Goal: Task Accomplishment & Management: Complete application form

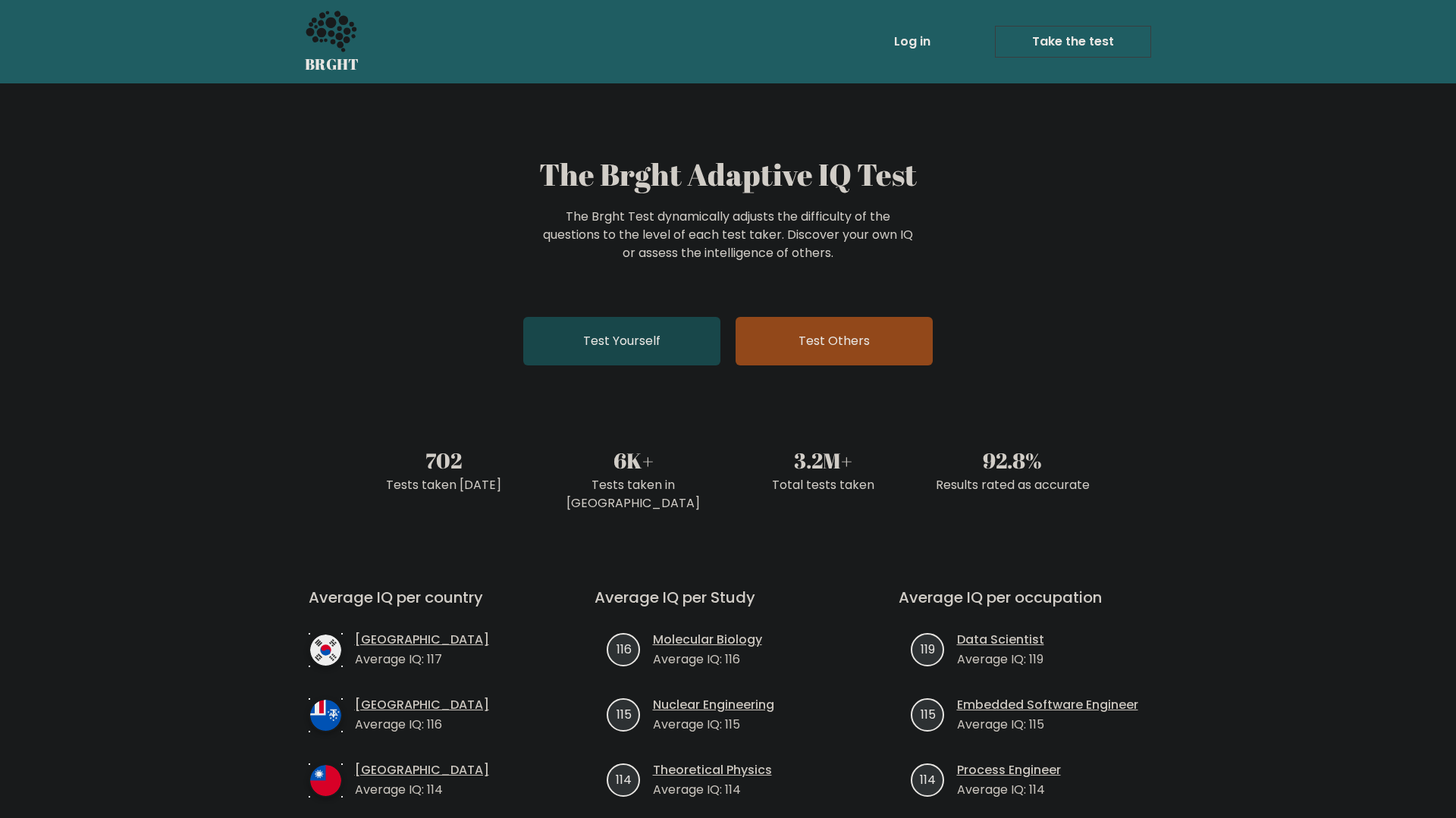
click at [651, 361] on link "Test Yourself" at bounding box center [622, 341] width 197 height 49
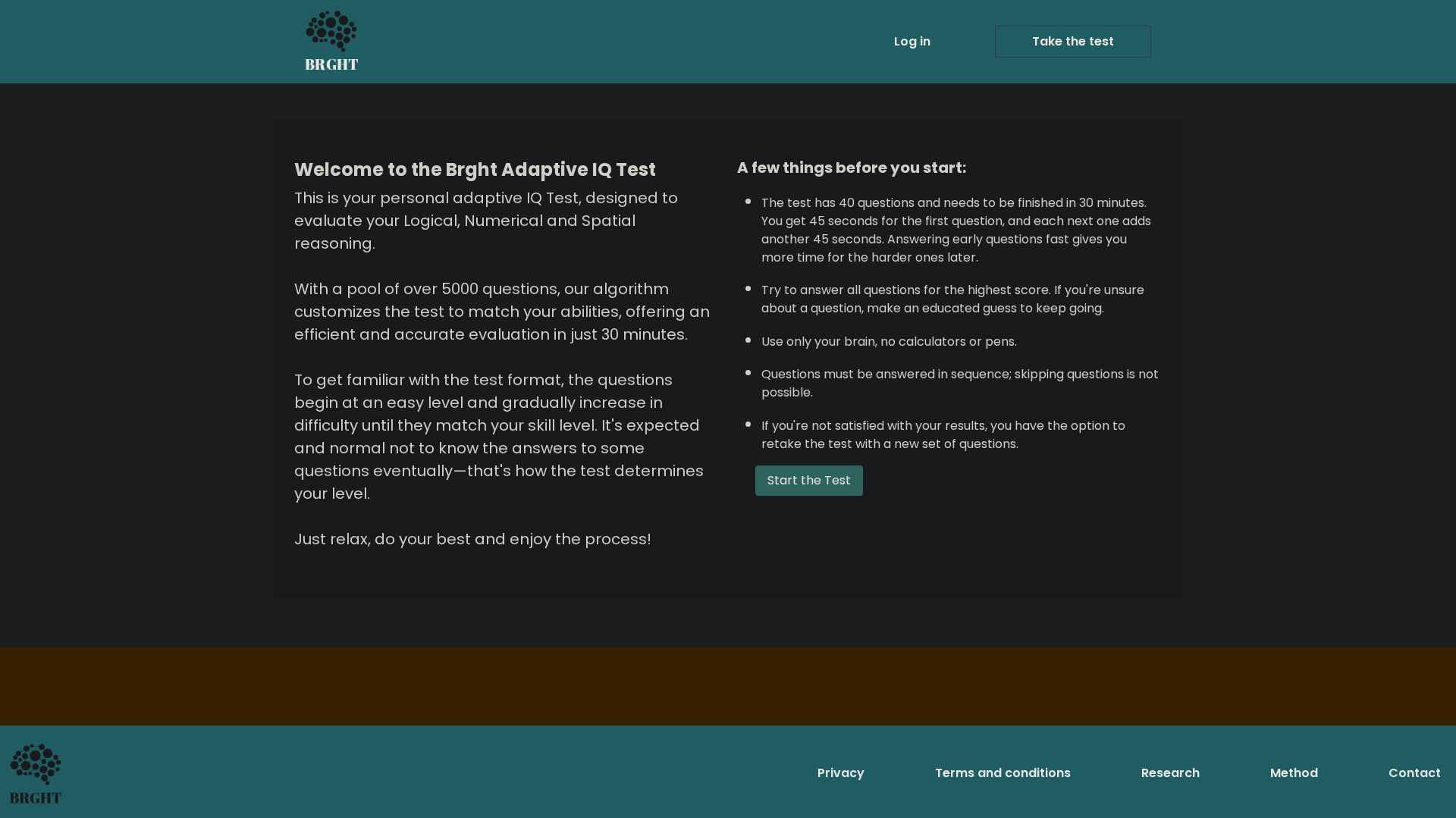
click at [830, 475] on button "Start the Test" at bounding box center [809, 481] width 108 height 30
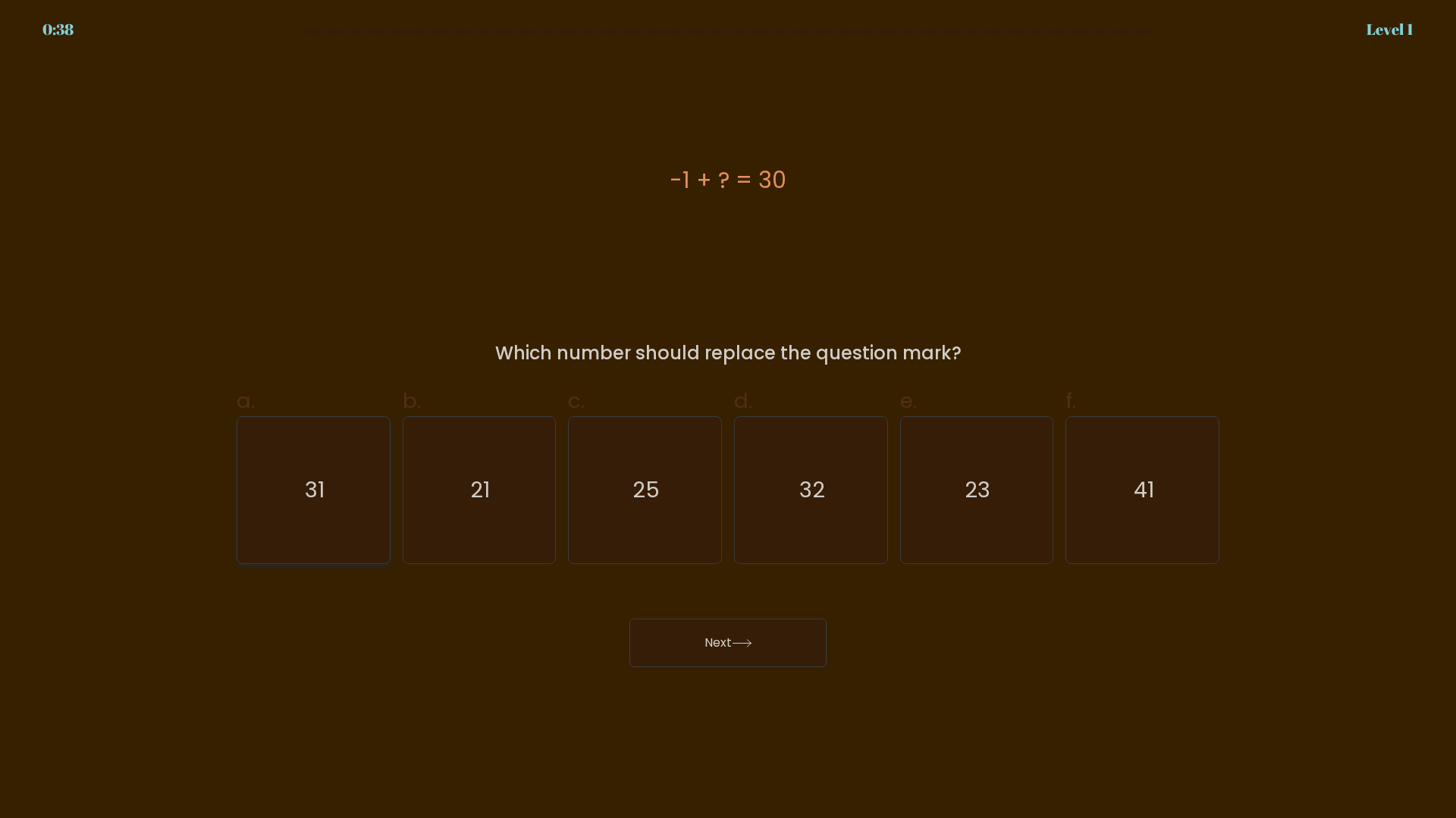
click at [306, 501] on text "31" at bounding box center [314, 489] width 20 height 30
click at [728, 419] on input "a. 31" at bounding box center [728, 414] width 1 height 10
radio input "true"
click at [695, 630] on button "Next" at bounding box center [728, 642] width 197 height 49
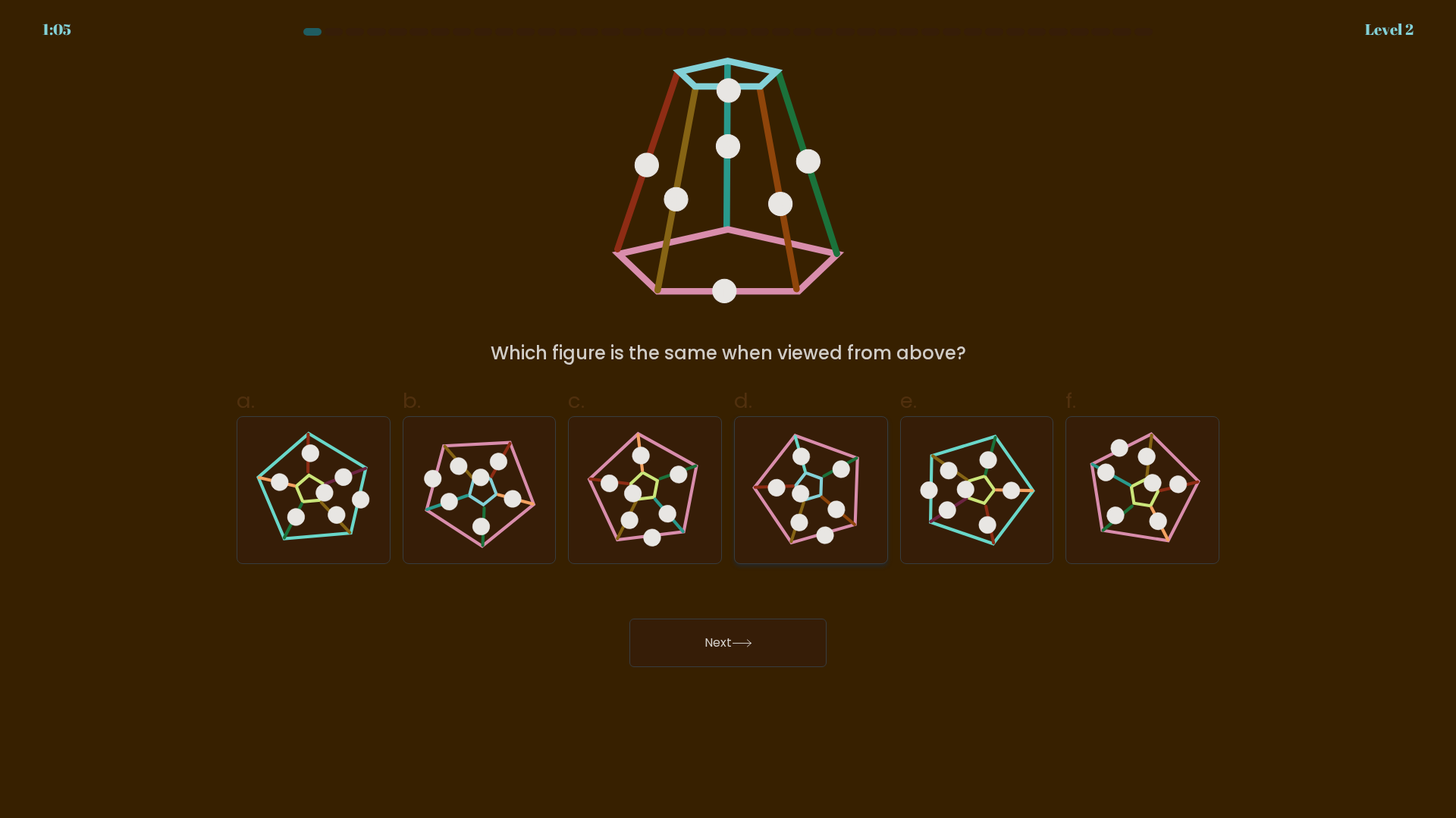
click at [838, 508] on 780 at bounding box center [836, 510] width 22 height 22
click at [729, 419] on input "d." at bounding box center [728, 414] width 1 height 10
radio input "true"
click at [797, 653] on button "Next" at bounding box center [728, 642] width 197 height 49
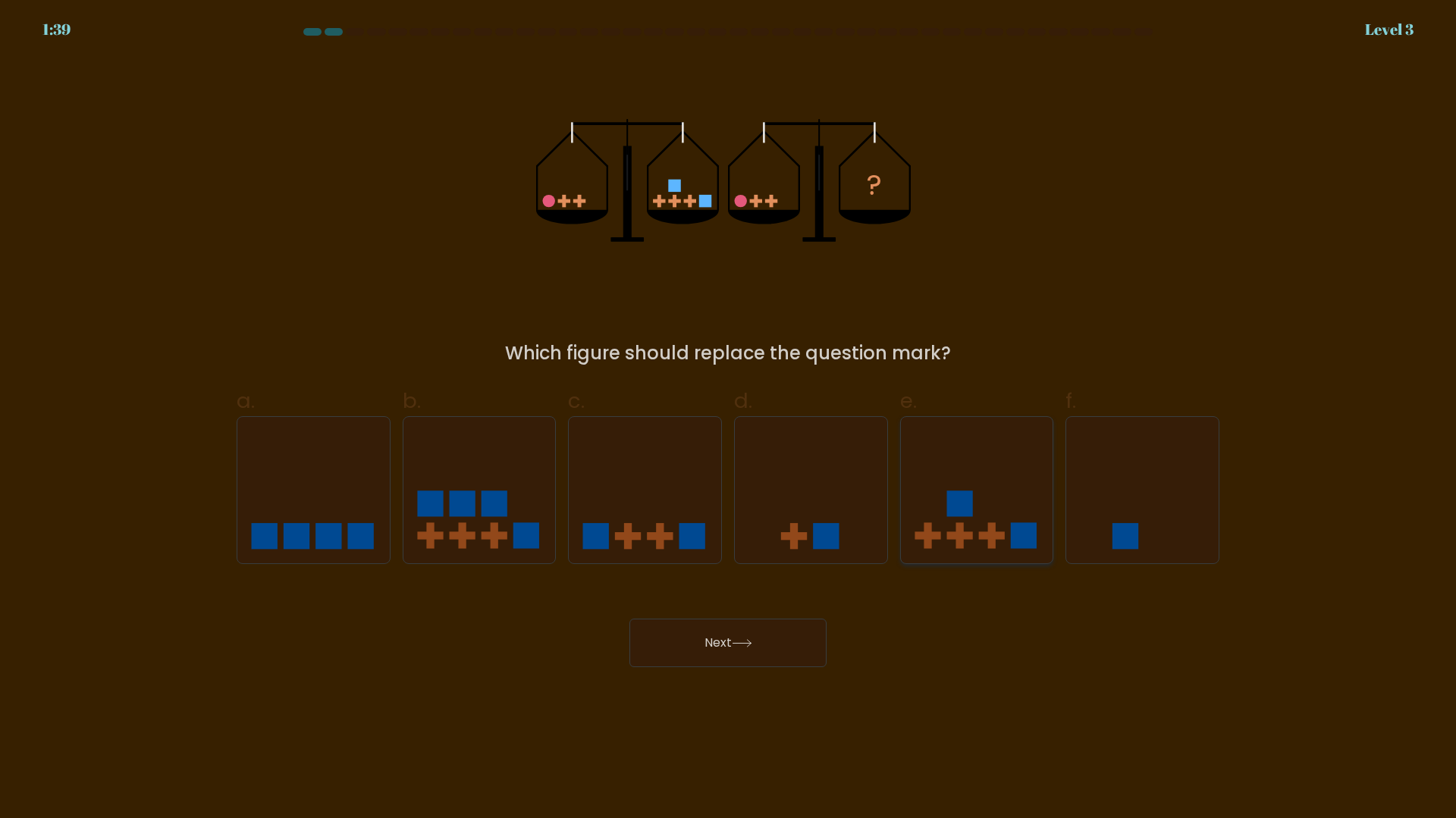
click at [976, 477] on icon at bounding box center [977, 489] width 153 height 126
click at [729, 419] on input "e." at bounding box center [728, 414] width 1 height 10
radio input "true"
click at [789, 660] on button "Next" at bounding box center [728, 642] width 197 height 49
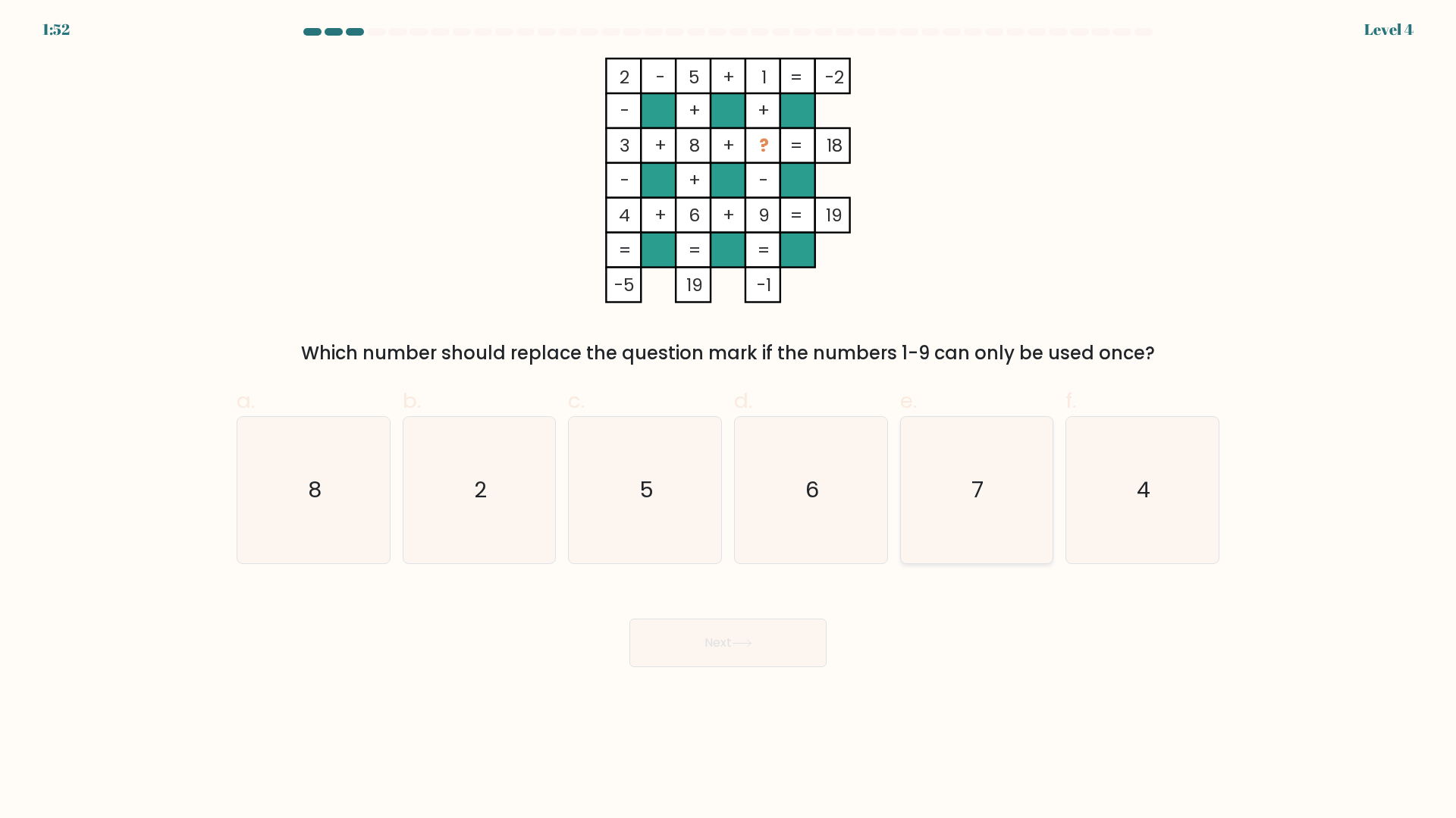
click at [969, 479] on icon "7" at bounding box center [976, 489] width 146 height 146
click at [729, 419] on input "e. 7" at bounding box center [728, 414] width 1 height 10
radio input "true"
click at [764, 658] on button "Next" at bounding box center [728, 642] width 197 height 49
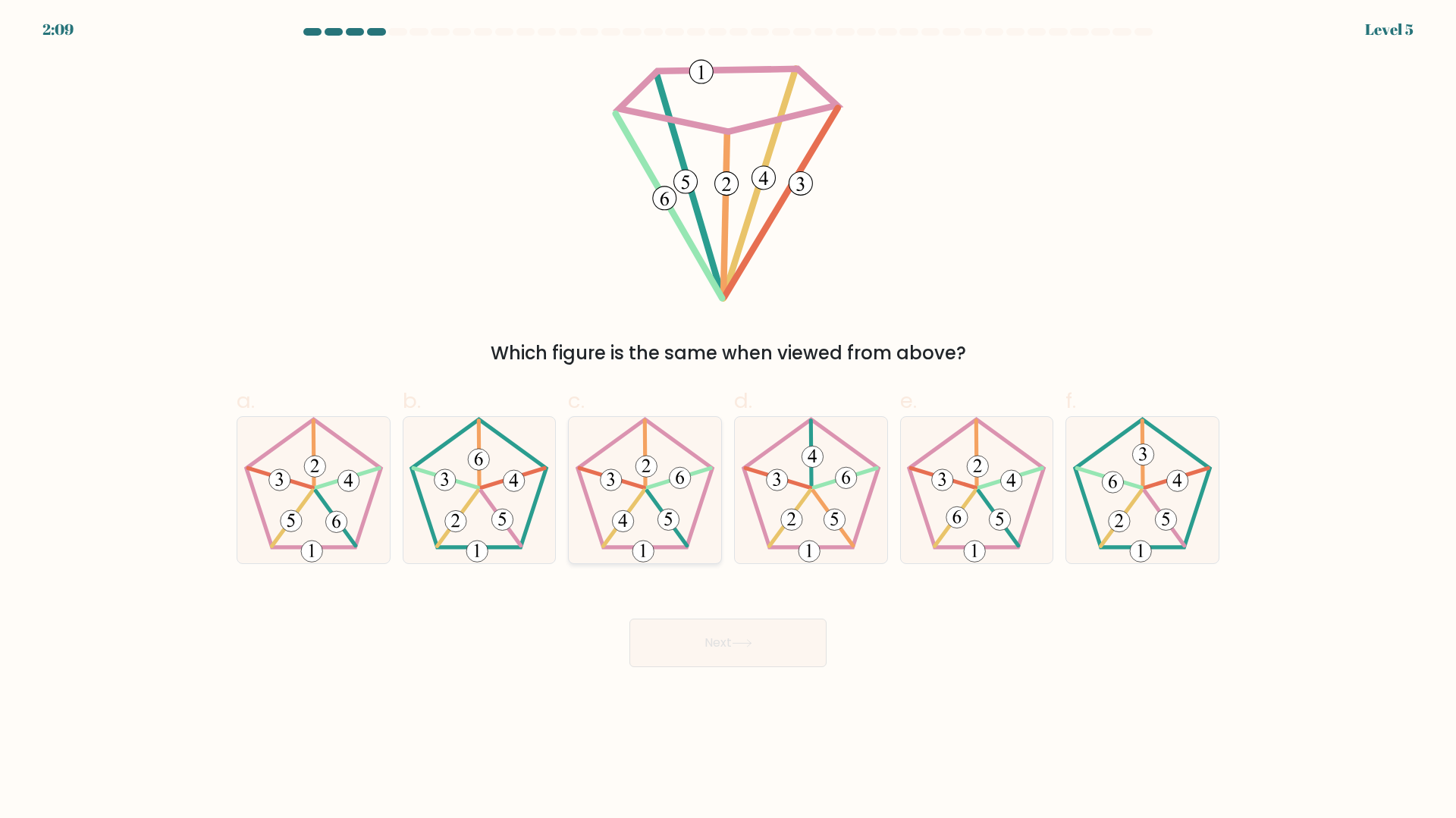
click at [670, 530] on 649 at bounding box center [668, 519] width 22 height 22
click at [728, 419] on input "c." at bounding box center [728, 414] width 1 height 10
radio input "true"
click at [734, 646] on button "Next" at bounding box center [728, 642] width 197 height 49
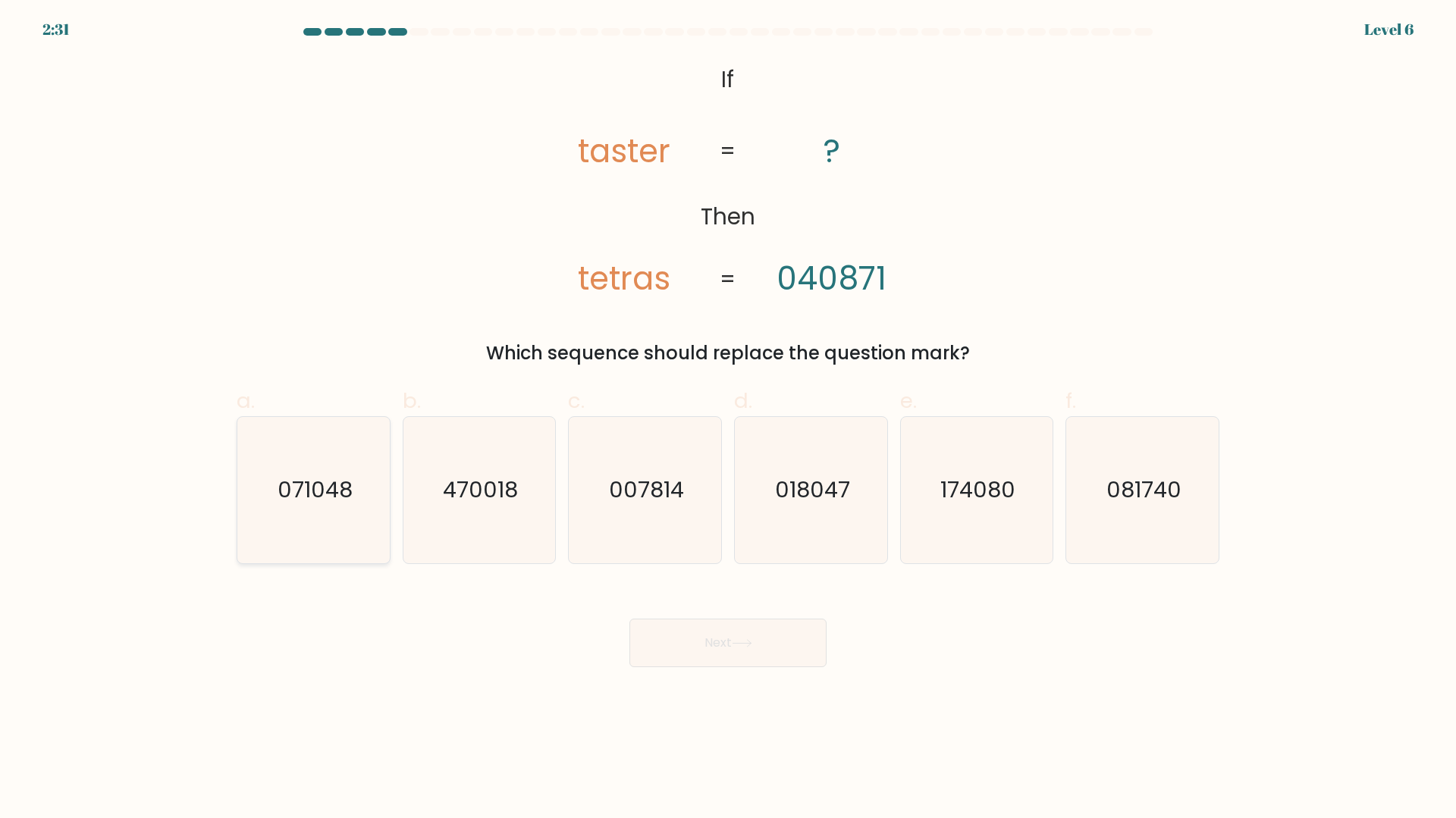
click at [277, 512] on icon "071048" at bounding box center [313, 489] width 146 height 146
click at [728, 419] on input "a. 071048" at bounding box center [728, 414] width 1 height 10
radio input "true"
click at [707, 652] on button "Next" at bounding box center [728, 642] width 197 height 49
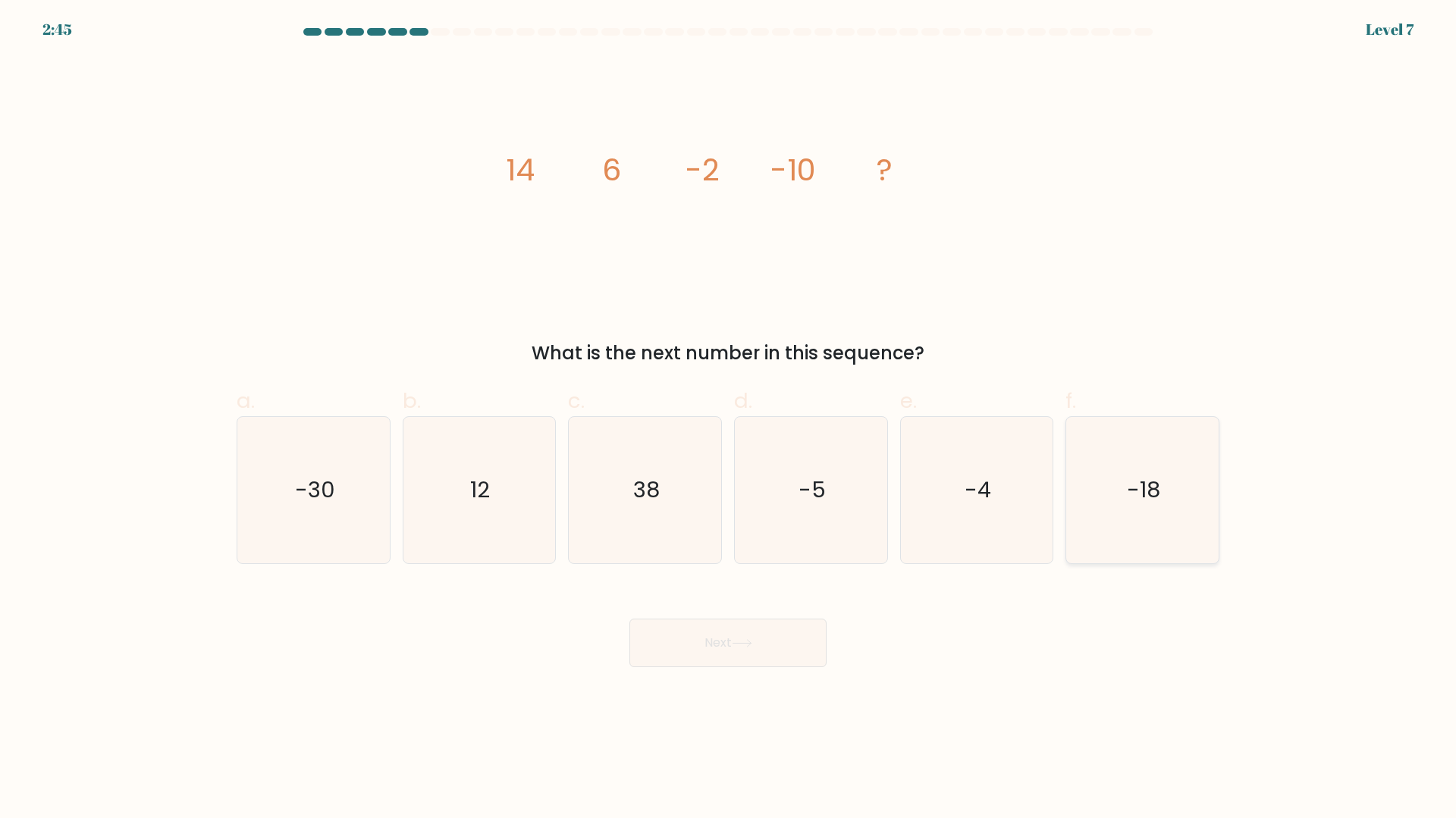
click at [1143, 512] on icon "-18" at bounding box center [1142, 489] width 146 height 146
click at [729, 419] on input "f. -18" at bounding box center [728, 414] width 1 height 10
radio input "true"
click at [721, 674] on body "2:45 Level 7" at bounding box center [728, 409] width 1456 height 818
click at [764, 649] on button "Next" at bounding box center [728, 642] width 197 height 49
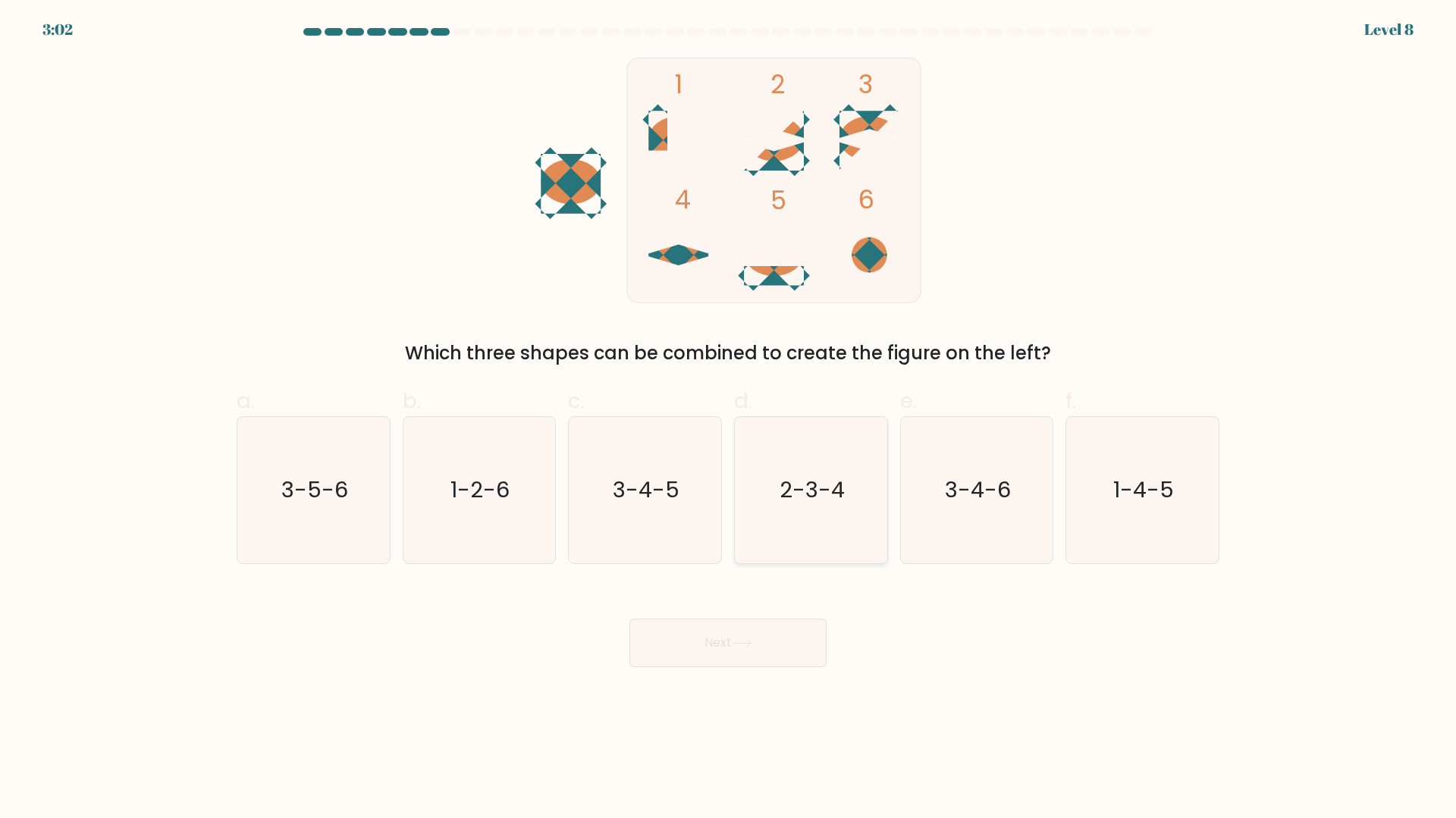
click at [847, 505] on icon "2-3-4" at bounding box center [810, 489] width 146 height 146
click at [729, 419] on input "d. 2-3-4" at bounding box center [728, 414] width 1 height 10
radio input "true"
click at [800, 641] on button "Next" at bounding box center [728, 642] width 197 height 49
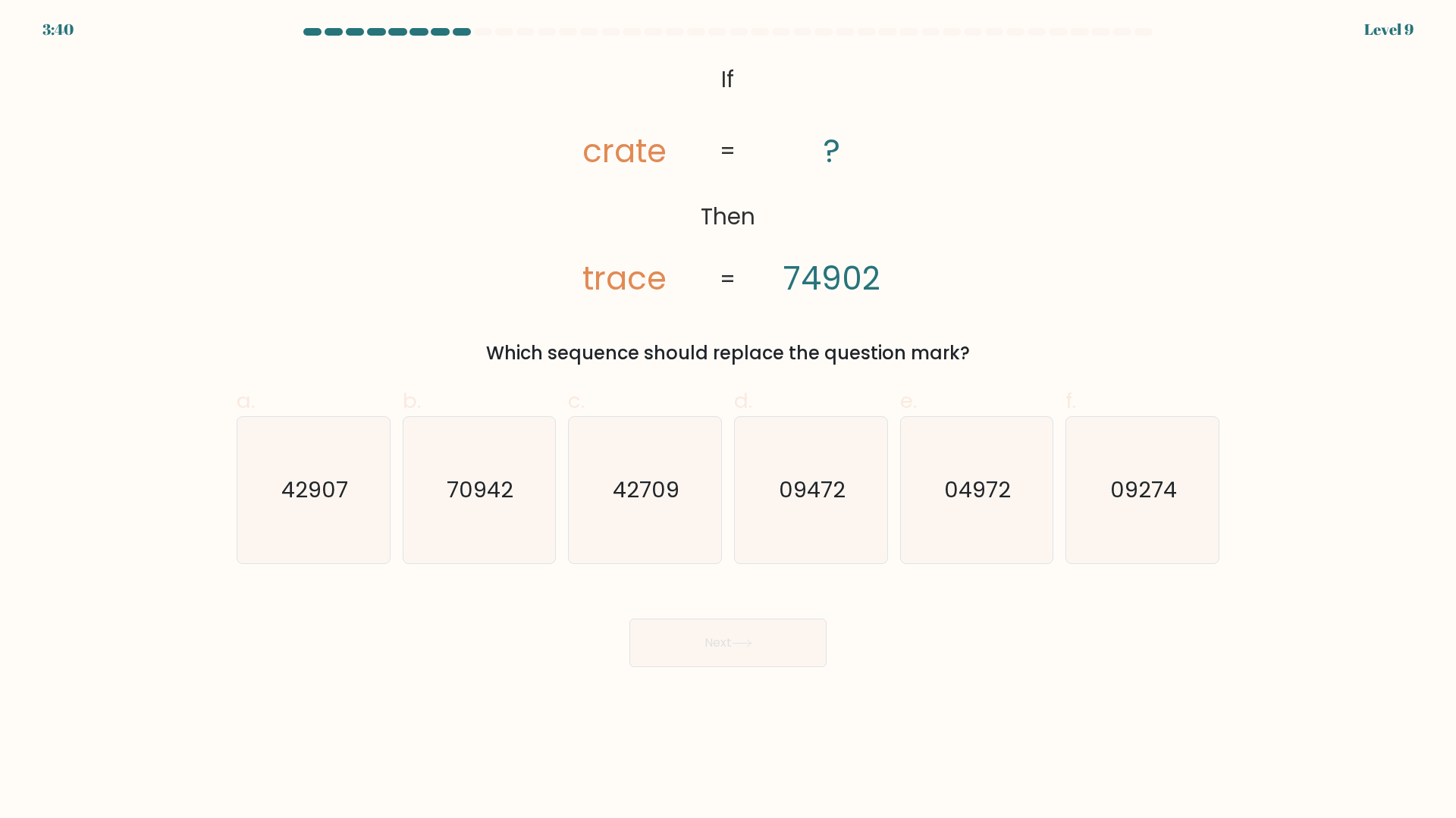
click at [857, 279] on tspan "74902" at bounding box center [831, 278] width 97 height 45
click at [971, 533] on icon "04972" at bounding box center [976, 489] width 146 height 146
click at [729, 419] on input "e. 04972" at bounding box center [728, 414] width 1 height 10
radio input "true"
click at [739, 659] on button "Next" at bounding box center [728, 642] width 197 height 49
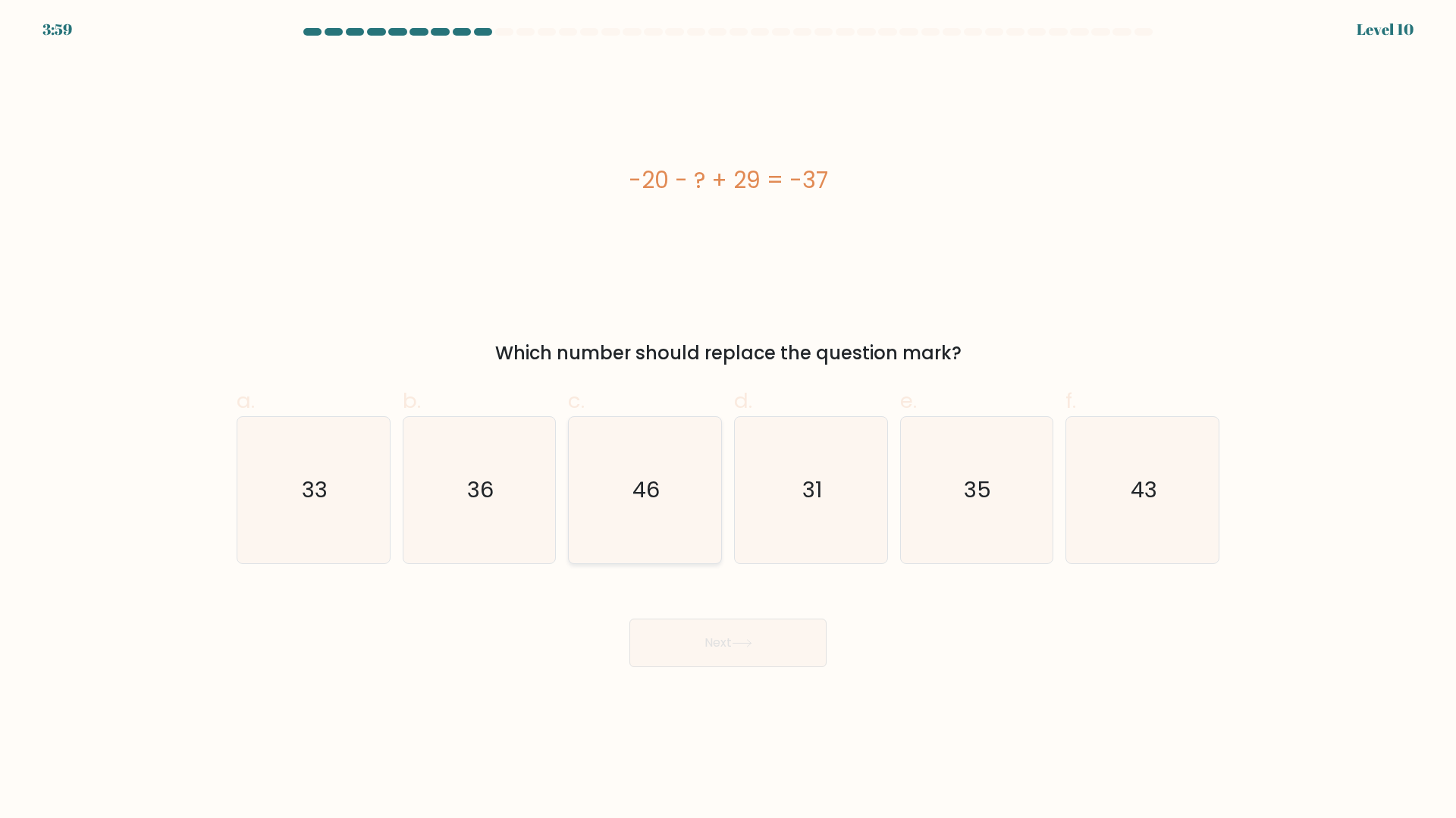
click at [676, 466] on icon "46" at bounding box center [645, 489] width 146 height 146
click at [728, 419] on input "c. 46" at bounding box center [728, 414] width 1 height 10
radio input "true"
click at [723, 648] on button "Next" at bounding box center [728, 642] width 197 height 49
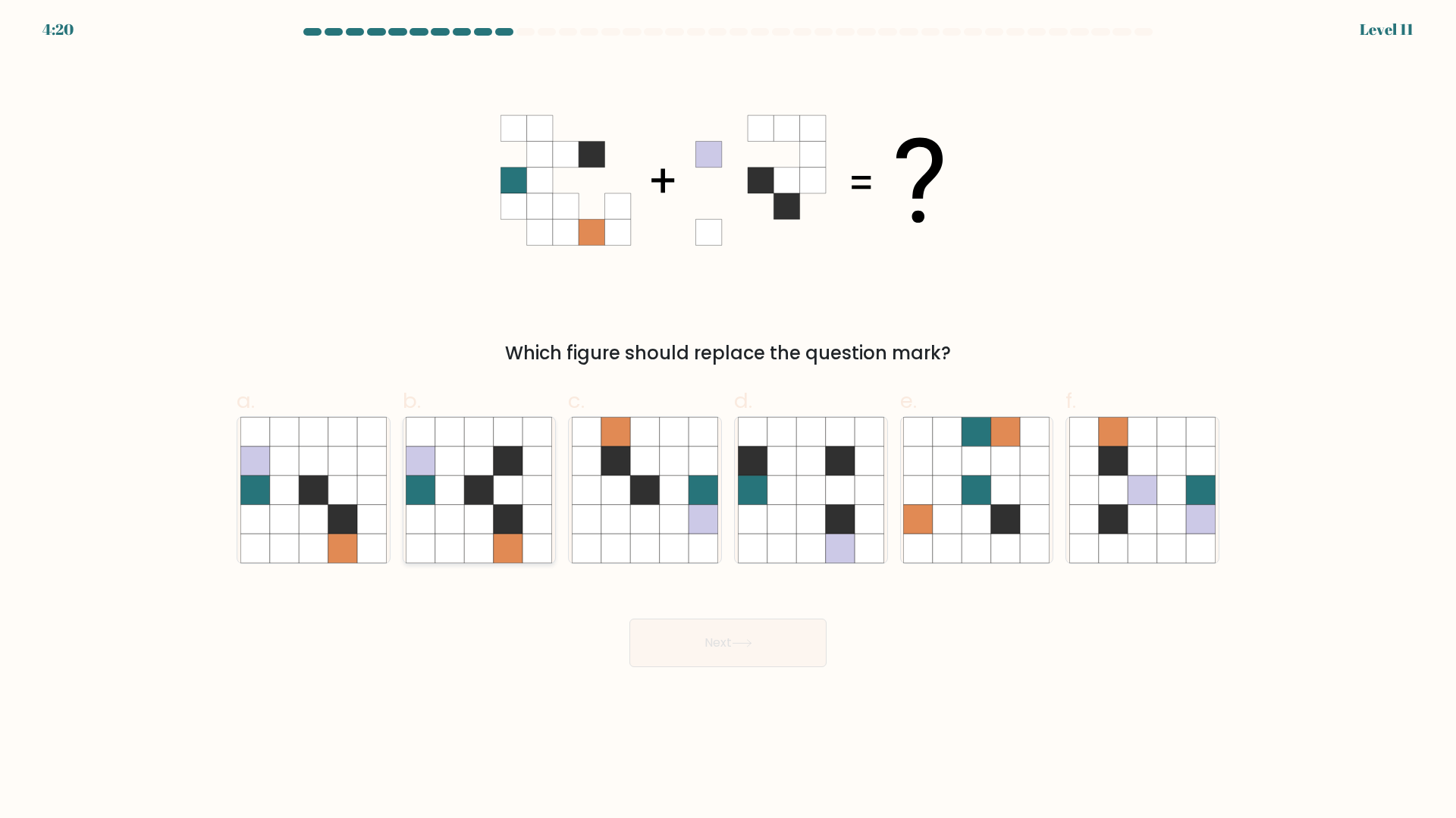
click at [487, 501] on icon at bounding box center [479, 489] width 29 height 29
click at [728, 419] on input "b." at bounding box center [728, 414] width 1 height 10
radio input "true"
click at [743, 656] on button "Next" at bounding box center [728, 642] width 197 height 49
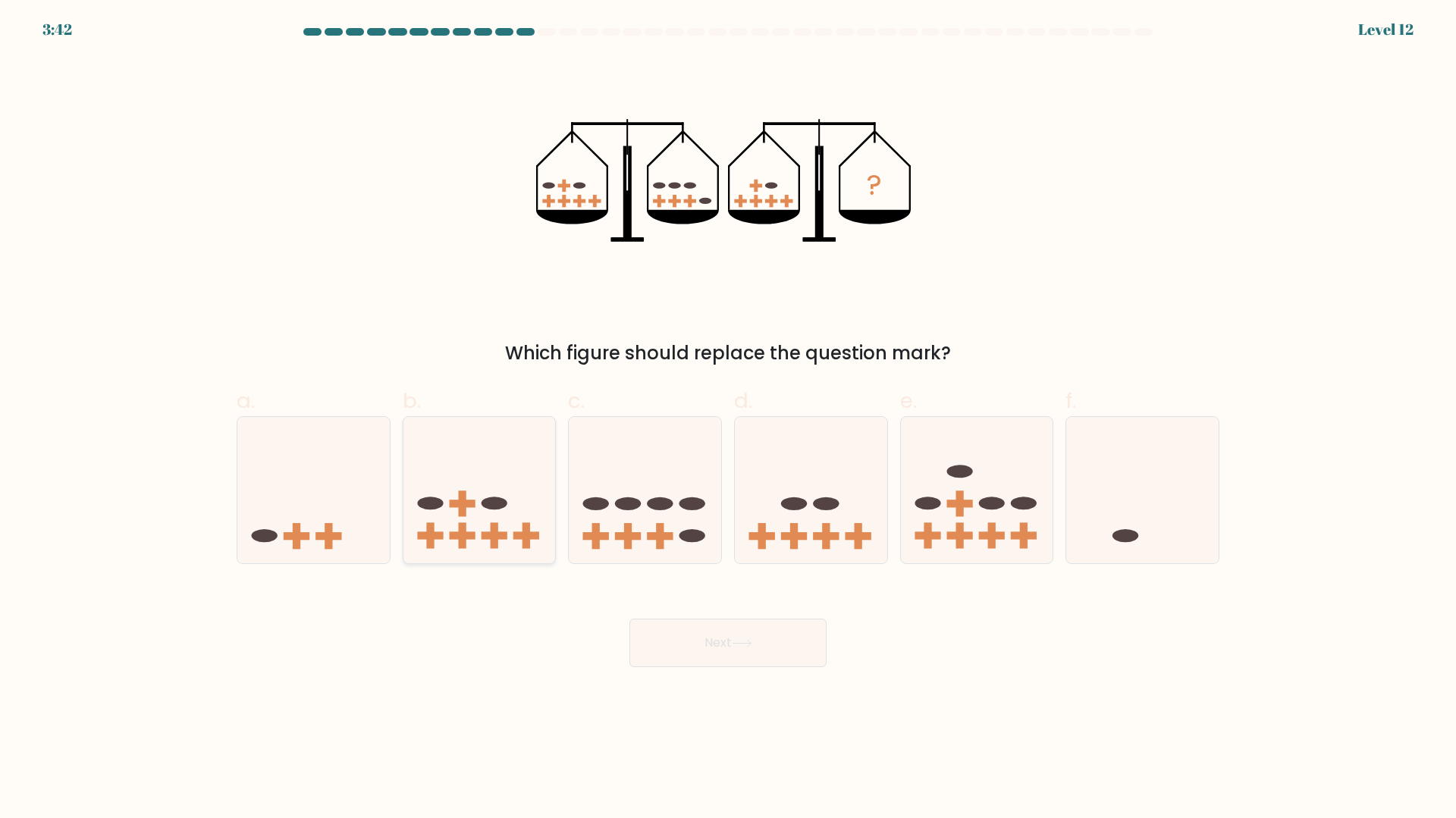
click at [507, 525] on icon at bounding box center [479, 489] width 153 height 126
click at [728, 419] on input "b." at bounding box center [728, 414] width 1 height 10
radio input "true"
click at [697, 633] on button "Next" at bounding box center [728, 642] width 197 height 49
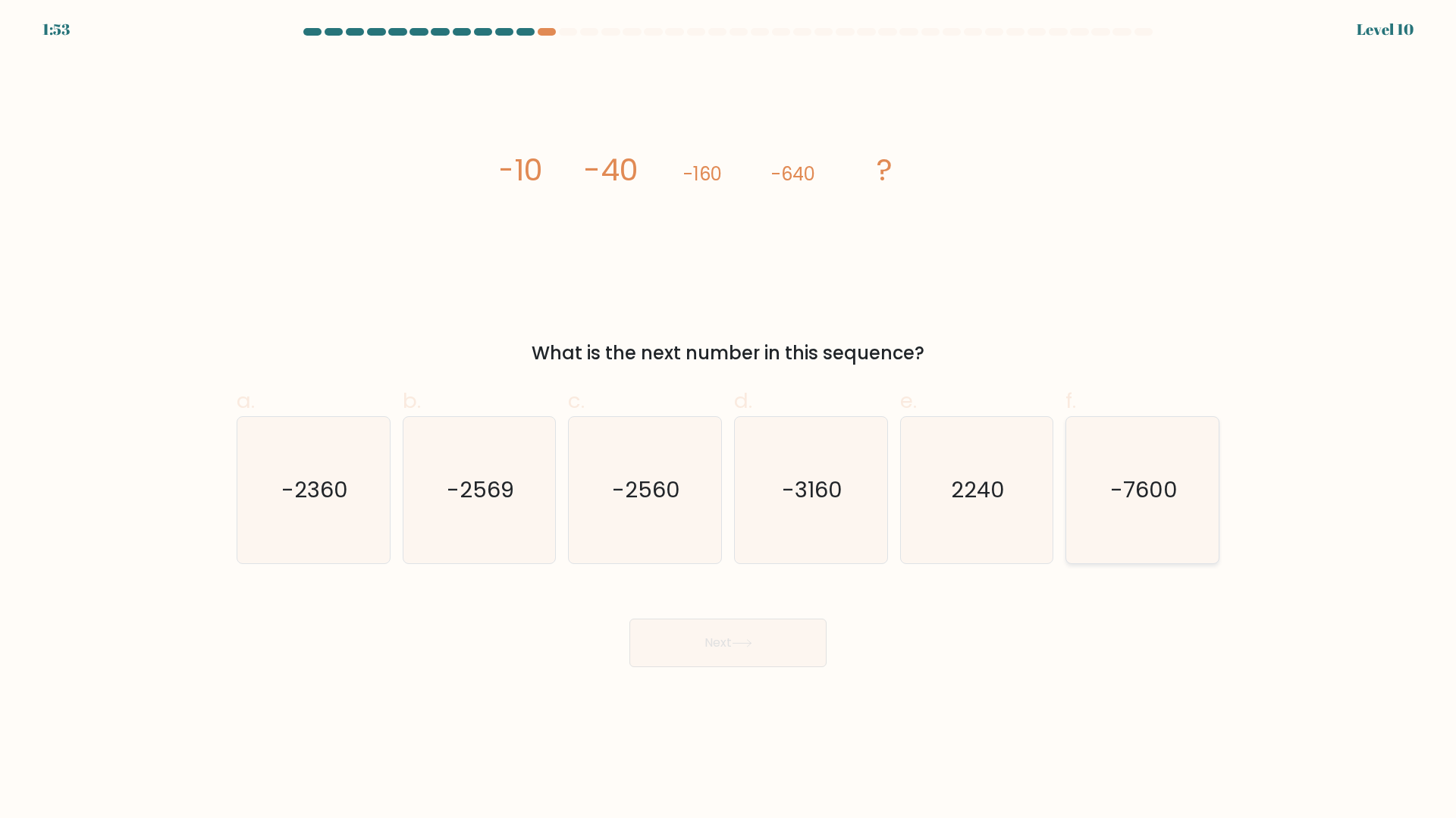
click at [1119, 466] on icon "-7600" at bounding box center [1142, 489] width 146 height 146
click at [729, 419] on input "f. -7600" at bounding box center [728, 414] width 1 height 10
radio input "true"
click at [763, 662] on button "Next" at bounding box center [728, 642] width 197 height 49
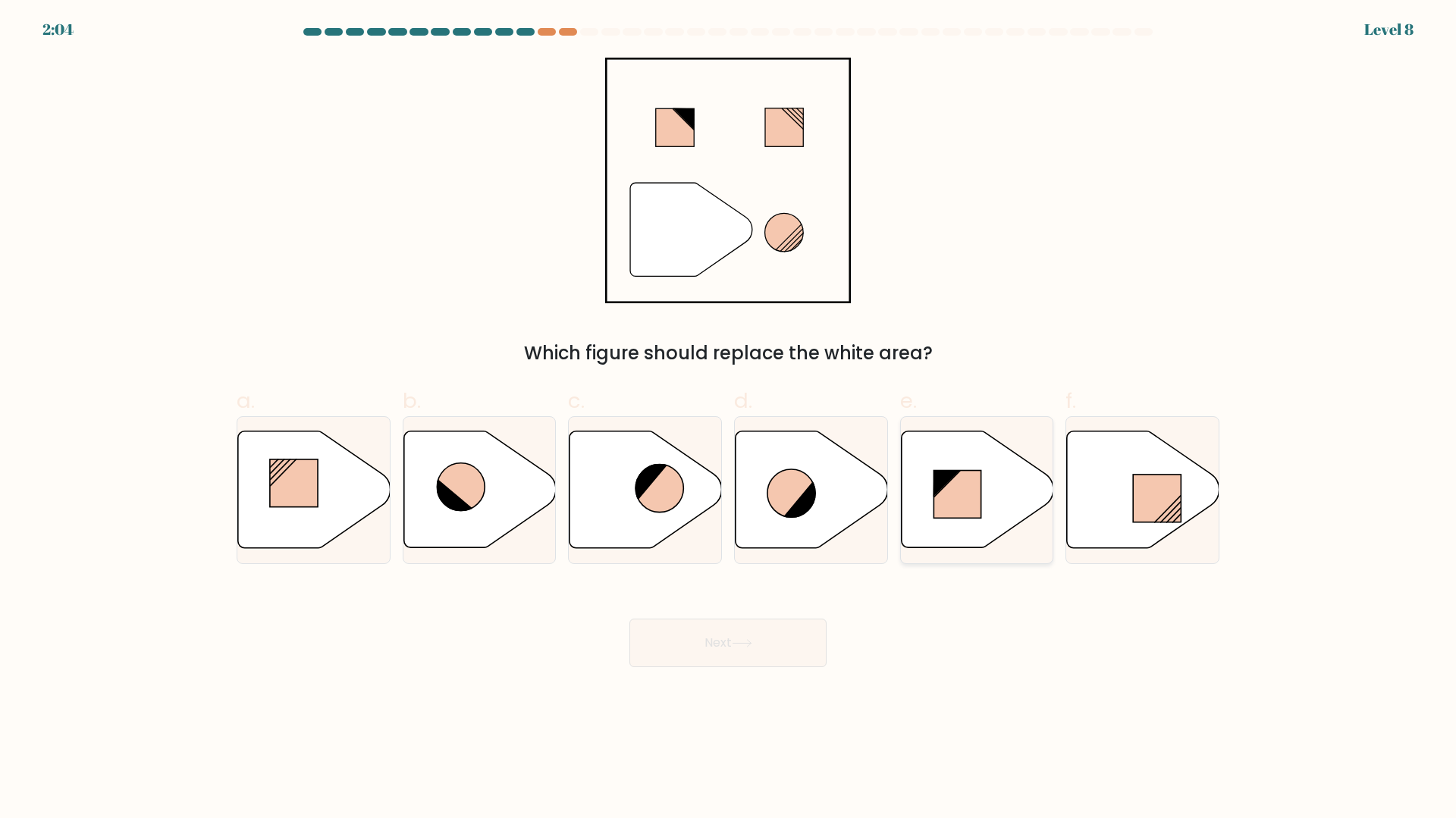
click at [967, 518] on rect at bounding box center [957, 495] width 47 height 48
click at [729, 419] on input "e." at bounding box center [728, 414] width 1 height 10
radio input "true"
click at [790, 657] on button "Next" at bounding box center [728, 642] width 197 height 49
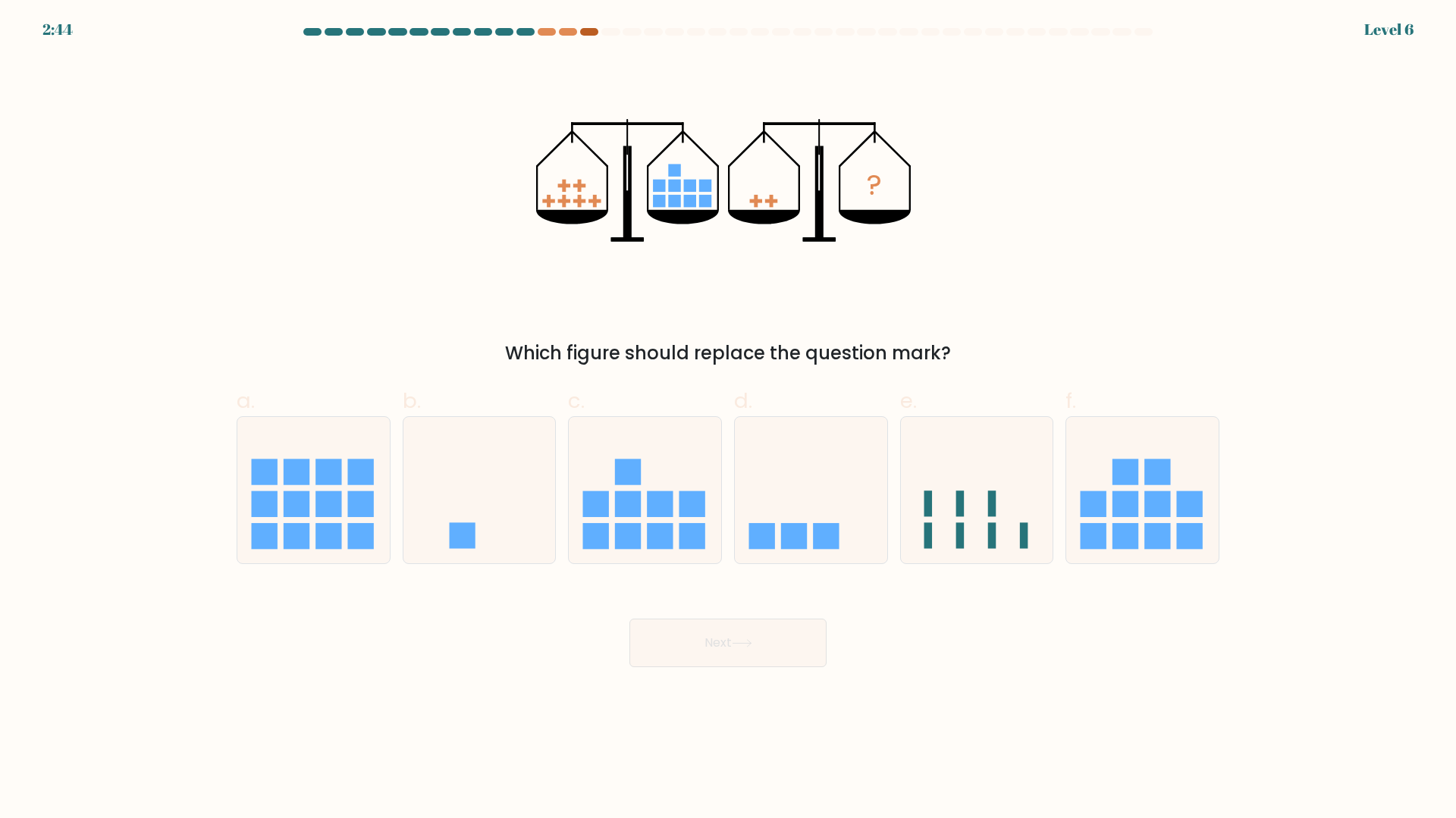
click at [586, 32] on div at bounding box center [589, 31] width 18 height 7
click at [568, 30] on div at bounding box center [568, 31] width 18 height 7
click at [546, 32] on div at bounding box center [546, 31] width 18 height 7
click at [835, 486] on icon at bounding box center [810, 489] width 153 height 126
click at [729, 419] on input "d." at bounding box center [728, 414] width 1 height 10
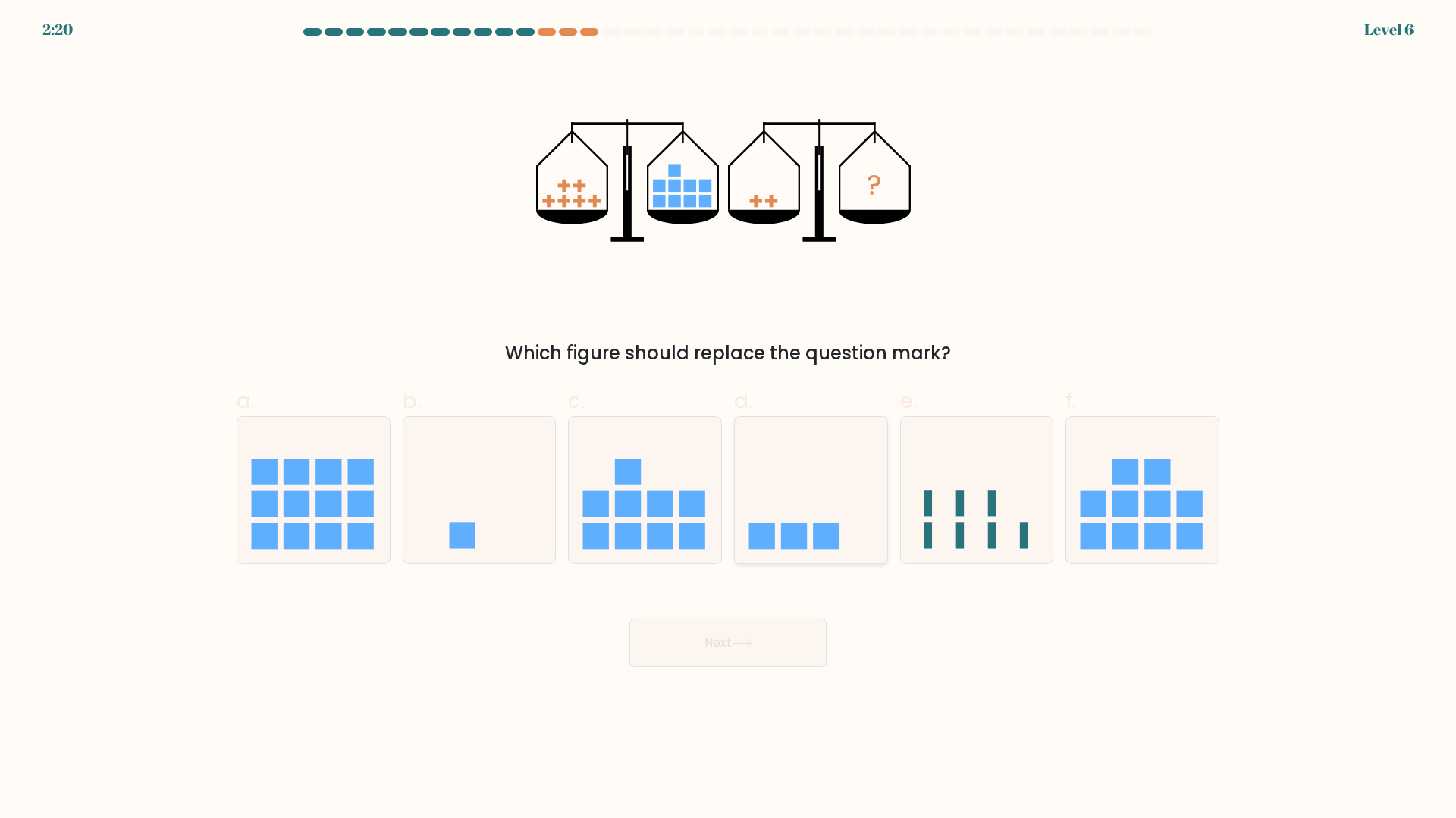
radio input "true"
click at [758, 628] on button "Next" at bounding box center [728, 642] width 197 height 49
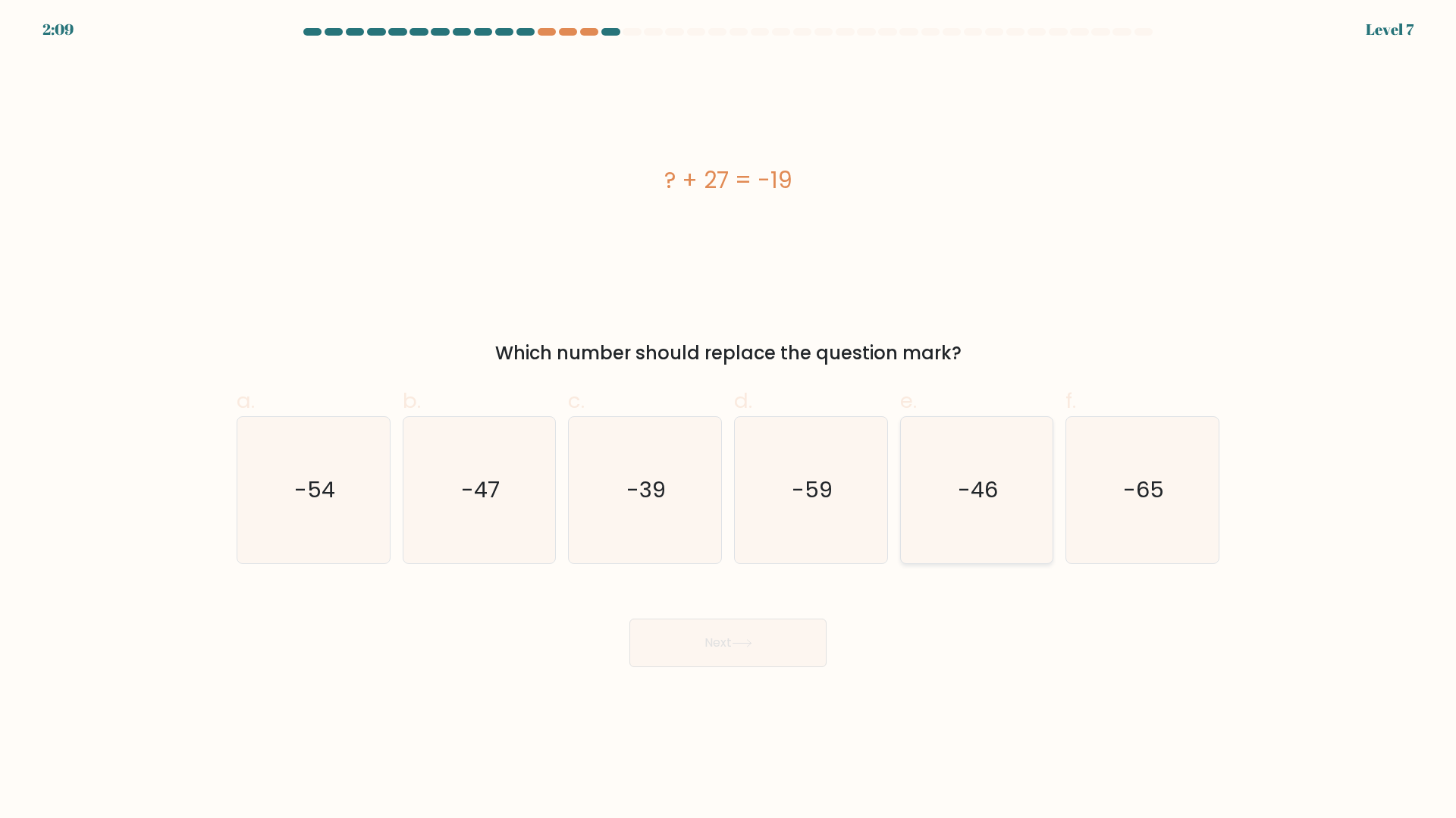
click at [944, 448] on icon "-46" at bounding box center [976, 489] width 146 height 146
click at [729, 419] on input "e. -46" at bounding box center [728, 414] width 1 height 10
radio input "true"
click at [729, 643] on button "Next" at bounding box center [728, 642] width 197 height 49
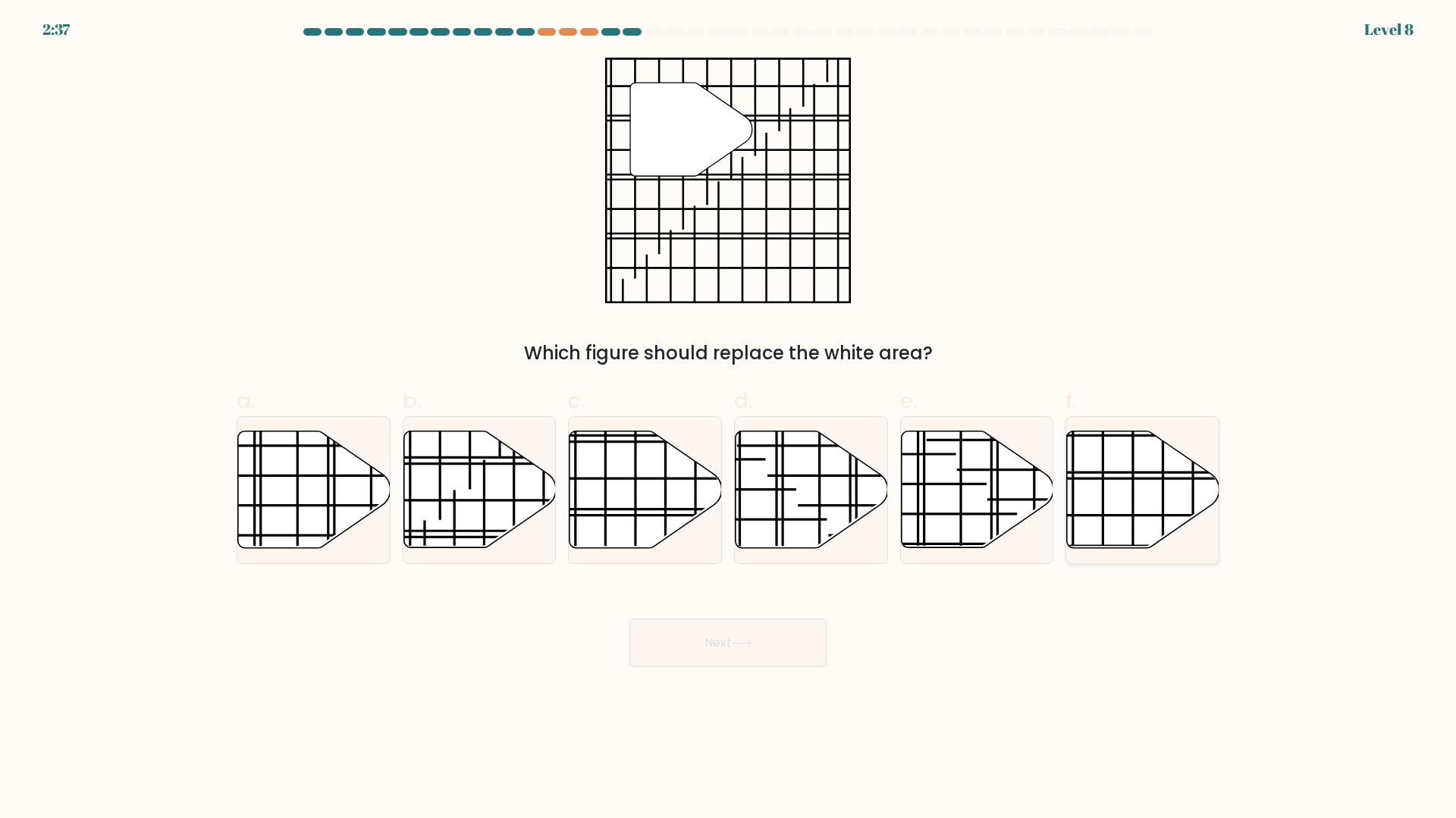
click at [1121, 482] on icon at bounding box center [1143, 489] width 153 height 117
click at [729, 419] on input "f." at bounding box center [728, 414] width 1 height 10
radio input "true"
click at [753, 634] on button "Next" at bounding box center [728, 642] width 197 height 49
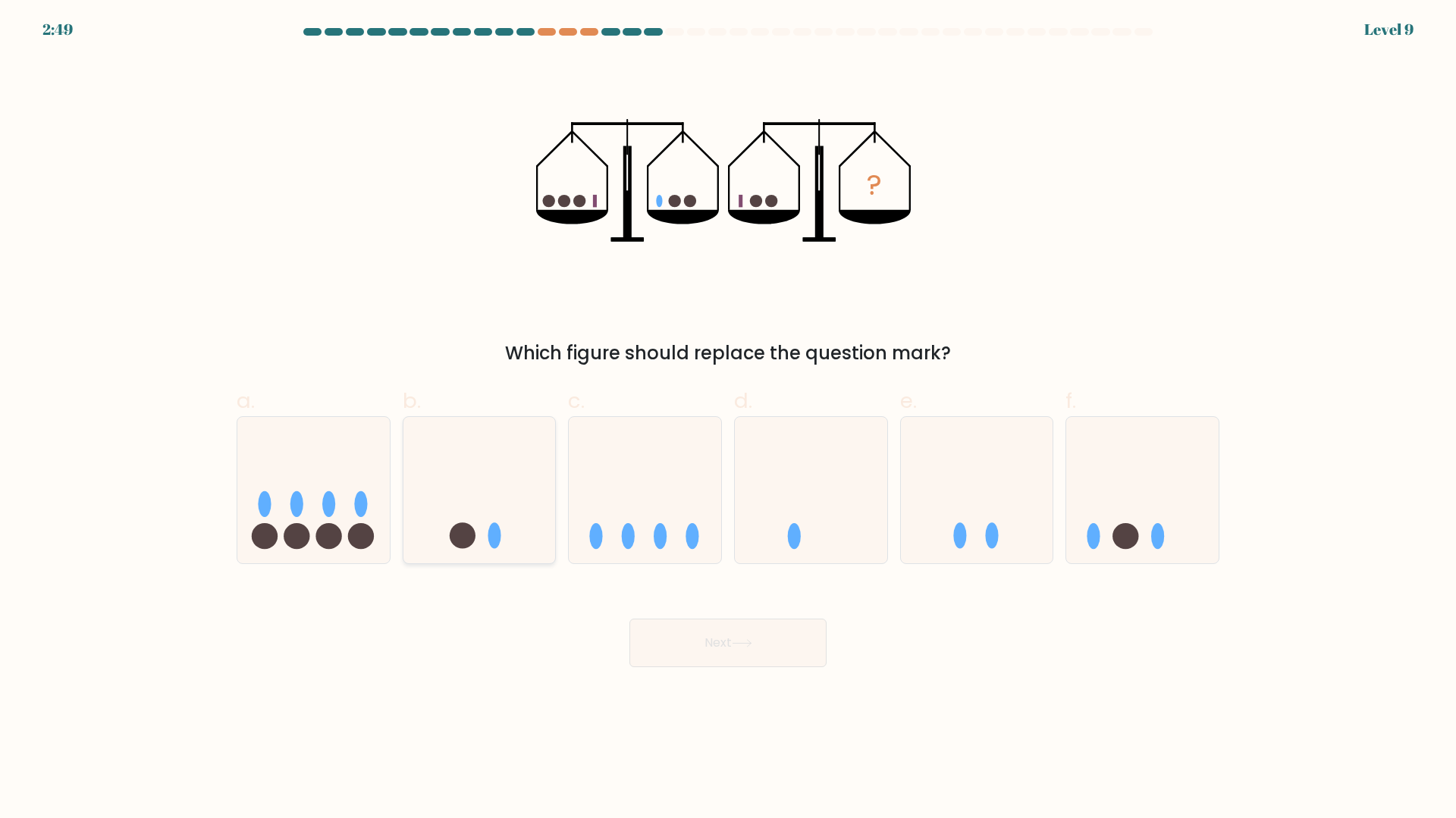
click at [502, 510] on icon at bounding box center [479, 489] width 153 height 126
click at [728, 419] on input "b." at bounding box center [728, 414] width 1 height 10
radio input "true"
click at [644, 651] on button "Next" at bounding box center [728, 642] width 197 height 49
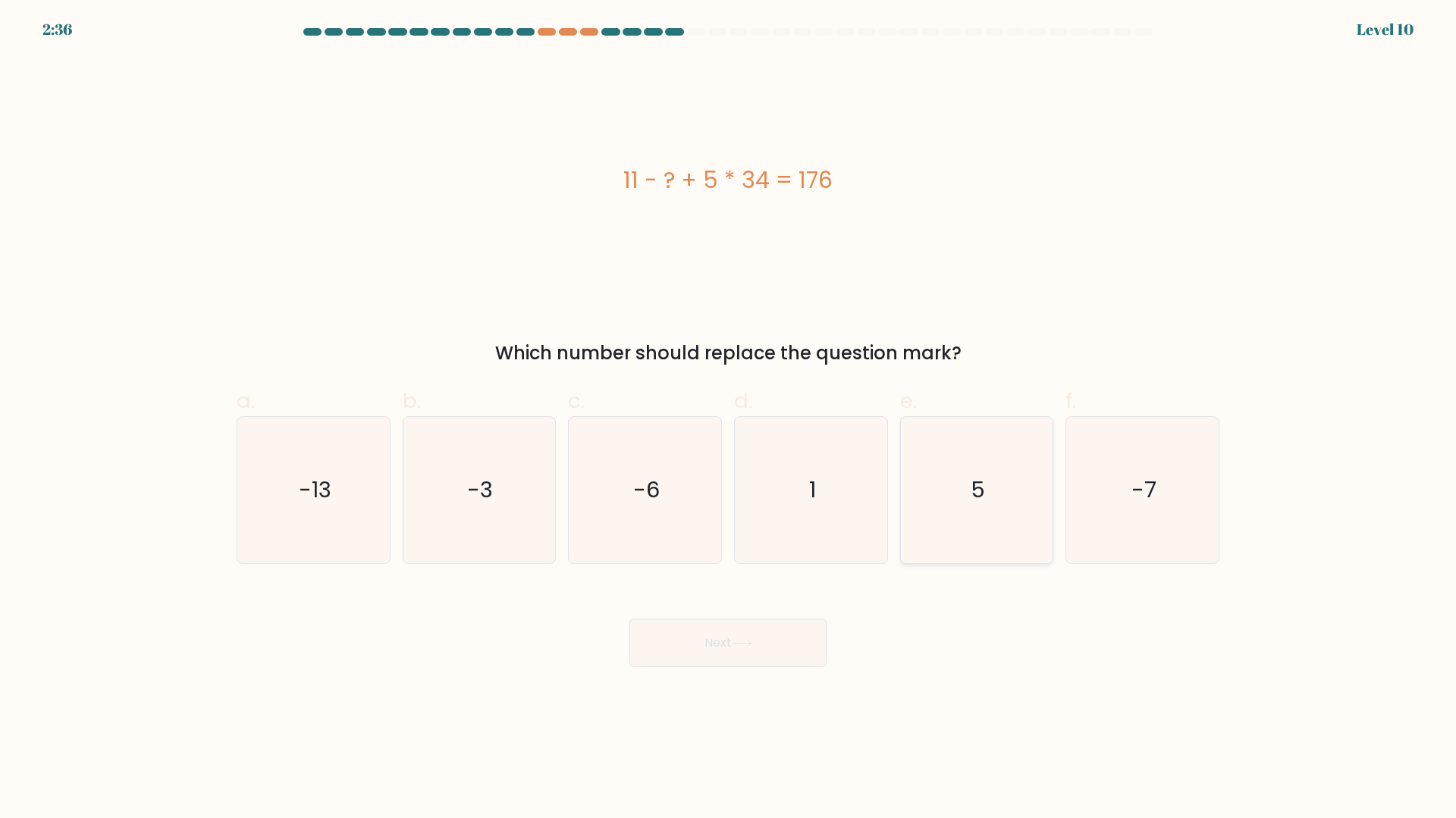
click at [983, 470] on icon "5" at bounding box center [976, 489] width 146 height 146
click at [729, 419] on input "e. 5" at bounding box center [728, 414] width 1 height 10
radio input "true"
click at [750, 656] on button "Next" at bounding box center [728, 642] width 197 height 49
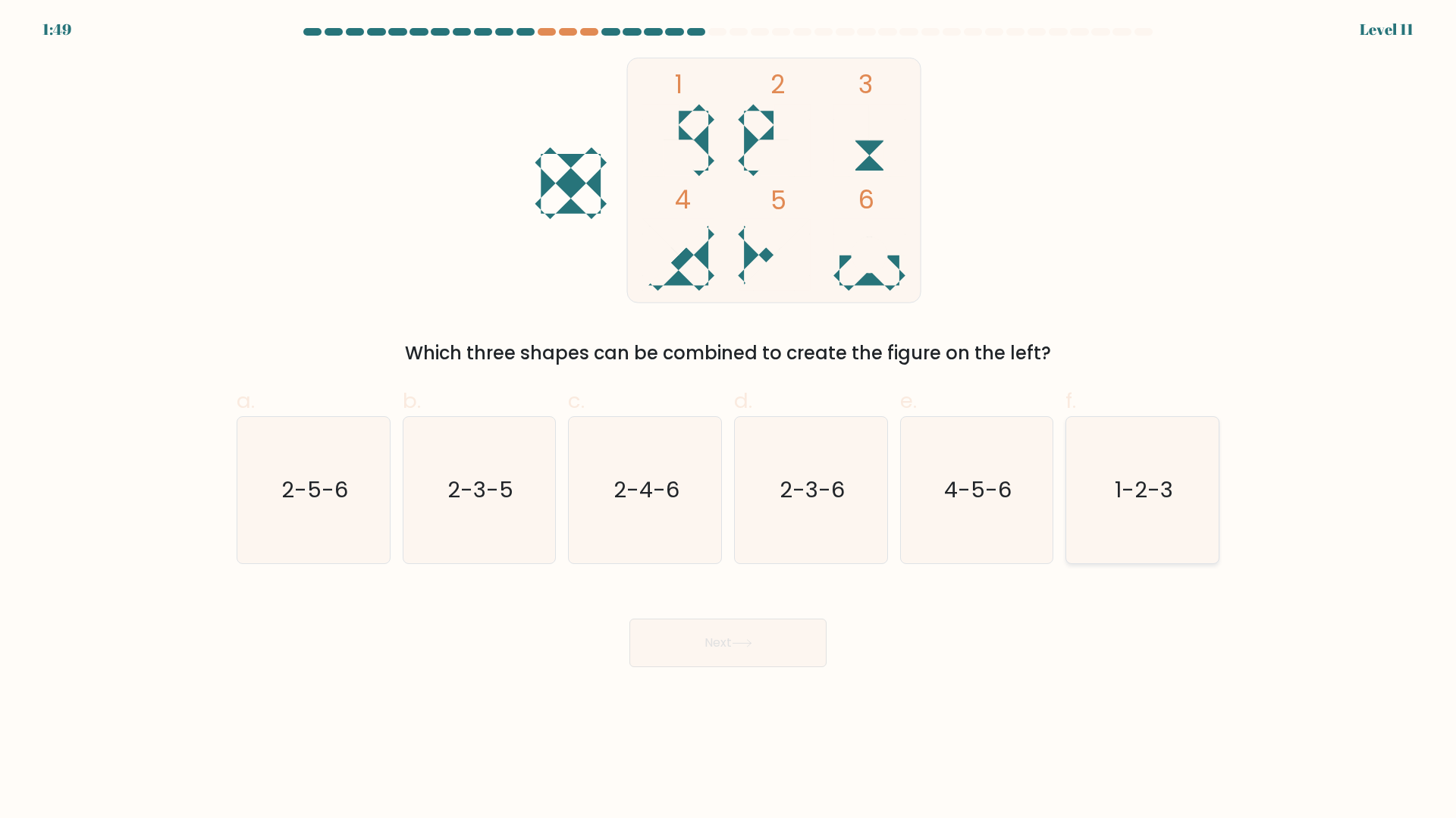
click at [1107, 526] on icon "1-2-3" at bounding box center [1142, 489] width 146 height 146
click at [729, 419] on input "f. 1-2-3" at bounding box center [728, 414] width 1 height 10
radio input "true"
click at [804, 634] on button "Next" at bounding box center [728, 642] width 197 height 49
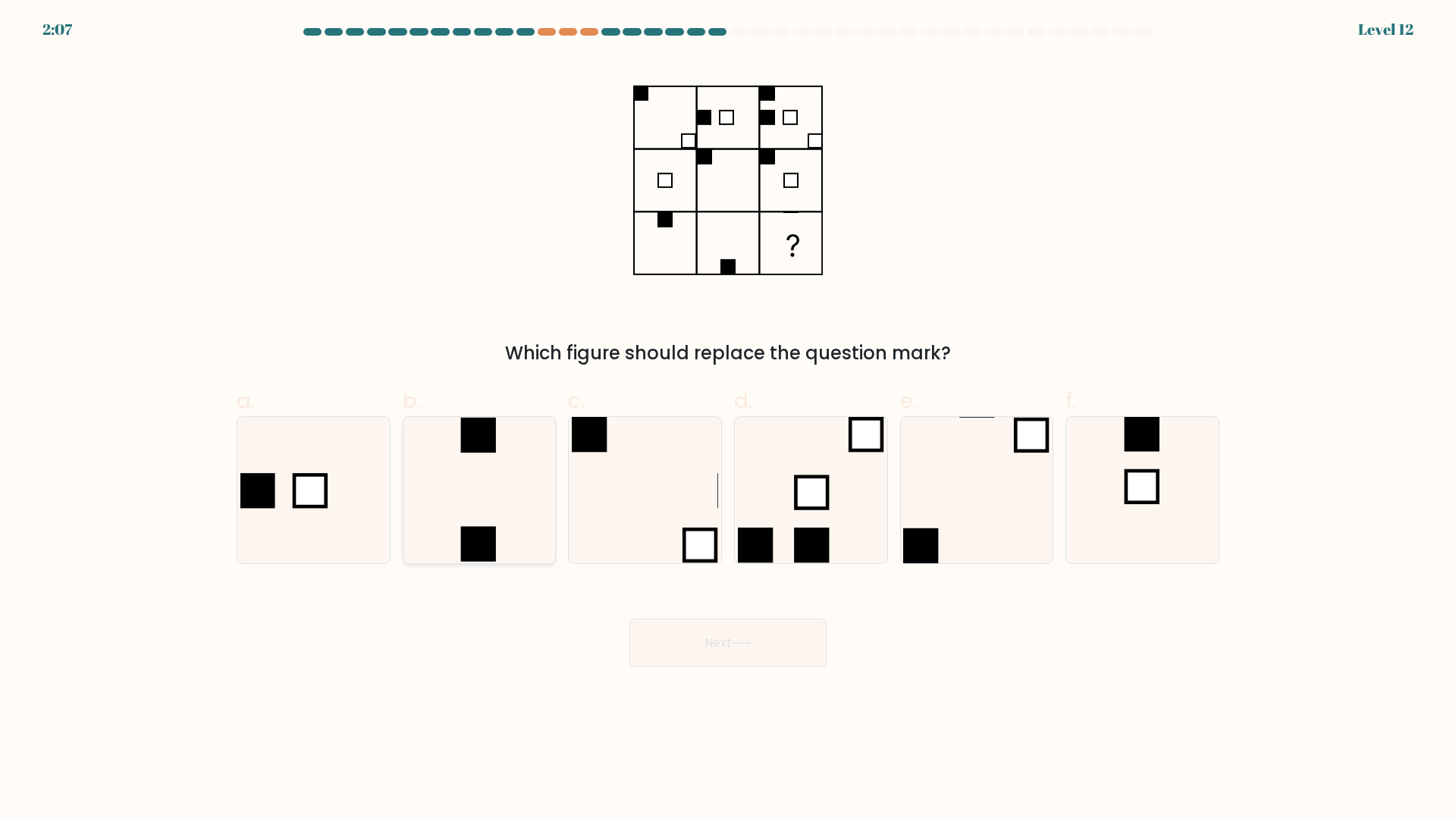
click at [411, 549] on icon at bounding box center [478, 489] width 146 height 146
click at [728, 419] on input "b." at bounding box center [728, 414] width 1 height 10
radio input "true"
click at [673, 628] on button "Next" at bounding box center [728, 642] width 197 height 49
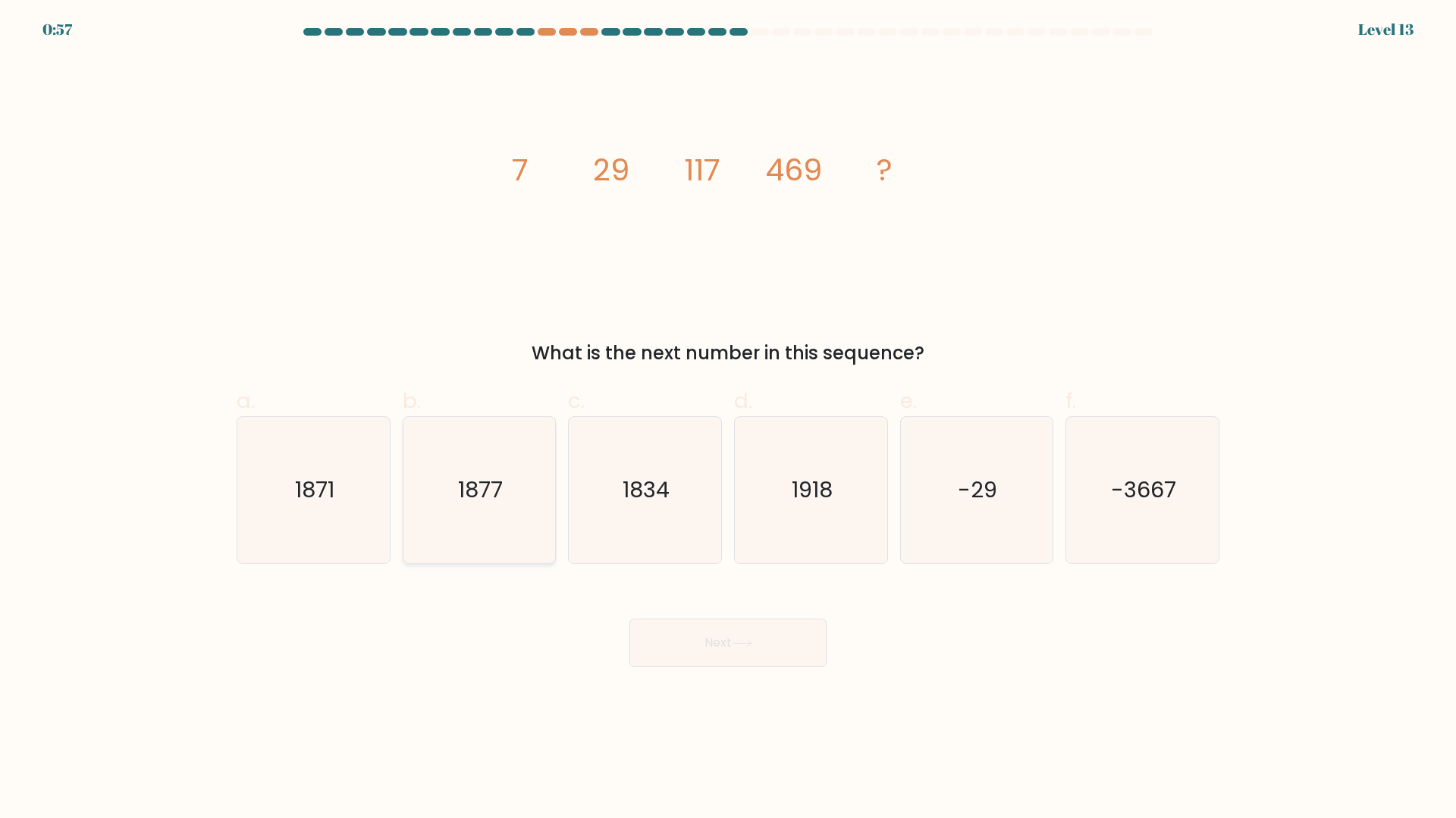
click at [425, 501] on icon "1877" at bounding box center [478, 489] width 146 height 146
click at [728, 419] on input "b. 1877" at bounding box center [728, 414] width 1 height 10
radio input "true"
click at [651, 646] on button "Next" at bounding box center [728, 642] width 197 height 49
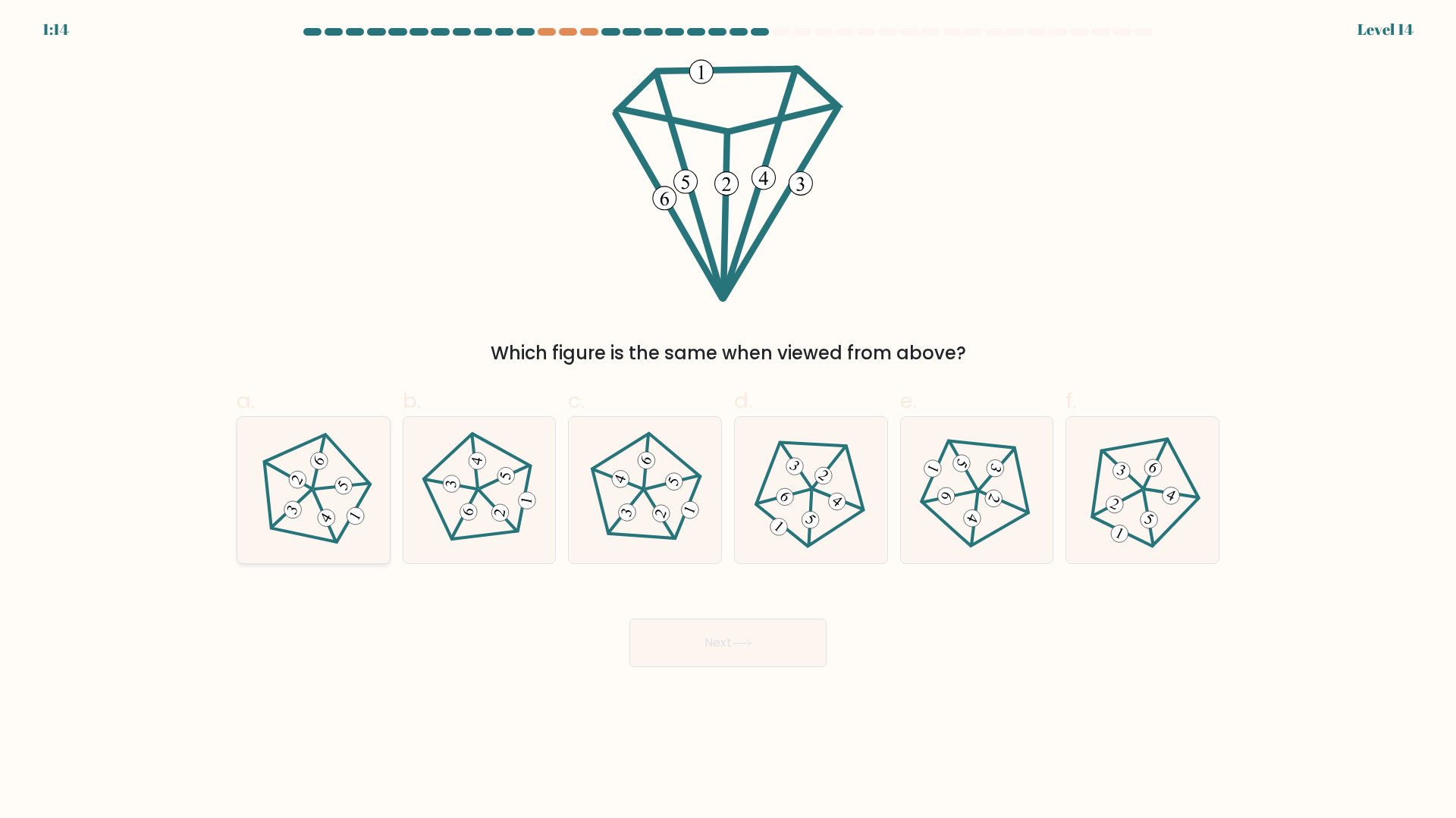
click at [343, 466] on icon at bounding box center [313, 489] width 117 height 117
click at [728, 419] on input "a." at bounding box center [728, 414] width 1 height 10
radio input "true"
click at [687, 638] on button "Next" at bounding box center [728, 642] width 197 height 49
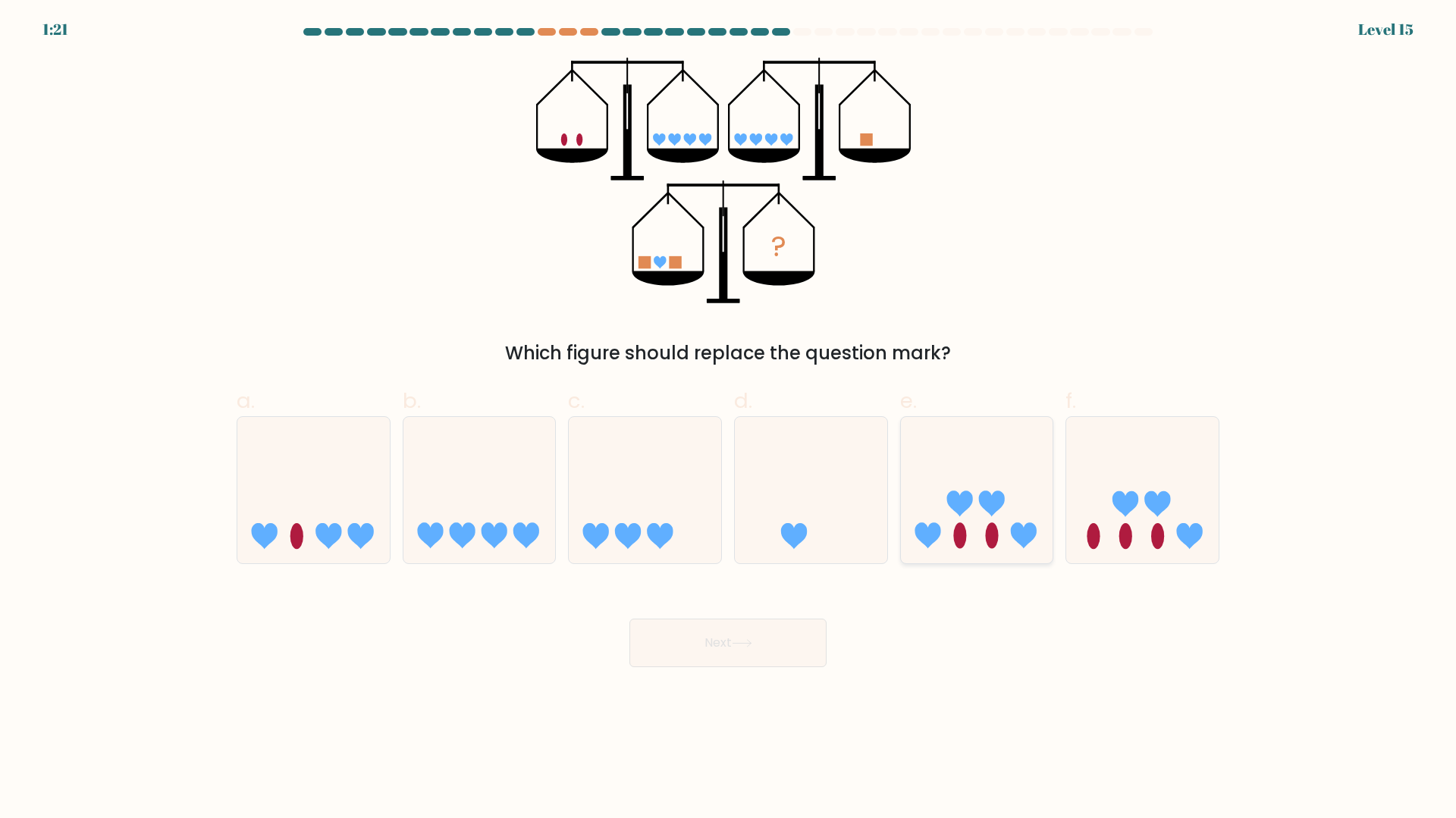
click at [952, 550] on icon at bounding box center [977, 489] width 153 height 126
click at [729, 419] on input "e." at bounding box center [728, 414] width 1 height 10
radio input "true"
click at [778, 636] on button "Next" at bounding box center [728, 642] width 197 height 49
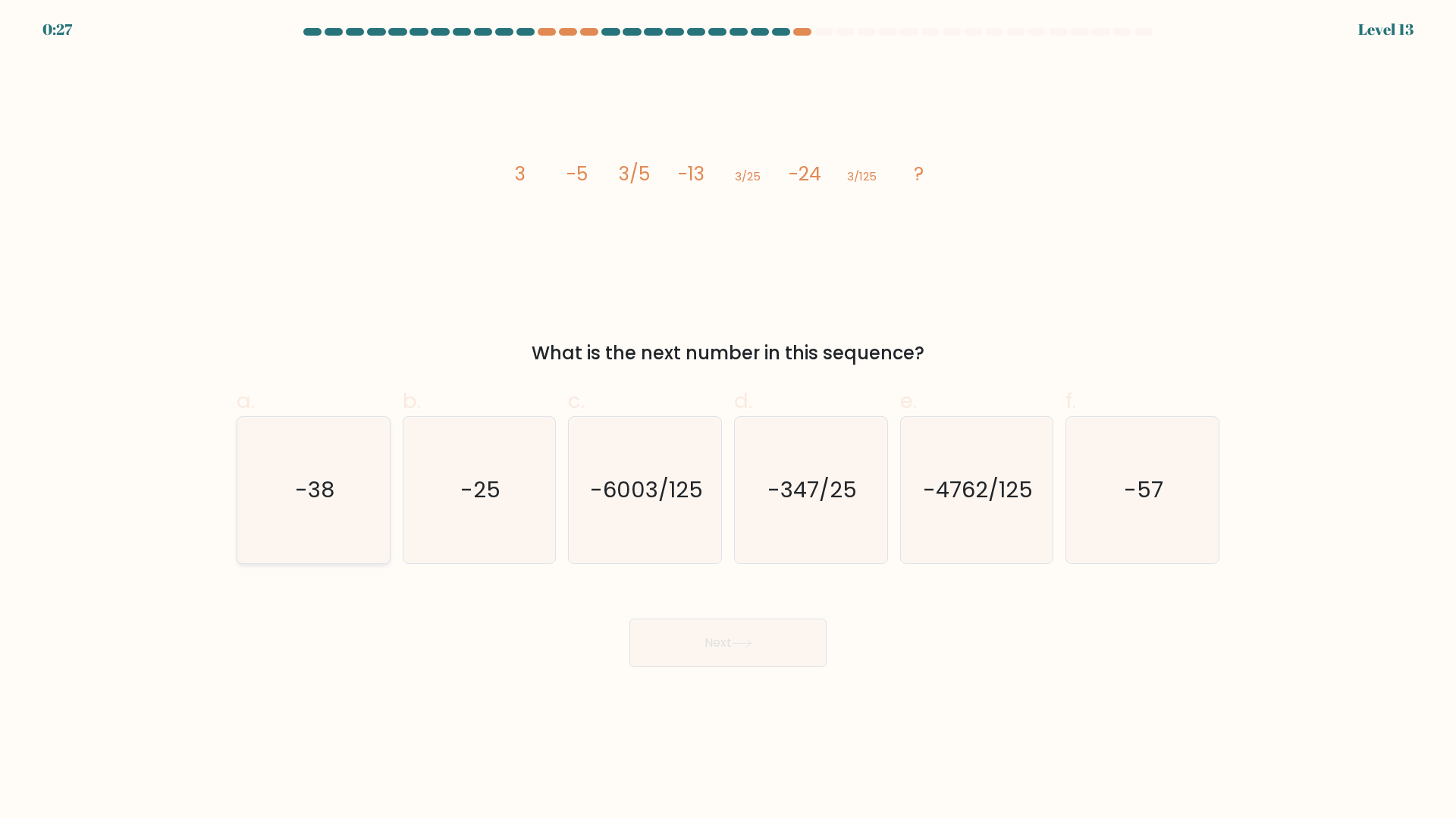
click at [336, 530] on icon "-38" at bounding box center [313, 489] width 146 height 146
click at [728, 419] on input "a. -38" at bounding box center [728, 414] width 1 height 10
radio input "true"
click at [666, 659] on button "Next" at bounding box center [728, 642] width 197 height 49
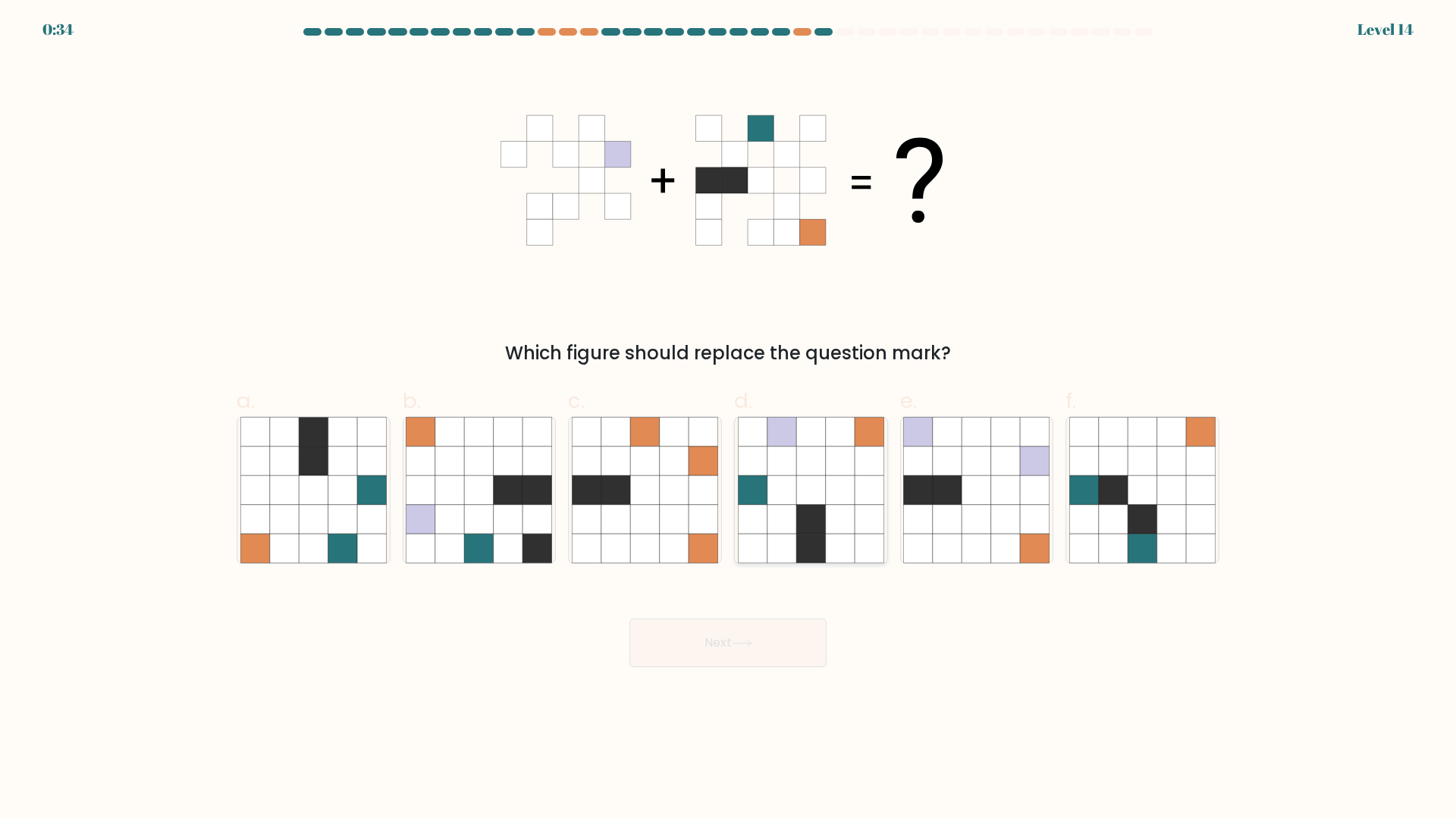
click at [854, 465] on icon at bounding box center [869, 461] width 29 height 29
click at [729, 419] on input "d." at bounding box center [728, 414] width 1 height 10
radio input "true"
click at [793, 637] on button "Next" at bounding box center [728, 642] width 197 height 49
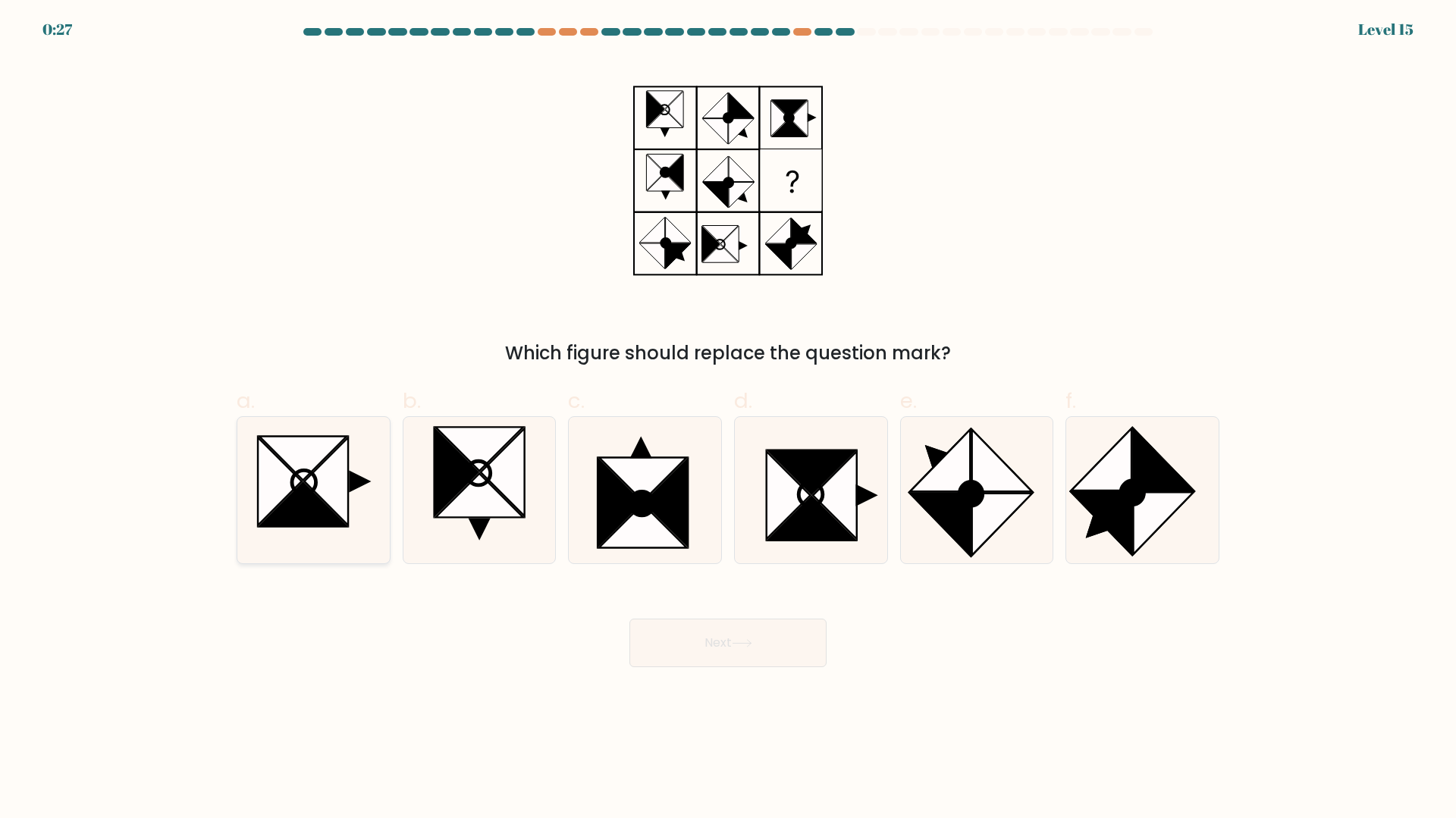
click at [326, 497] on icon at bounding box center [326, 481] width 44 height 88
click at [728, 419] on input "a." at bounding box center [728, 414] width 1 height 10
radio input "true"
click at [695, 636] on button "Next" at bounding box center [728, 642] width 197 height 49
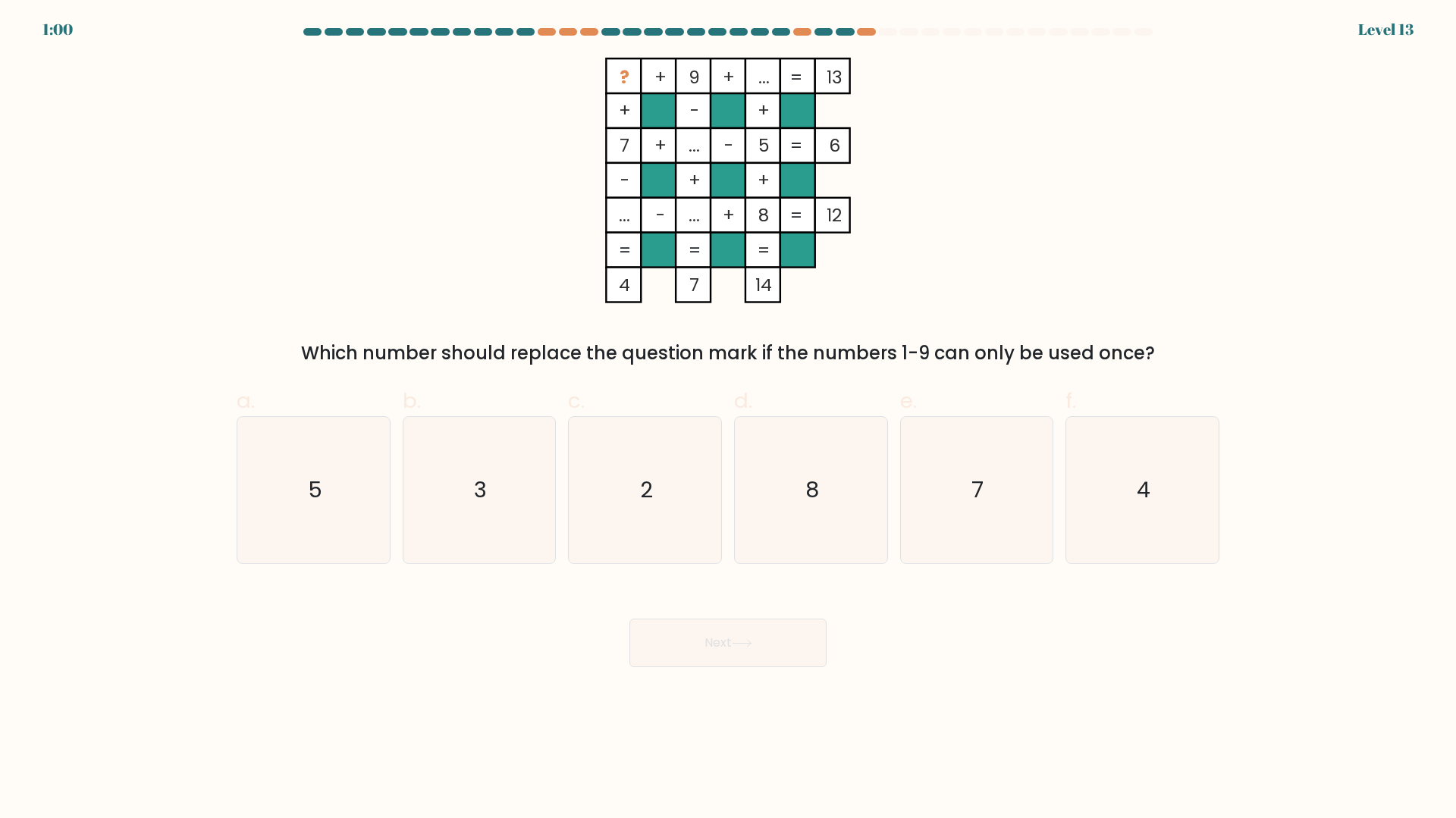
click at [762, 92] on icon "? + 9 + ... 13 + - + 7 + ... - 5 6 - + + ... - ... + 8 = 12 = = = = 4 7 14 =" at bounding box center [728, 180] width 455 height 245
click at [534, 465] on icon "3" at bounding box center [478, 489] width 146 height 146
click at [728, 419] on input "b. 3" at bounding box center [728, 414] width 1 height 10
radio input "true"
click at [670, 640] on button "Next" at bounding box center [728, 642] width 197 height 49
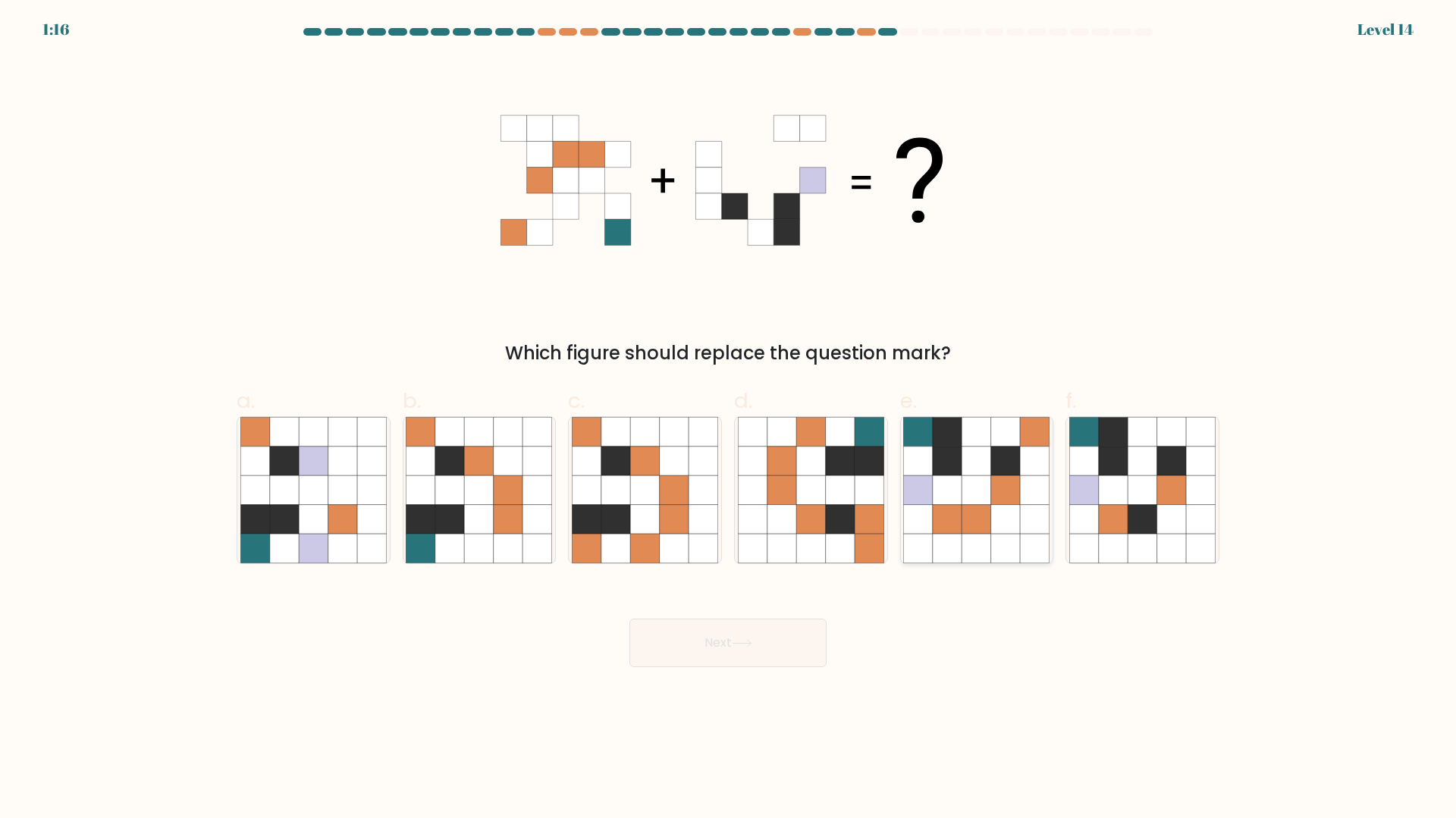
click at [931, 544] on icon at bounding box center [918, 548] width 29 height 29
click at [729, 419] on input "e." at bounding box center [728, 414] width 1 height 10
radio input "true"
click at [792, 647] on button "Next" at bounding box center [728, 642] width 197 height 49
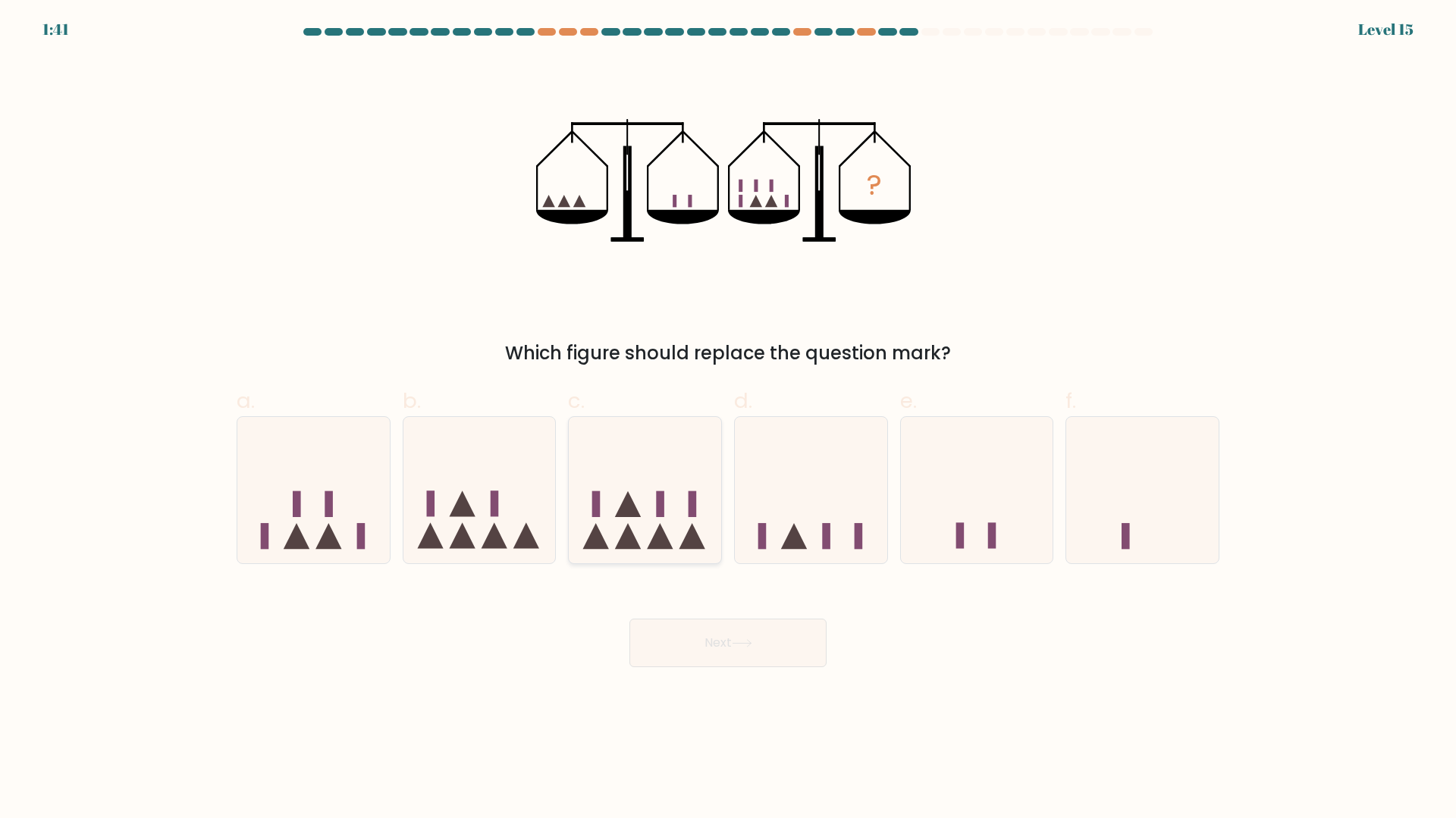
click at [603, 533] on icon at bounding box center [645, 489] width 153 height 126
click at [728, 419] on input "c." at bounding box center [728, 414] width 1 height 10
radio input "true"
click at [662, 630] on button "Next" at bounding box center [728, 642] width 197 height 49
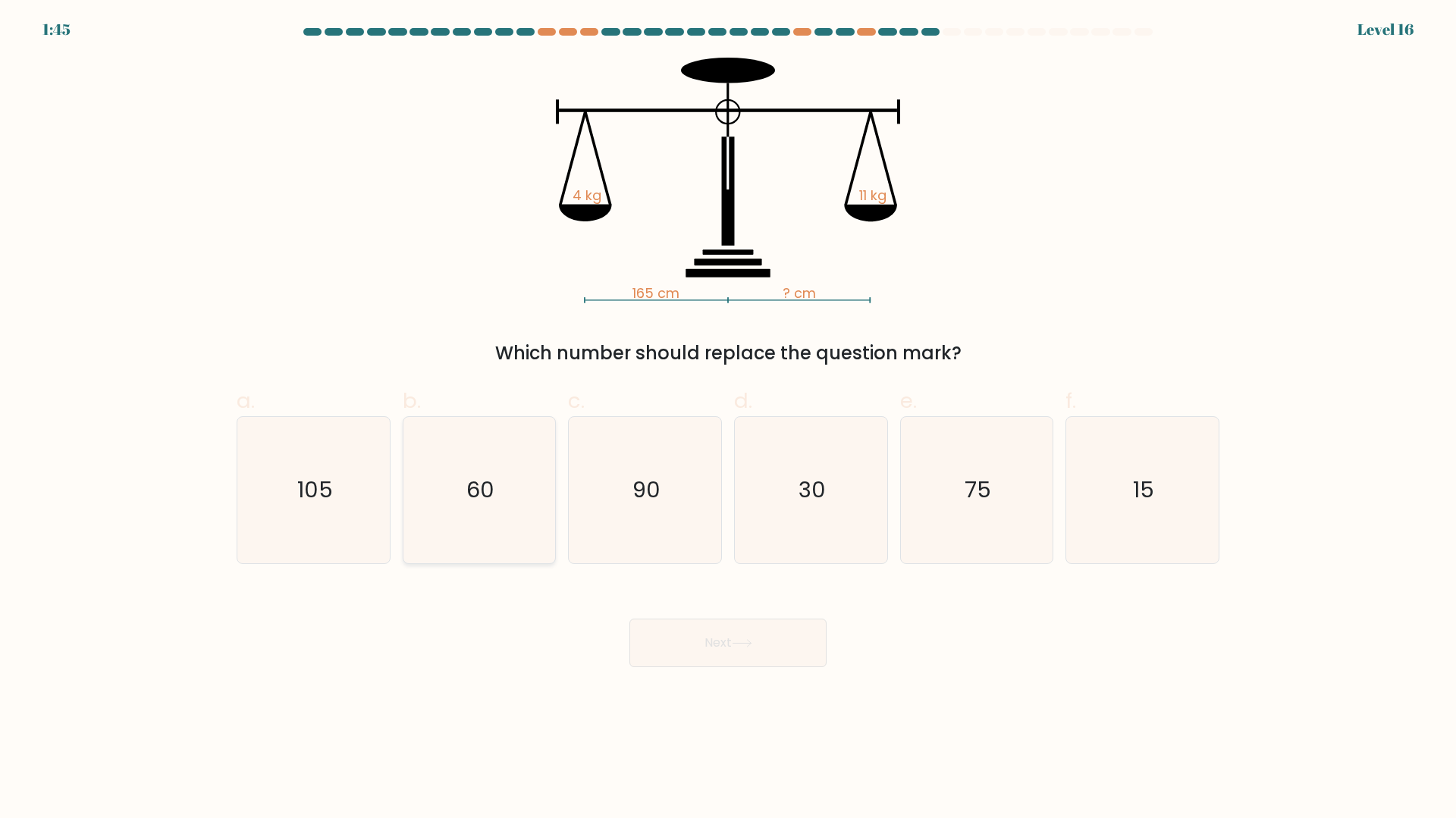
click at [533, 438] on icon "60" at bounding box center [478, 489] width 146 height 146
click at [728, 419] on input "b. 60" at bounding box center [728, 414] width 1 height 10
radio input "true"
click at [717, 628] on button "Next" at bounding box center [728, 642] width 197 height 49
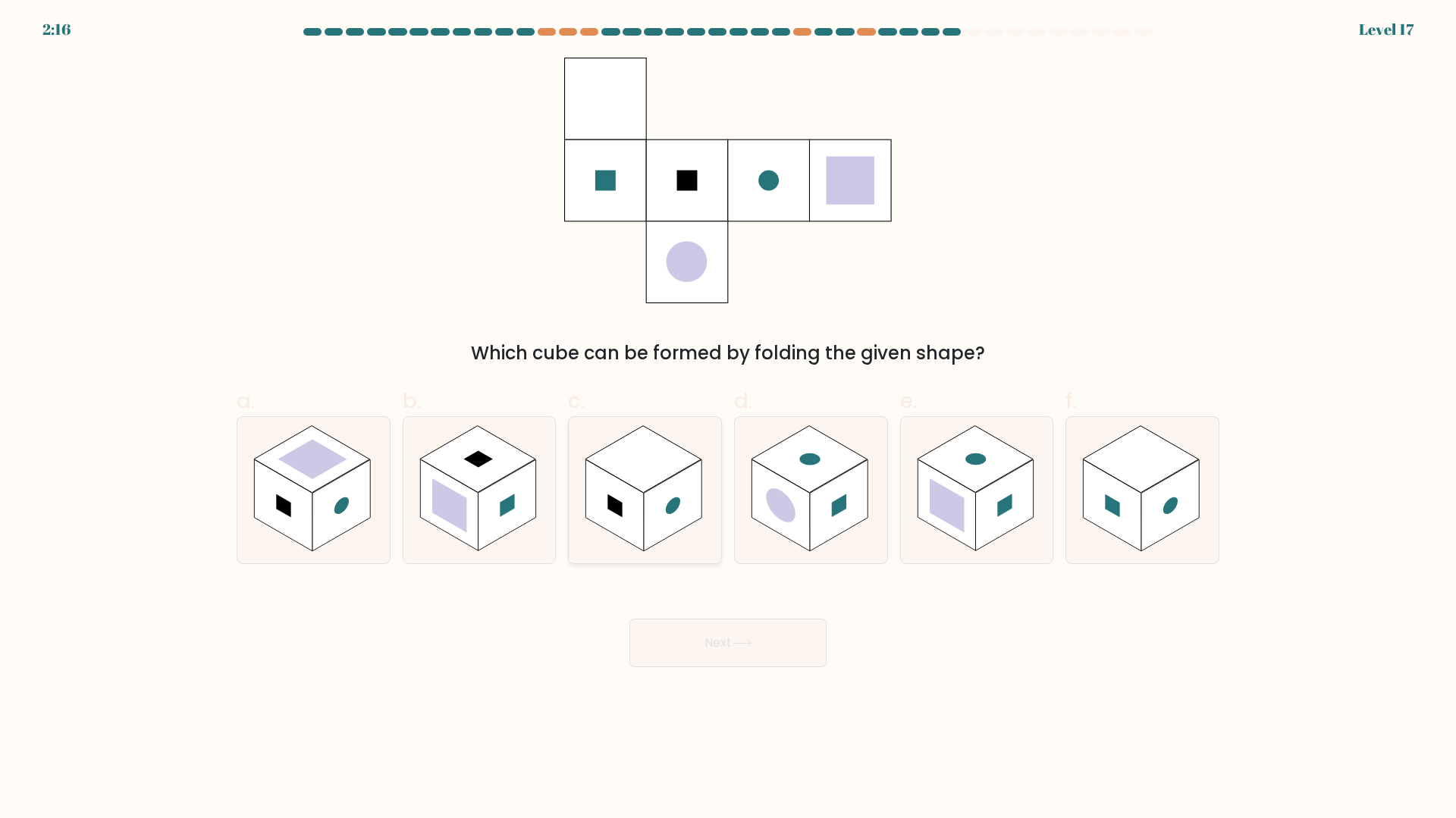
click at [632, 472] on rect at bounding box center [643, 459] width 116 height 66
click at [728, 419] on input "c." at bounding box center [728, 414] width 1 height 10
radio input "true"
click at [661, 643] on button "Next" at bounding box center [728, 642] width 197 height 49
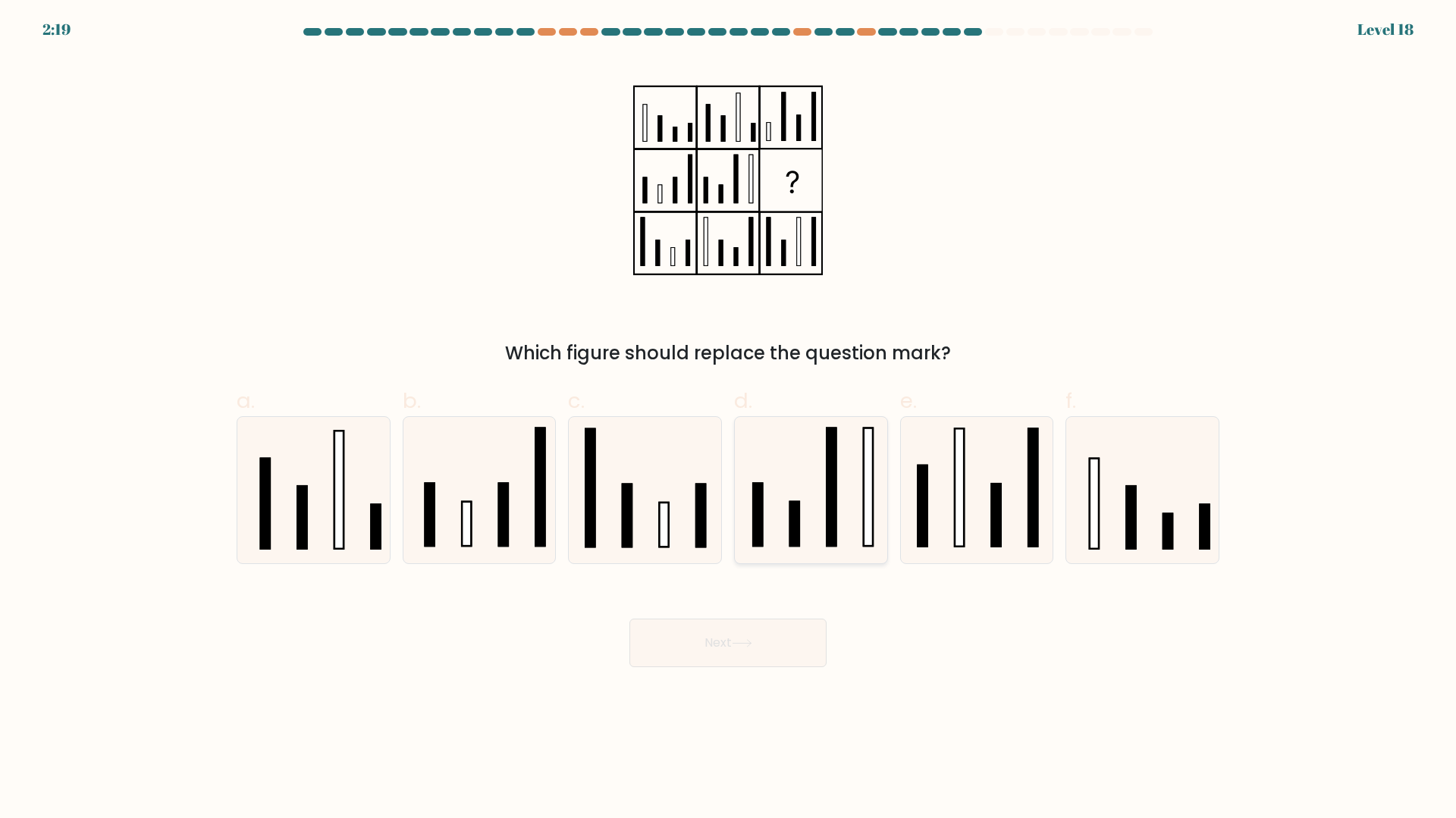
click at [843, 468] on icon at bounding box center [810, 489] width 146 height 146
click at [729, 419] on input "d." at bounding box center [728, 414] width 1 height 10
radio input "true"
click at [718, 649] on button "Next" at bounding box center [728, 642] width 197 height 49
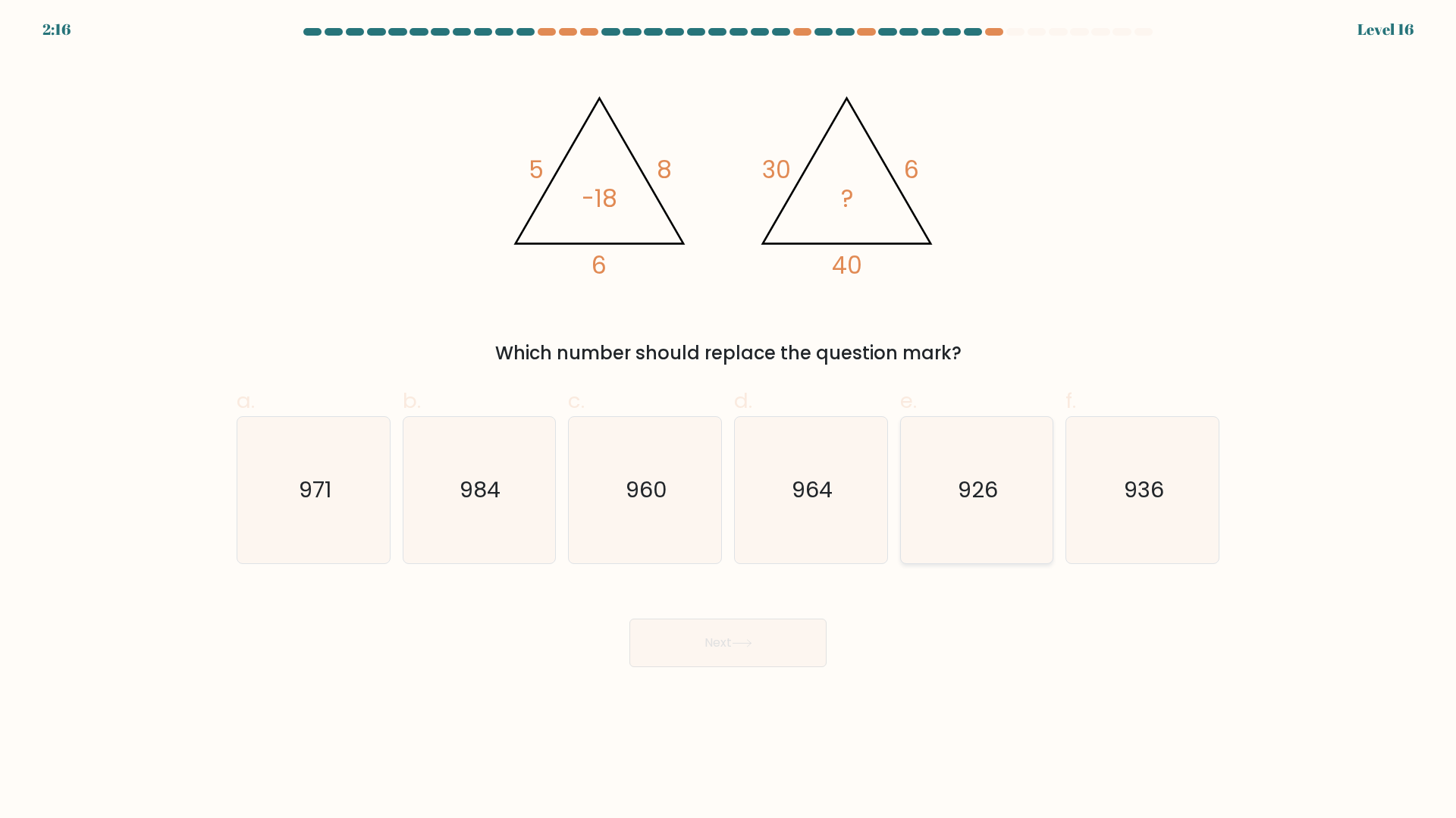
click at [977, 466] on icon "926" at bounding box center [976, 489] width 146 height 146
click at [729, 419] on input "e. 926" at bounding box center [728, 414] width 1 height 10
radio input "true"
click at [778, 644] on button "Next" at bounding box center [728, 642] width 197 height 49
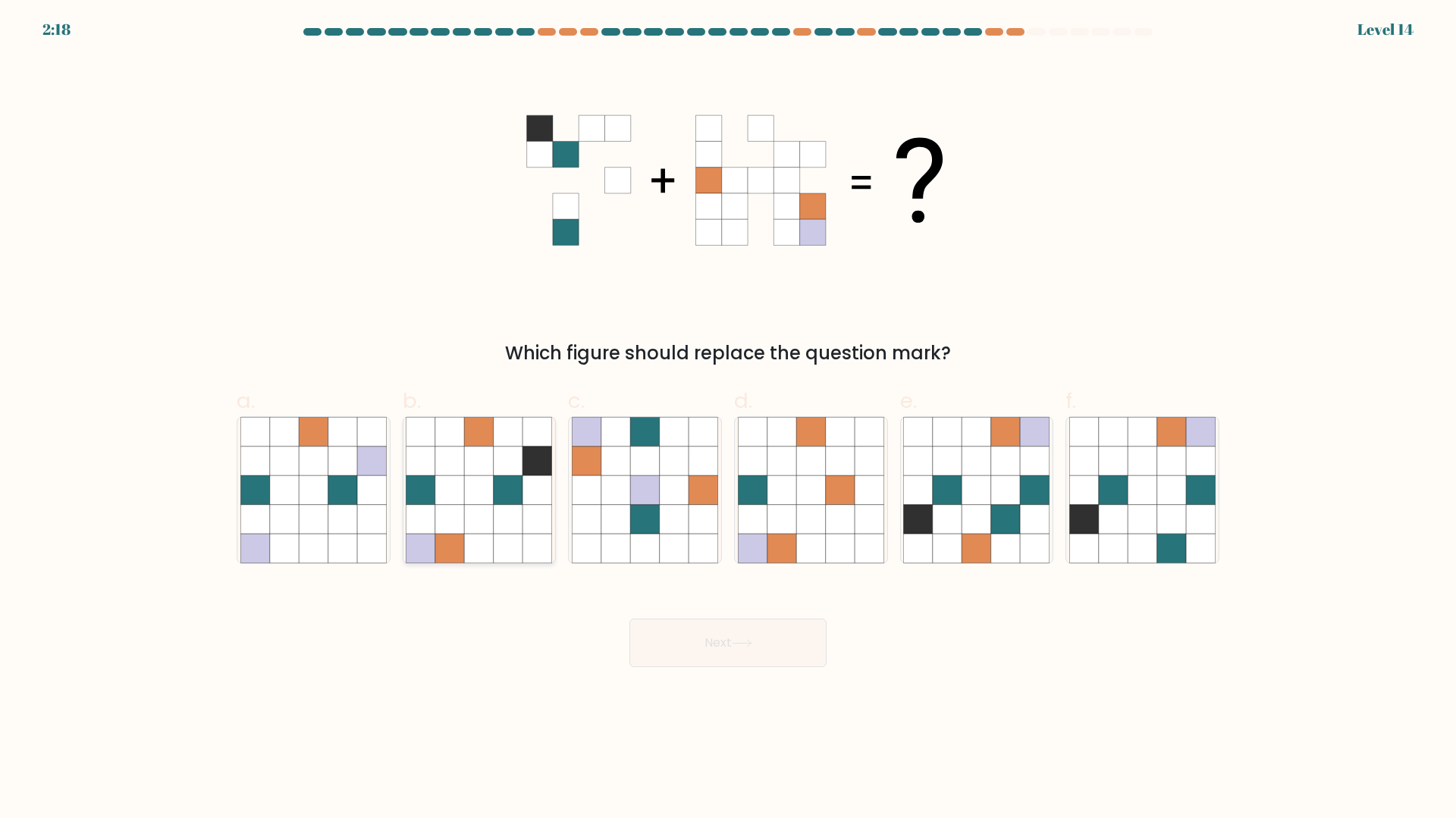
click at [530, 501] on icon at bounding box center [538, 489] width 29 height 29
click at [728, 419] on input "b." at bounding box center [728, 414] width 1 height 10
radio input "true"
click at [661, 643] on button "Next" at bounding box center [728, 642] width 197 height 49
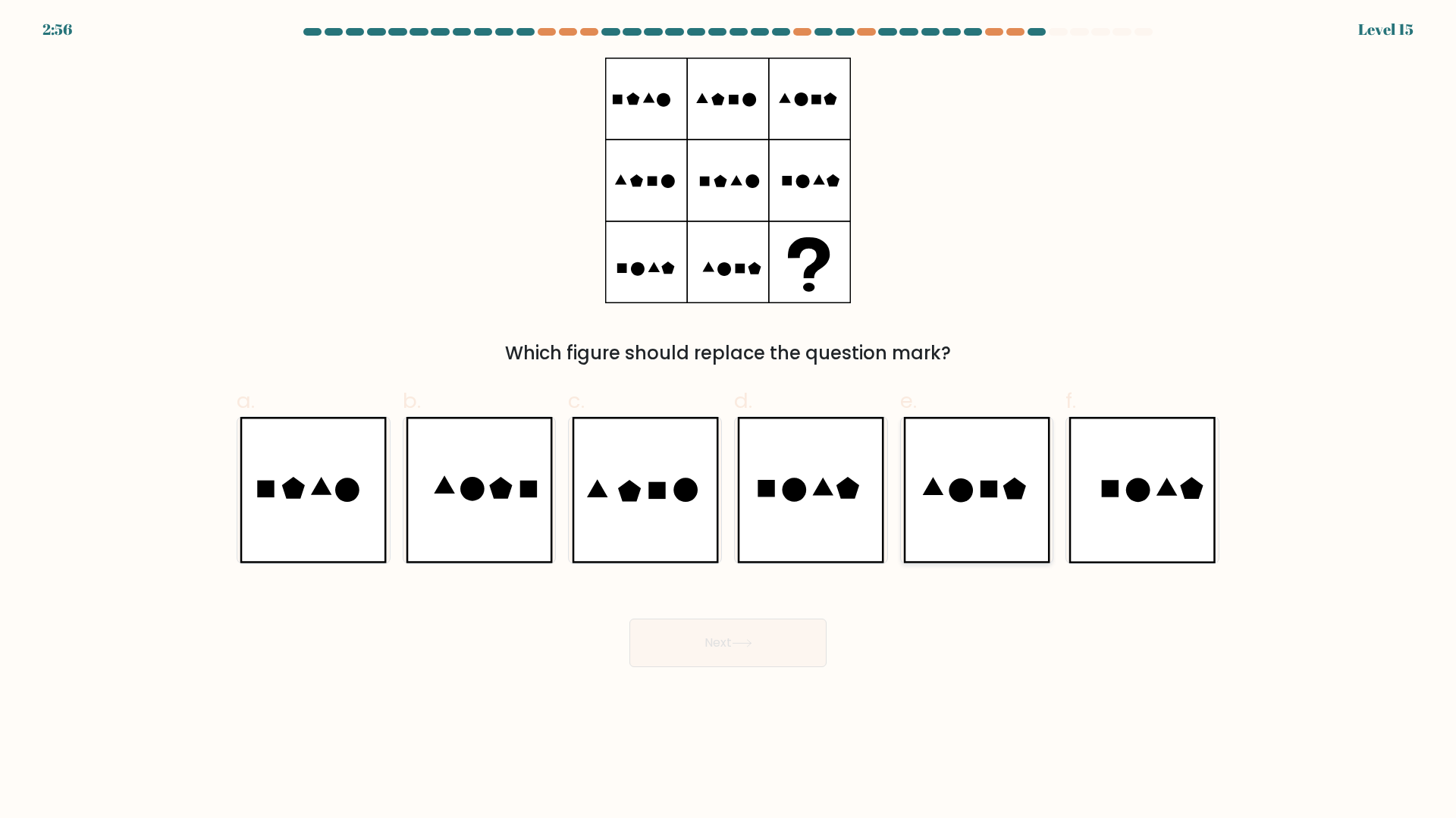
click at [998, 444] on icon at bounding box center [977, 489] width 147 height 146
click at [729, 419] on input "e." at bounding box center [728, 414] width 1 height 10
radio input "true"
click at [748, 632] on button "Next" at bounding box center [728, 642] width 197 height 49
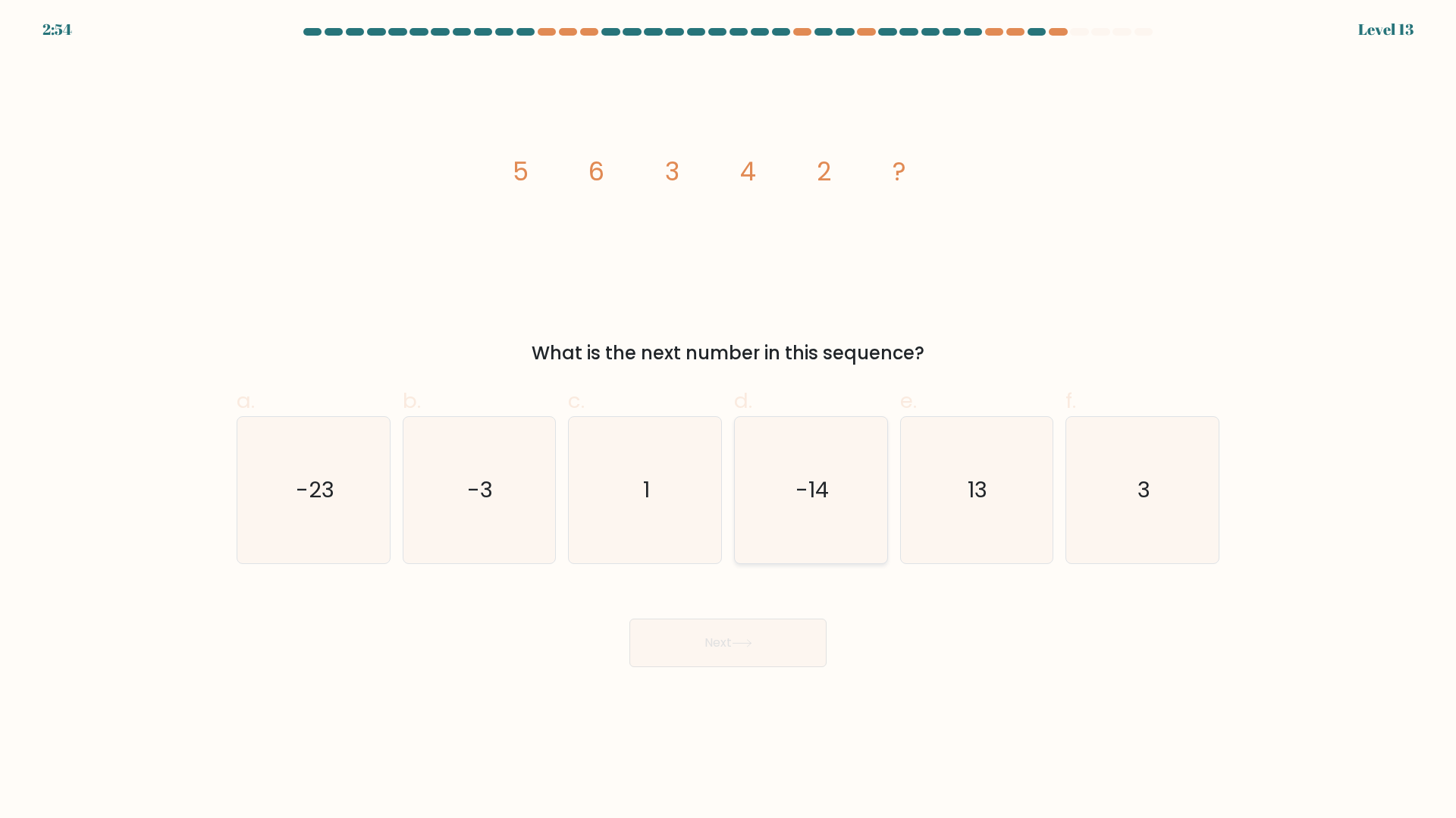
click at [784, 522] on icon "-14" at bounding box center [810, 489] width 146 height 146
click at [729, 419] on input "d. -14" at bounding box center [728, 414] width 1 height 10
radio input "true"
click at [784, 691] on body "2:54 Level 13" at bounding box center [728, 409] width 1456 height 818
click at [784, 653] on button "Next" at bounding box center [728, 642] width 197 height 49
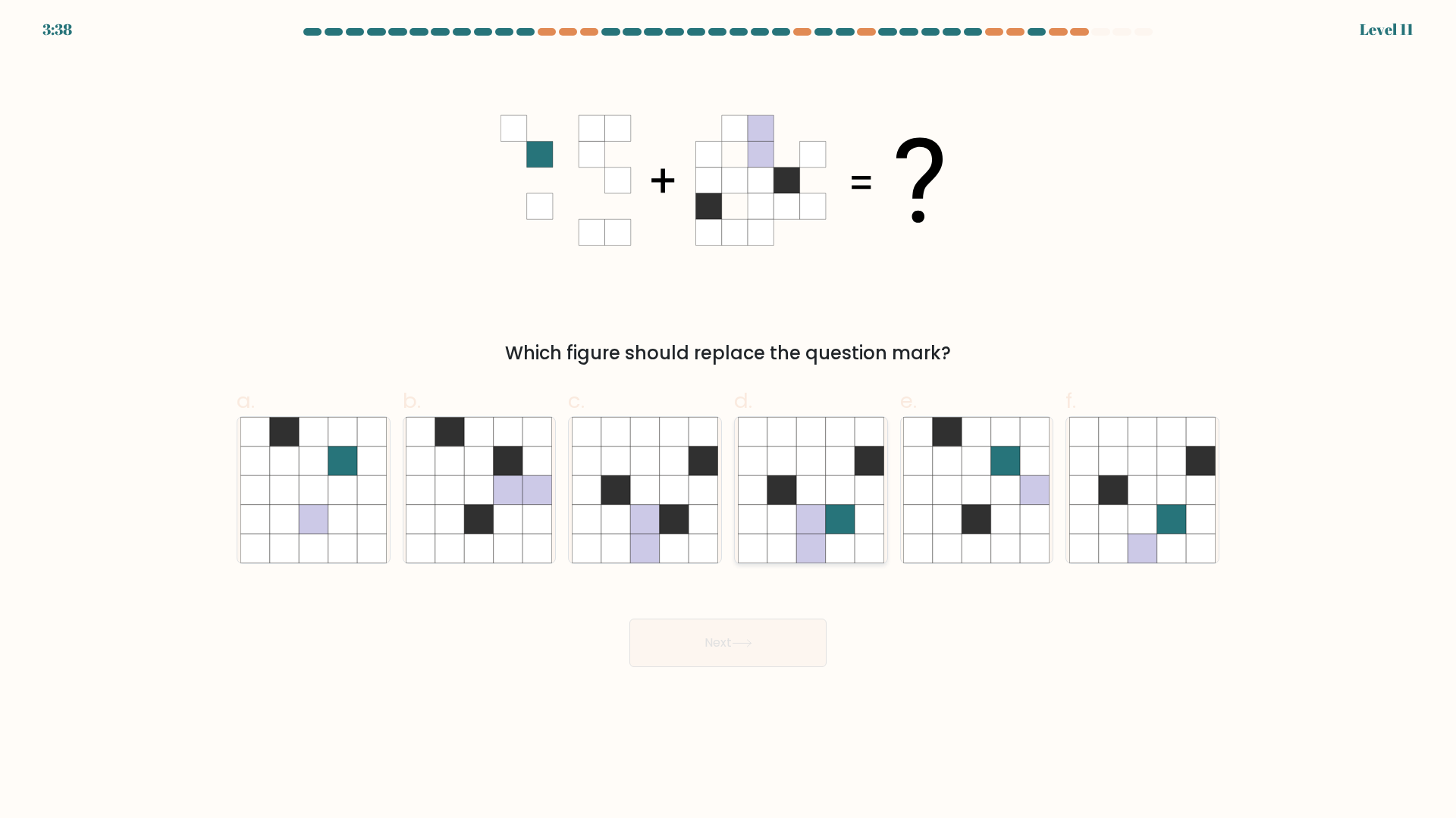
click at [831, 527] on icon at bounding box center [840, 519] width 29 height 29
click at [729, 419] on input "d." at bounding box center [728, 414] width 1 height 10
radio input "true"
click at [806, 648] on button "Next" at bounding box center [728, 642] width 197 height 49
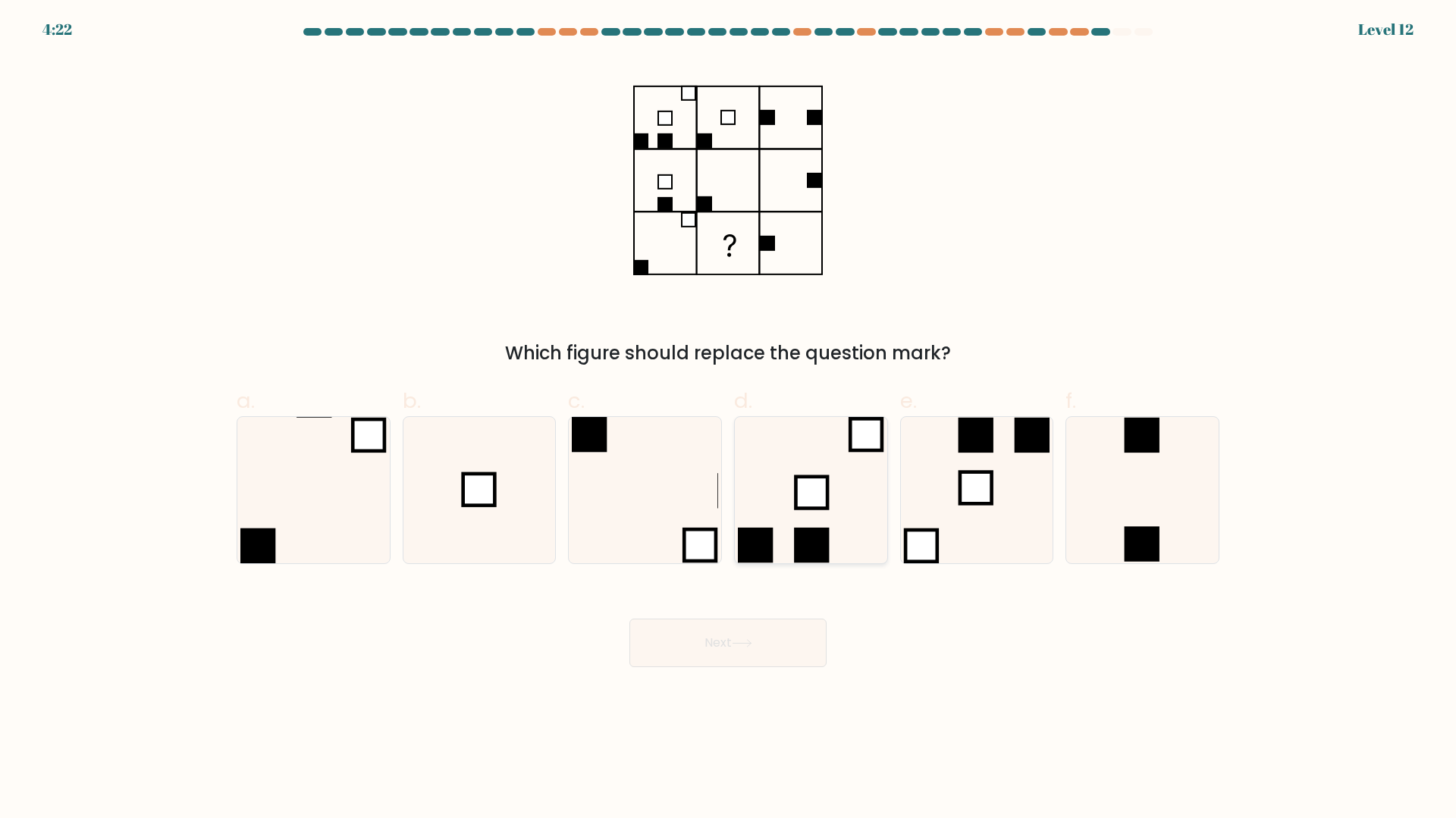
click at [826, 517] on icon at bounding box center [810, 489] width 146 height 146
click at [729, 419] on input "d." at bounding box center [728, 414] width 1 height 10
radio input "true"
click at [821, 646] on button "Next" at bounding box center [728, 642] width 197 height 49
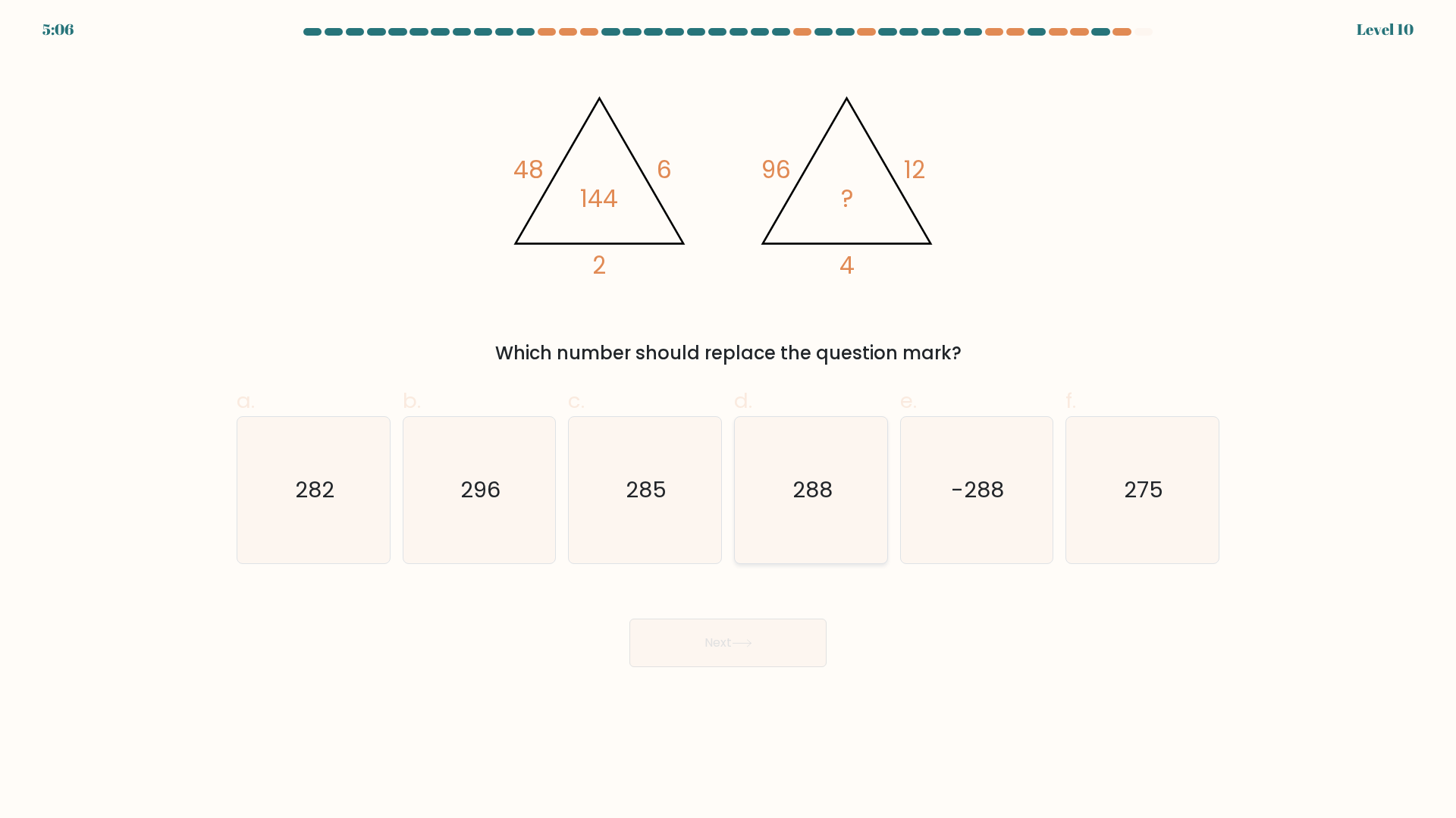
click at [828, 526] on icon "288" at bounding box center [810, 489] width 146 height 146
click at [729, 419] on input "d. 288" at bounding box center [728, 414] width 1 height 10
radio input "true"
click at [809, 652] on button "Next" at bounding box center [728, 642] width 197 height 49
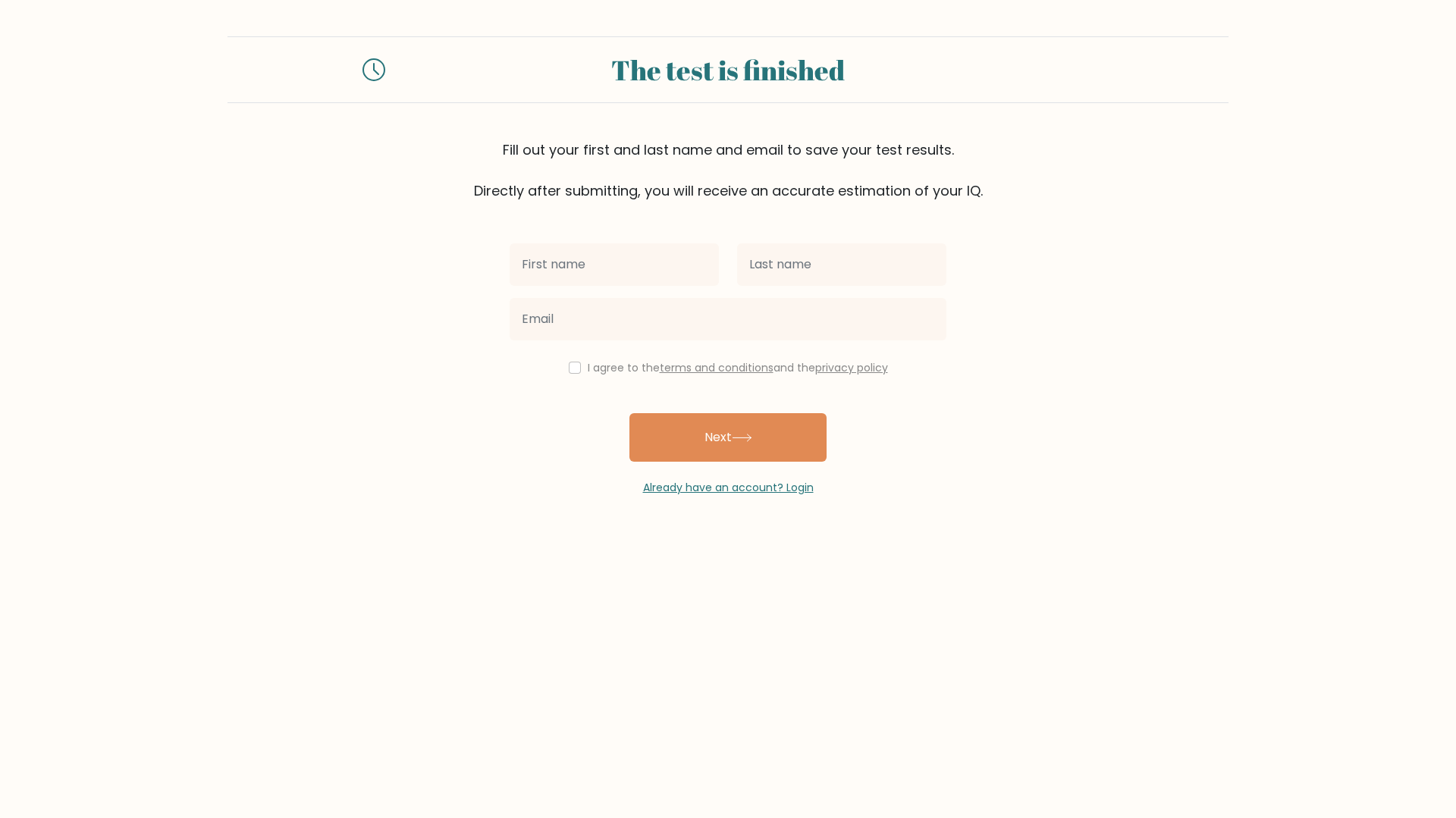
click at [680, 277] on input "text" at bounding box center [614, 264] width 210 height 42
type input "David"
type input "Laid"
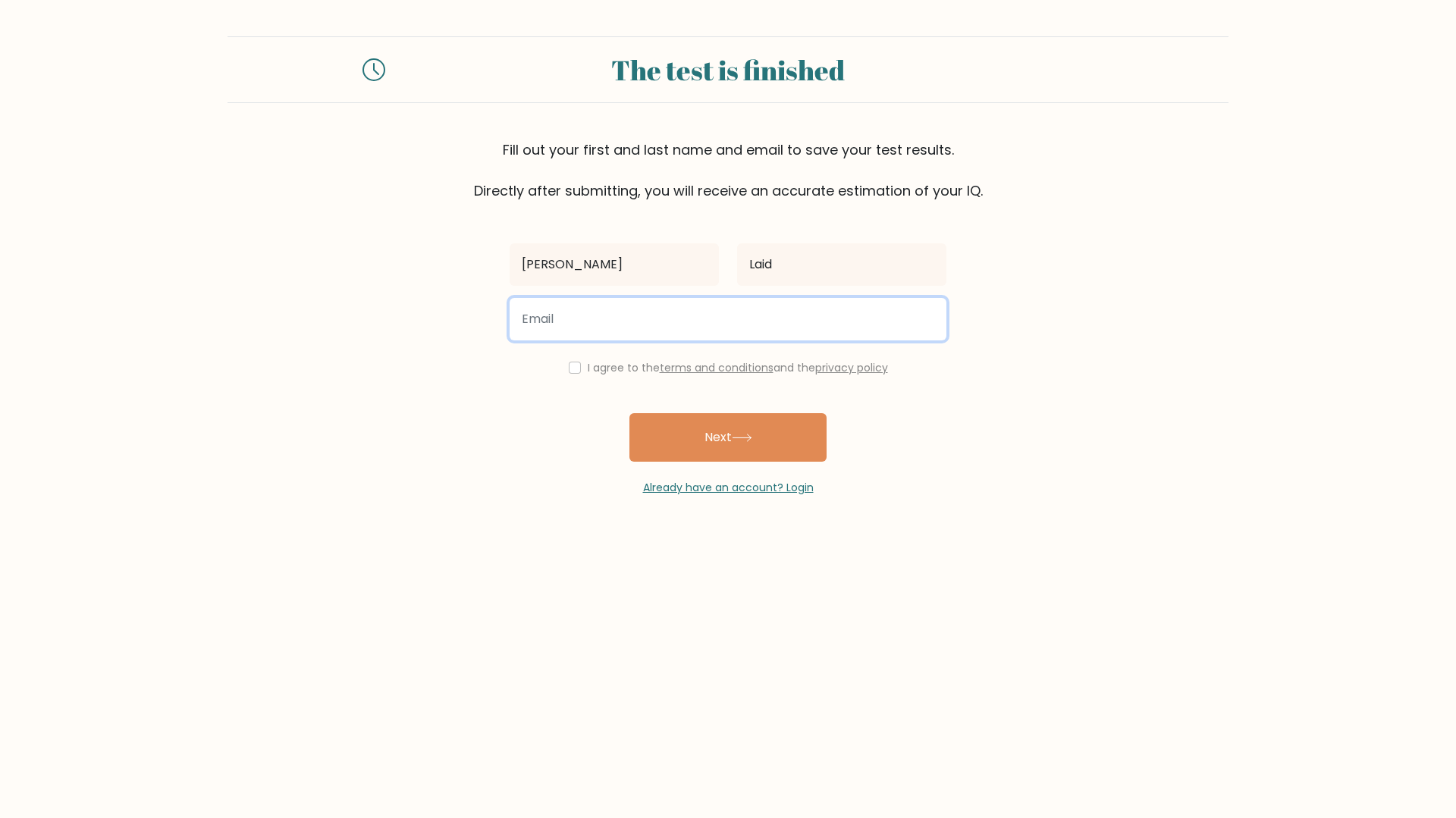
click at [561, 305] on input "email" at bounding box center [728, 318] width 437 height 42
type input "toosage06@gmail.com"
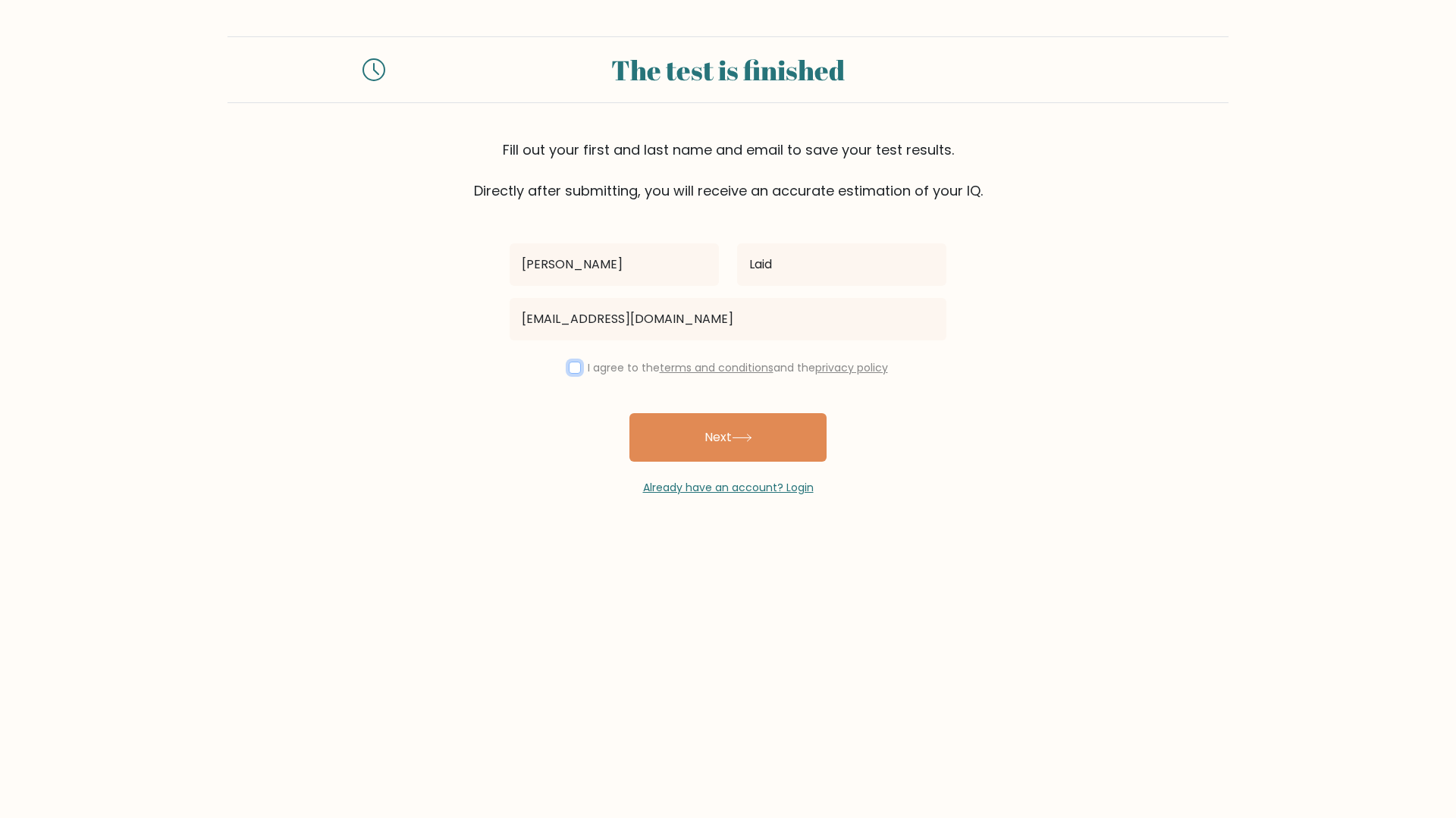
click at [574, 370] on input "checkbox" at bounding box center [574, 367] width 12 height 12
checkbox input "true"
click at [672, 438] on button "Next" at bounding box center [728, 437] width 197 height 49
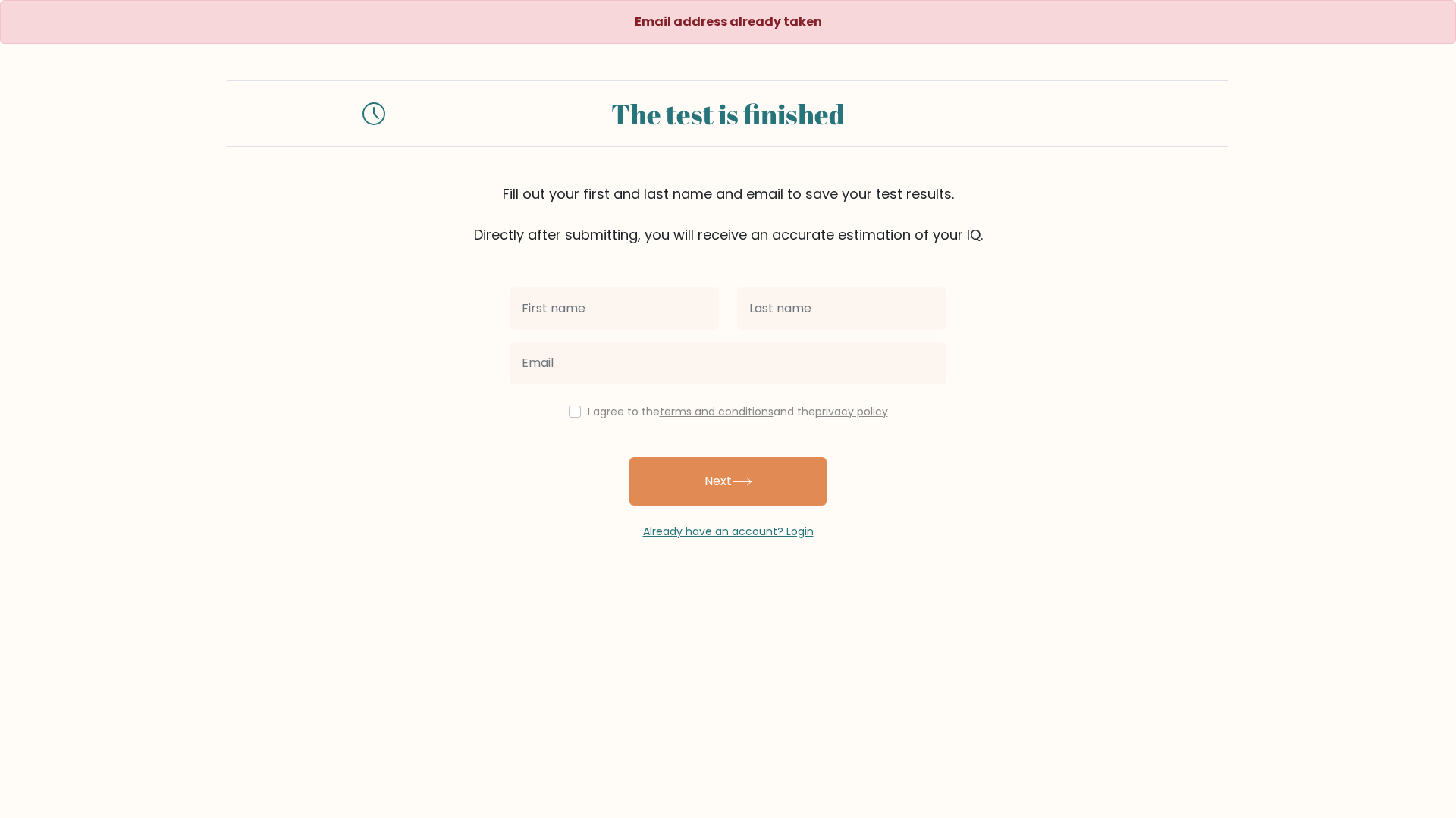
click at [713, 524] on span "Already have an account? Login" at bounding box center [728, 532] width 425 height 16
click at [714, 526] on link "Already have an account? Login" at bounding box center [728, 531] width 170 height 15
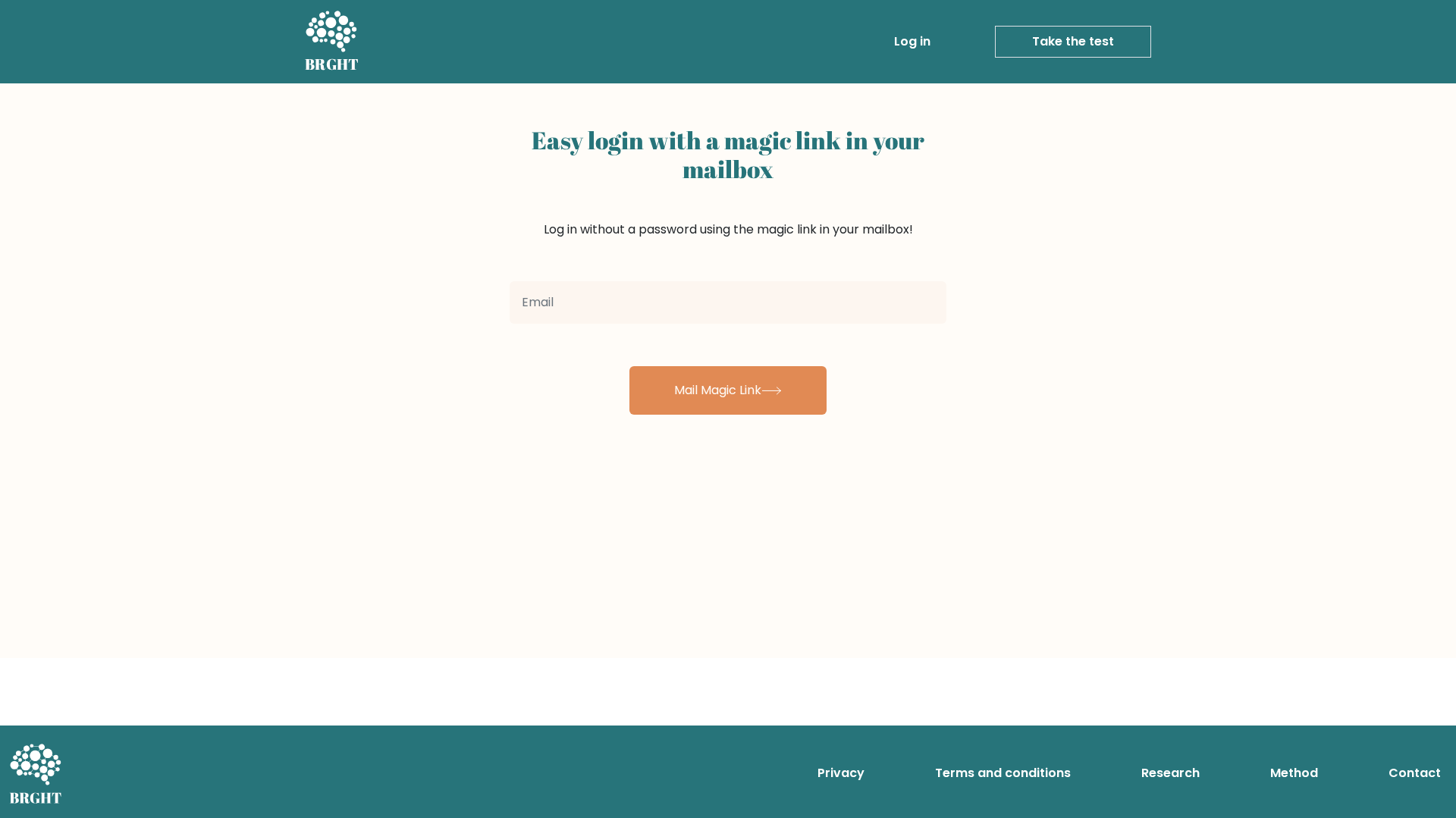
click at [638, 303] on input "email" at bounding box center [728, 302] width 437 height 42
type input "[EMAIL_ADDRESS][DOMAIN_NAME]"
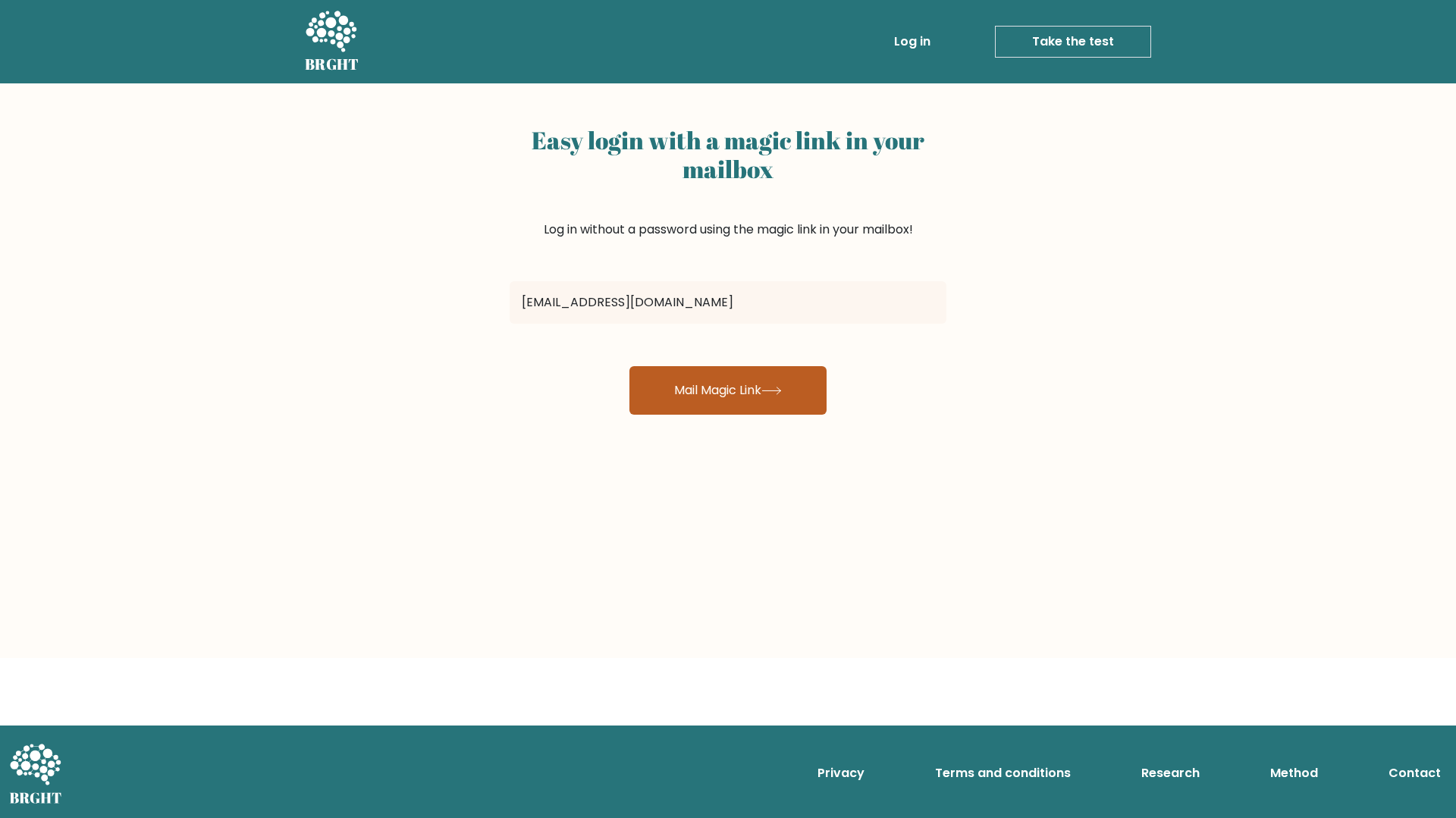
click at [682, 389] on button "Mail Magic Link" at bounding box center [728, 390] width 197 height 49
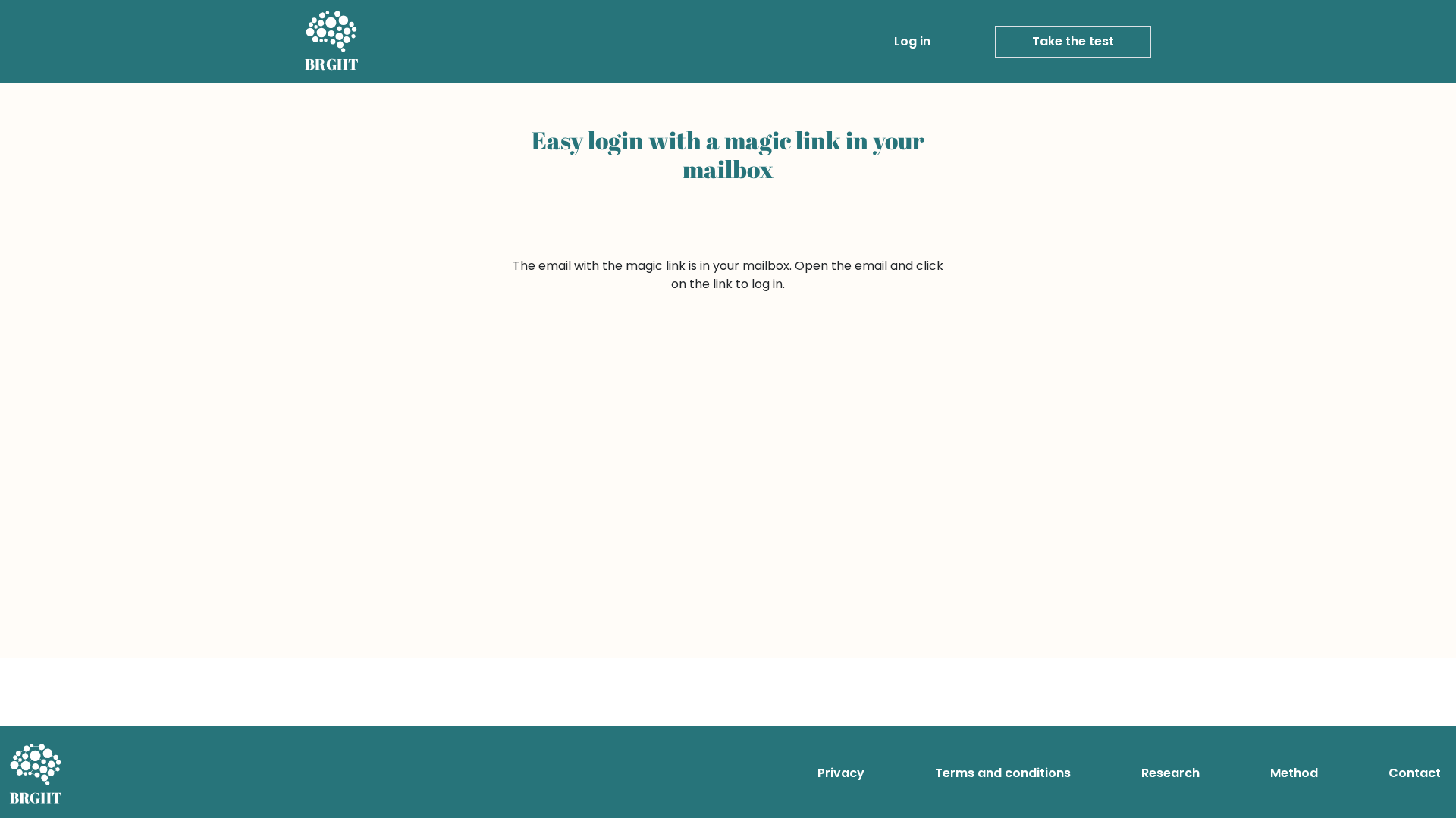
click at [843, 192] on div "Easy login with a magic link in your mailbox" at bounding box center [728, 189] width 437 height 138
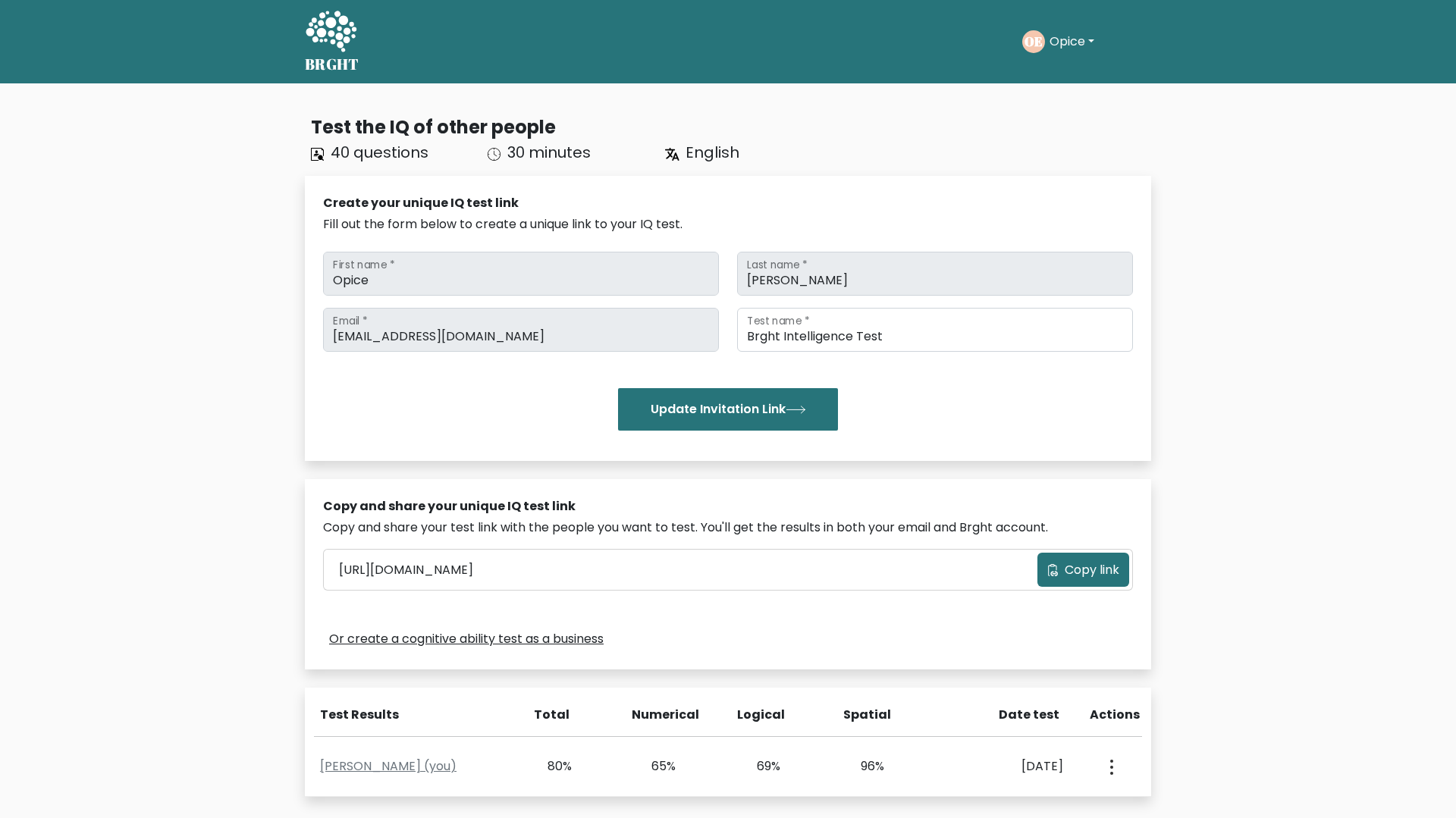
click at [1059, 53] on div "OE Opice Dashboard Profile Settings Logout" at bounding box center [1086, 42] width 129 height 35
click at [1065, 47] on button "Opice" at bounding box center [1071, 42] width 54 height 20
click at [1065, 118] on link "Settings" at bounding box center [1083, 122] width 120 height 24
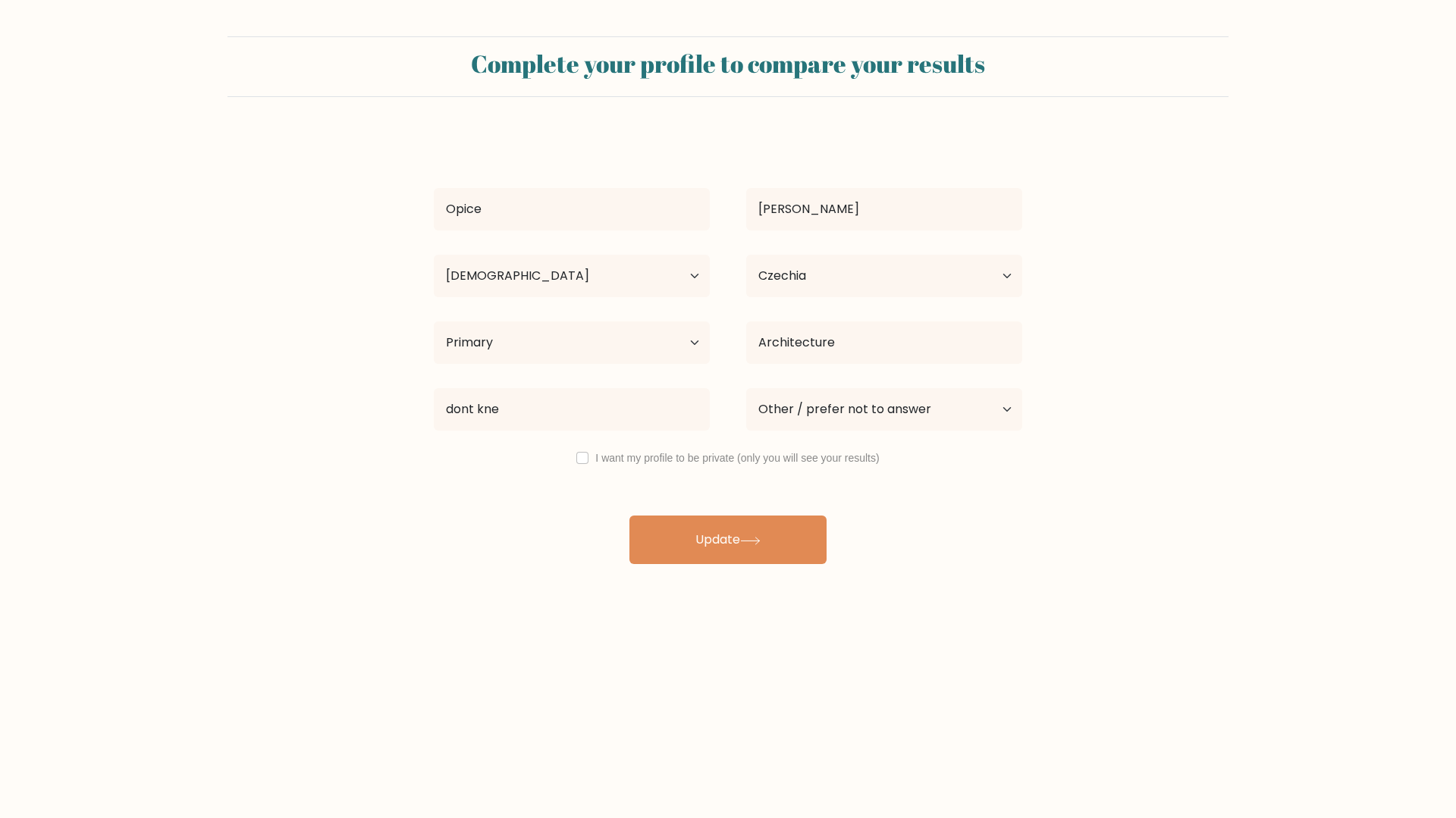
select select "18_24"
select select "CZ"
select select "primary"
select select "other"
click at [642, 202] on input "Opice" at bounding box center [571, 209] width 276 height 42
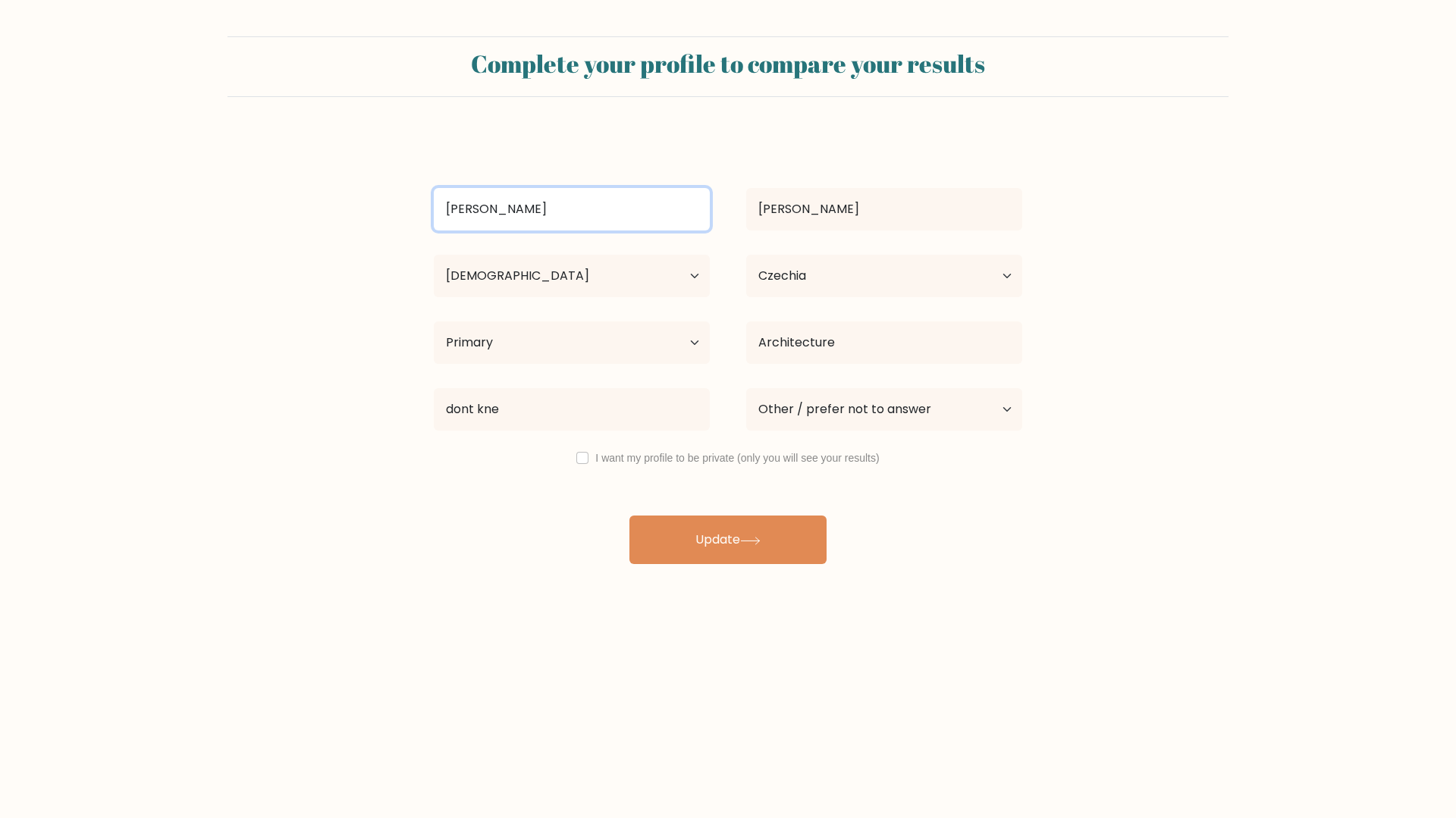
type input "[PERSON_NAME]"
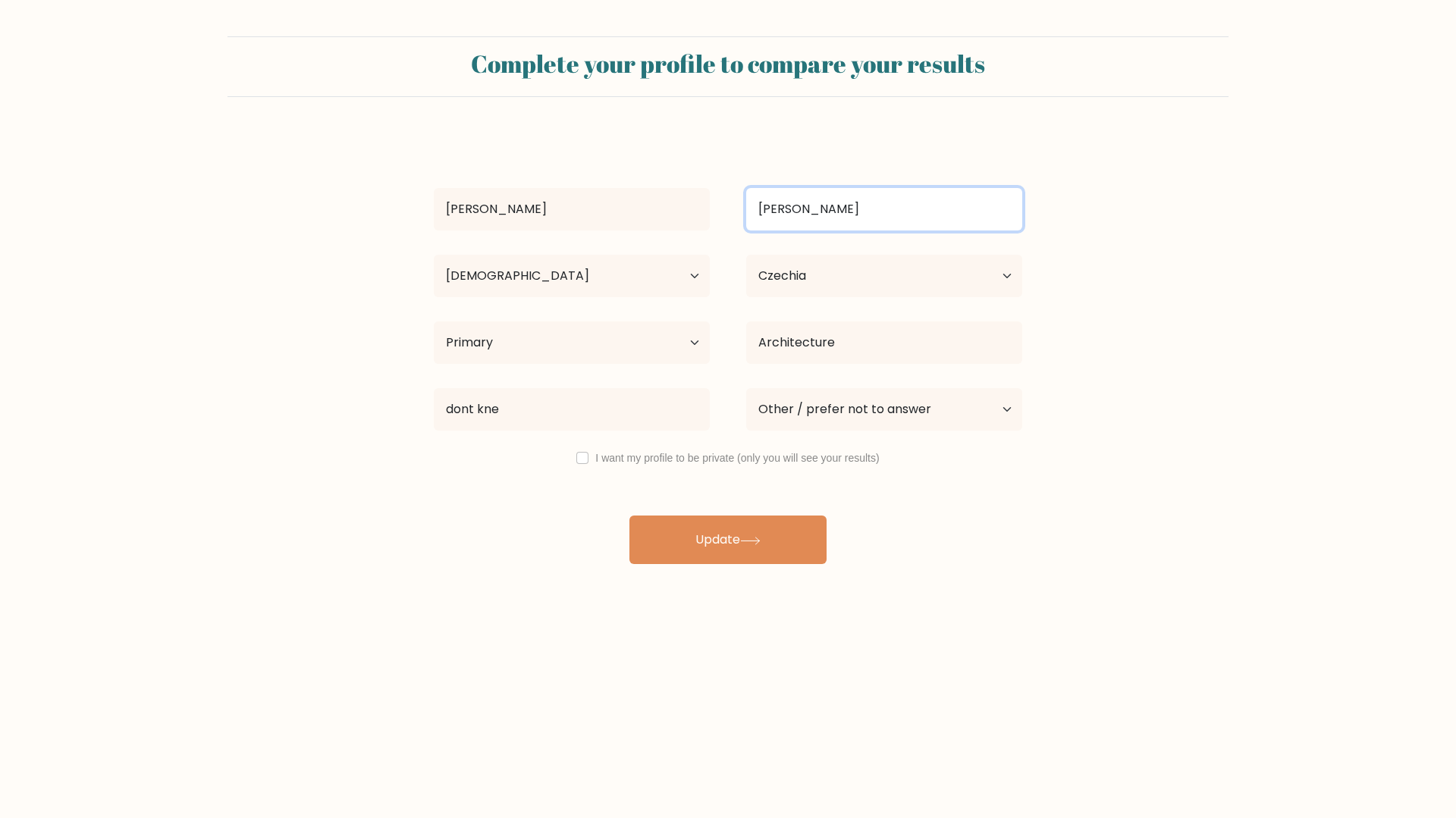
click at [783, 208] on input "[PERSON_NAME]" at bounding box center [884, 209] width 276 height 42
type input "Bnt"
click at [996, 236] on div "Bnt" at bounding box center [884, 209] width 312 height 54
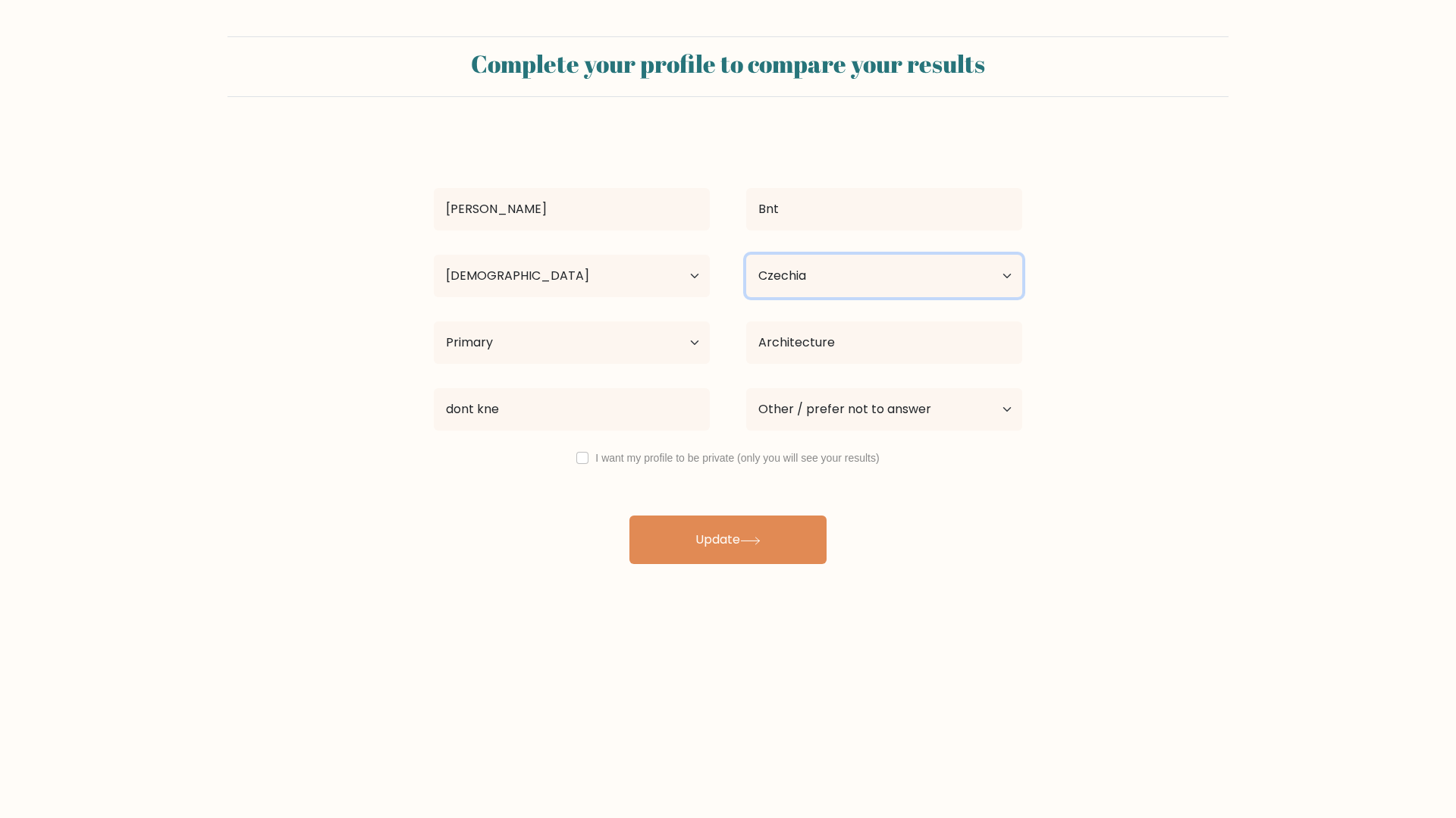
click at [994, 290] on select "Country [GEOGRAPHIC_DATA] [GEOGRAPHIC_DATA] [GEOGRAPHIC_DATA] [US_STATE] [GEOGR…" at bounding box center [884, 275] width 276 height 42
select select "DK"
click at [746, 254] on select "Country [GEOGRAPHIC_DATA] [GEOGRAPHIC_DATA] [GEOGRAPHIC_DATA] [US_STATE] [GEOGR…" at bounding box center [884, 275] width 276 height 42
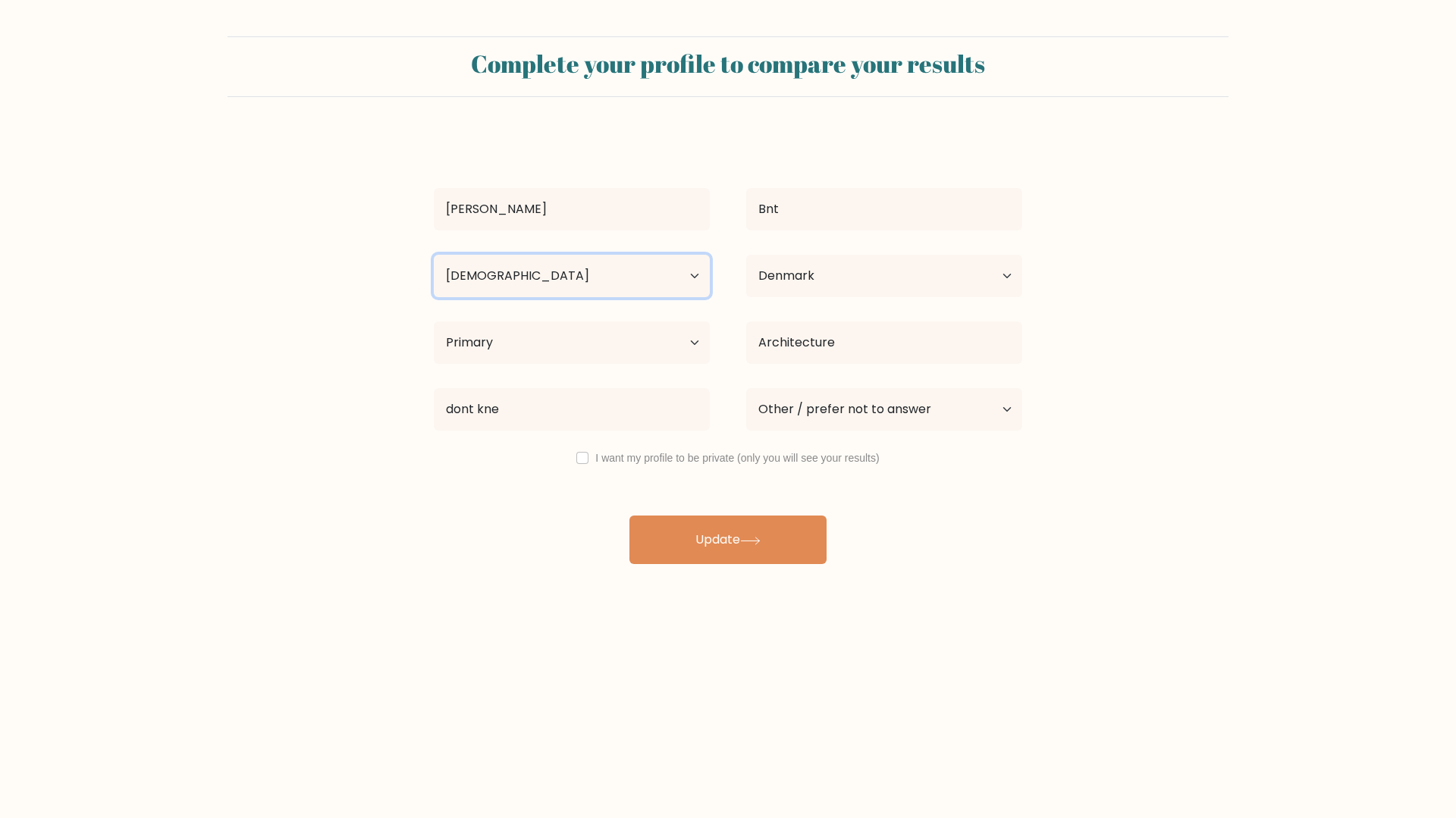
click at [666, 277] on select "Age Under [DEMOGRAPHIC_DATA] [DEMOGRAPHIC_DATA] [DEMOGRAPHIC_DATA] [DEMOGRAPHIC…" at bounding box center [571, 275] width 276 height 42
click at [434, 254] on select "Age Under [DEMOGRAPHIC_DATA] [DEMOGRAPHIC_DATA] [DEMOGRAPHIC_DATA] [DEMOGRAPHIC…" at bounding box center [571, 275] width 276 height 42
click at [662, 361] on select "Highest education level No schooling Primary Lower Secondary Upper Secondary Oc…" at bounding box center [571, 342] width 276 height 42
click at [434, 321] on select "Highest education level No schooling Primary Lower Secondary Upper Secondary Oc…" at bounding box center [571, 342] width 276 height 42
click at [652, 353] on select "Highest education level No schooling Primary Lower Secondary Upper Secondary Oc…" at bounding box center [571, 342] width 276 height 42
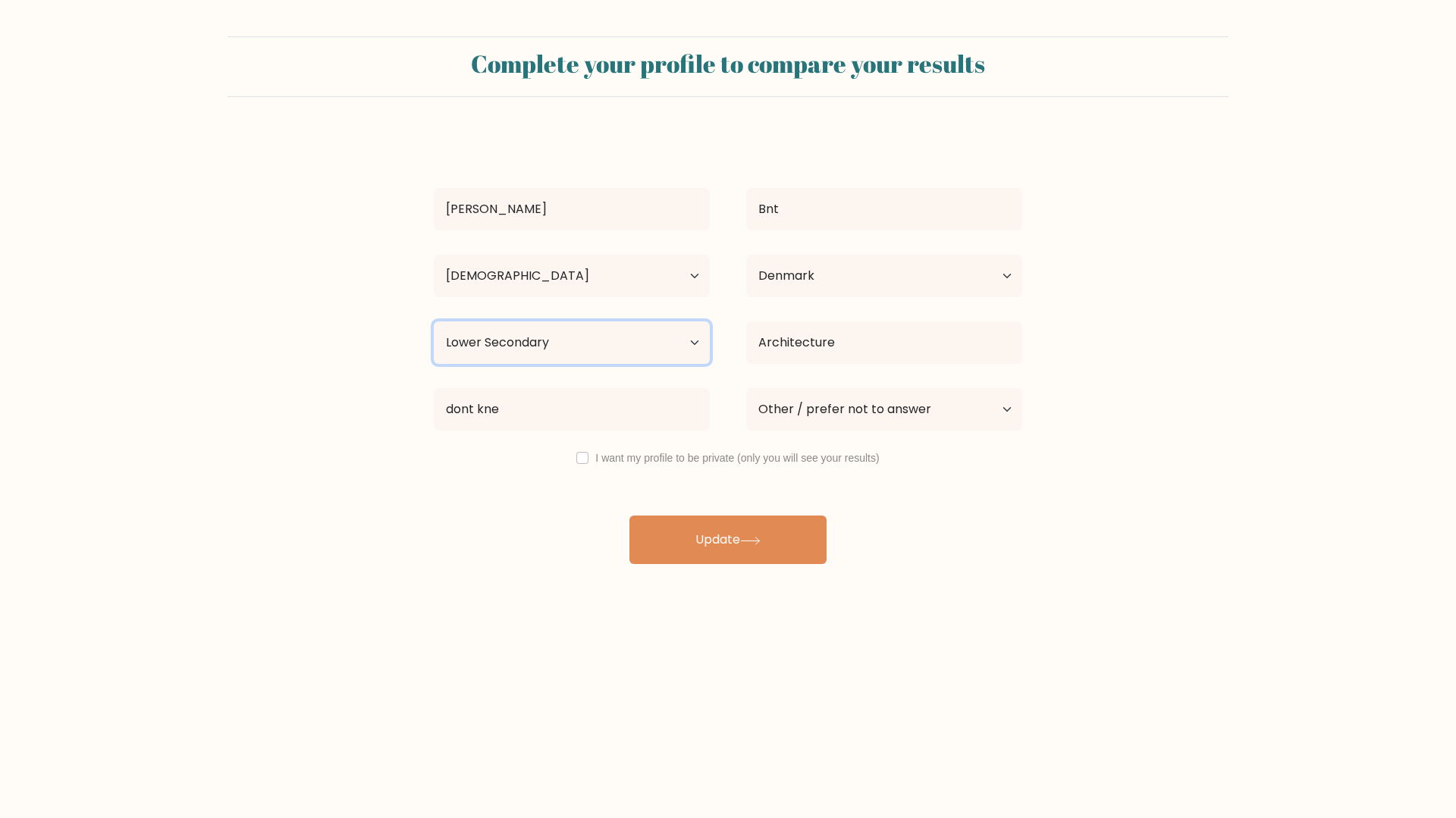
select select "primary"
click at [434, 321] on select "Highest education level No schooling Primary Lower Secondary Upper Secondary Oc…" at bounding box center [571, 342] width 276 height 42
click at [763, 341] on input "Architecture" at bounding box center [884, 342] width 276 height 42
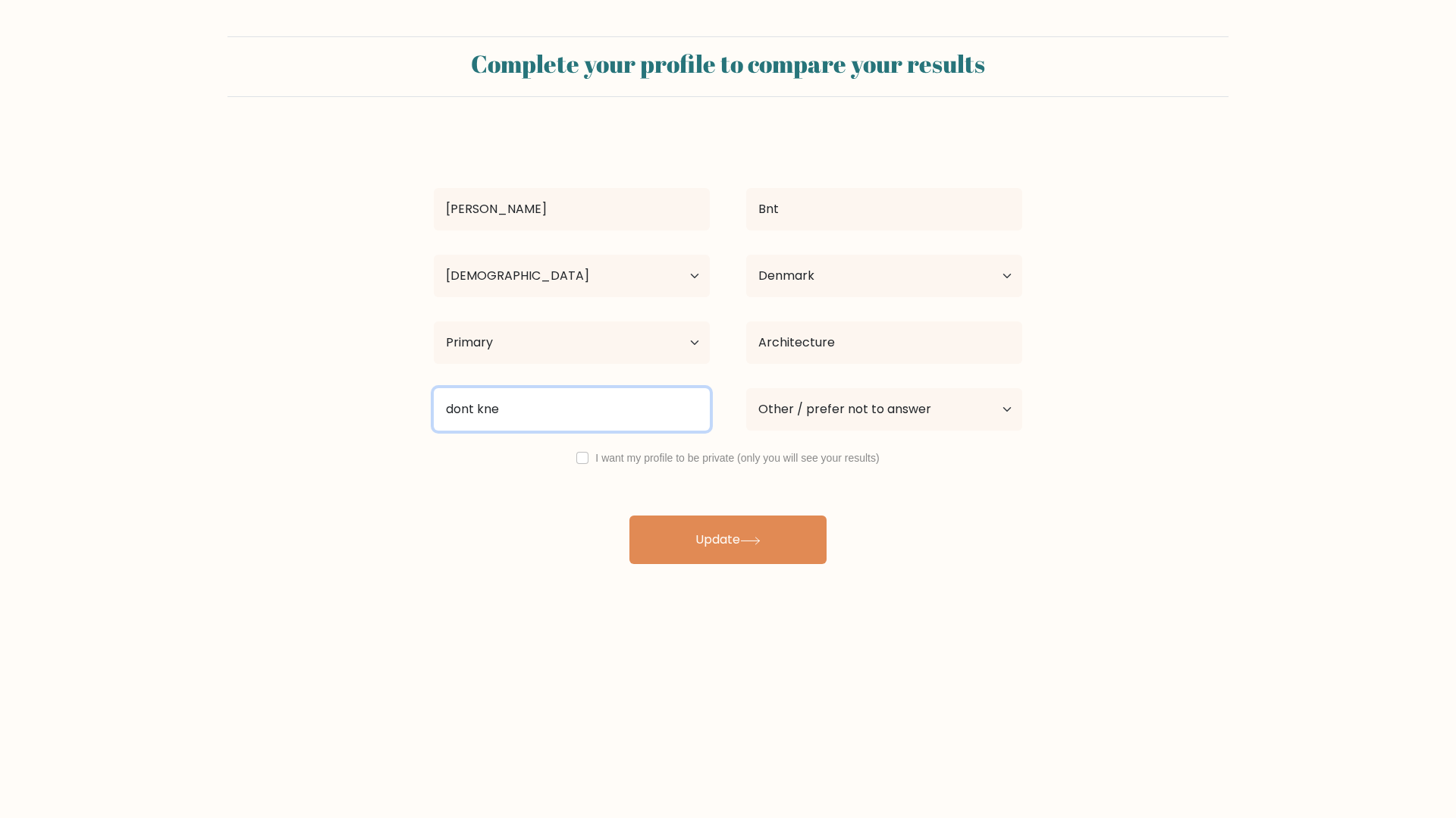
click at [670, 410] on input "dont kne" at bounding box center [571, 409] width 276 height 42
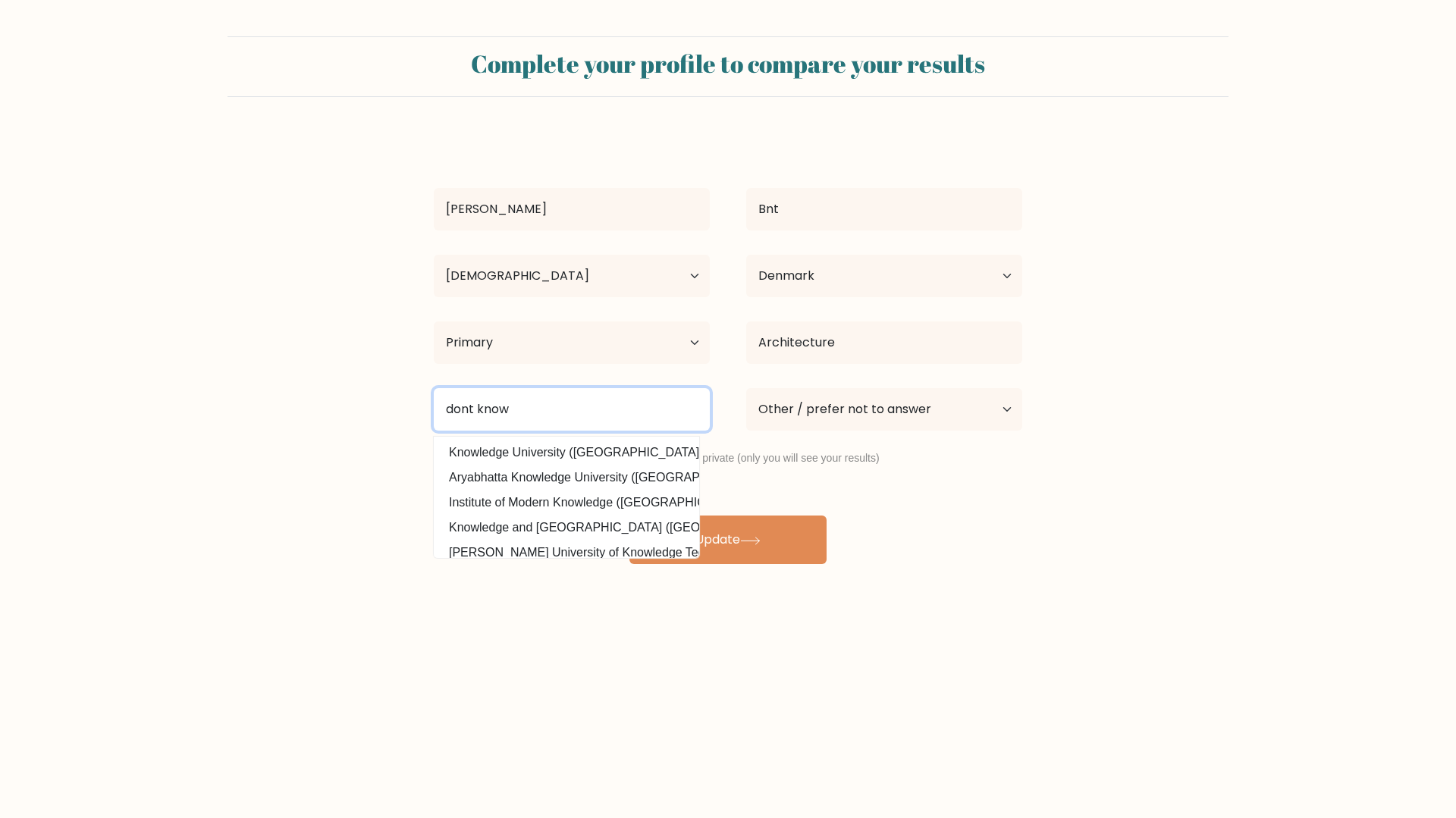
type input "dont know"
click at [394, 453] on form "Complete your profile to compare your results Tristan Bnt Age Under [DEMOGRAPHI…" at bounding box center [728, 300] width 1456 height 528
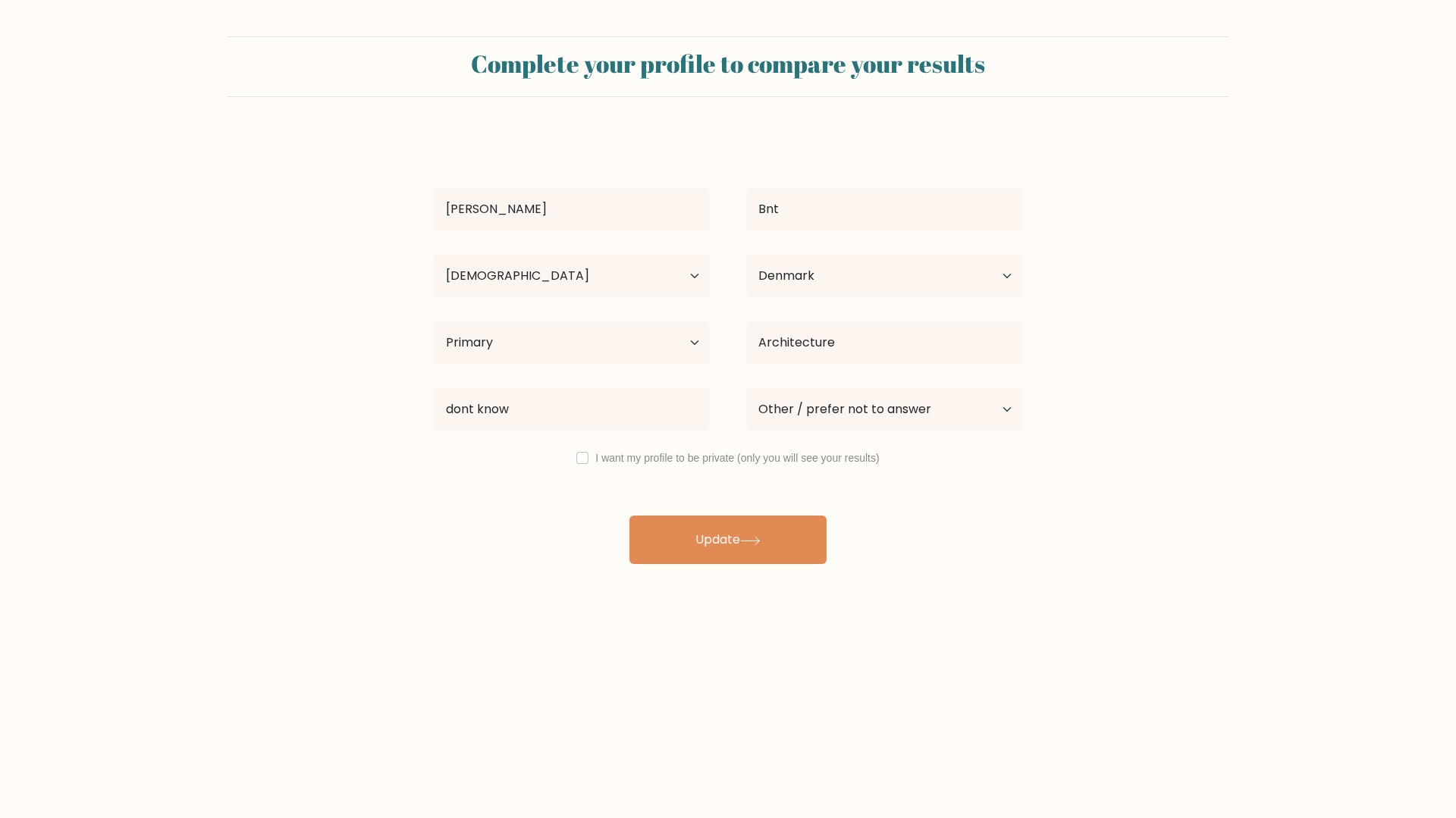
click at [508, 514] on div "Tristan Bnt Age Under 18 years old 18-24 years old 25-34 years old 35-44 years …" at bounding box center [728, 349] width 606 height 430
click at [804, 399] on select "Current employment status Employed Student Retired Other / prefer not to answer" at bounding box center [884, 409] width 276 height 42
click at [746, 388] on select "Current employment status Employed Student Retired Other / prefer not to answer" at bounding box center [884, 409] width 276 height 42
click at [690, 544] on button "Update" at bounding box center [728, 540] width 197 height 49
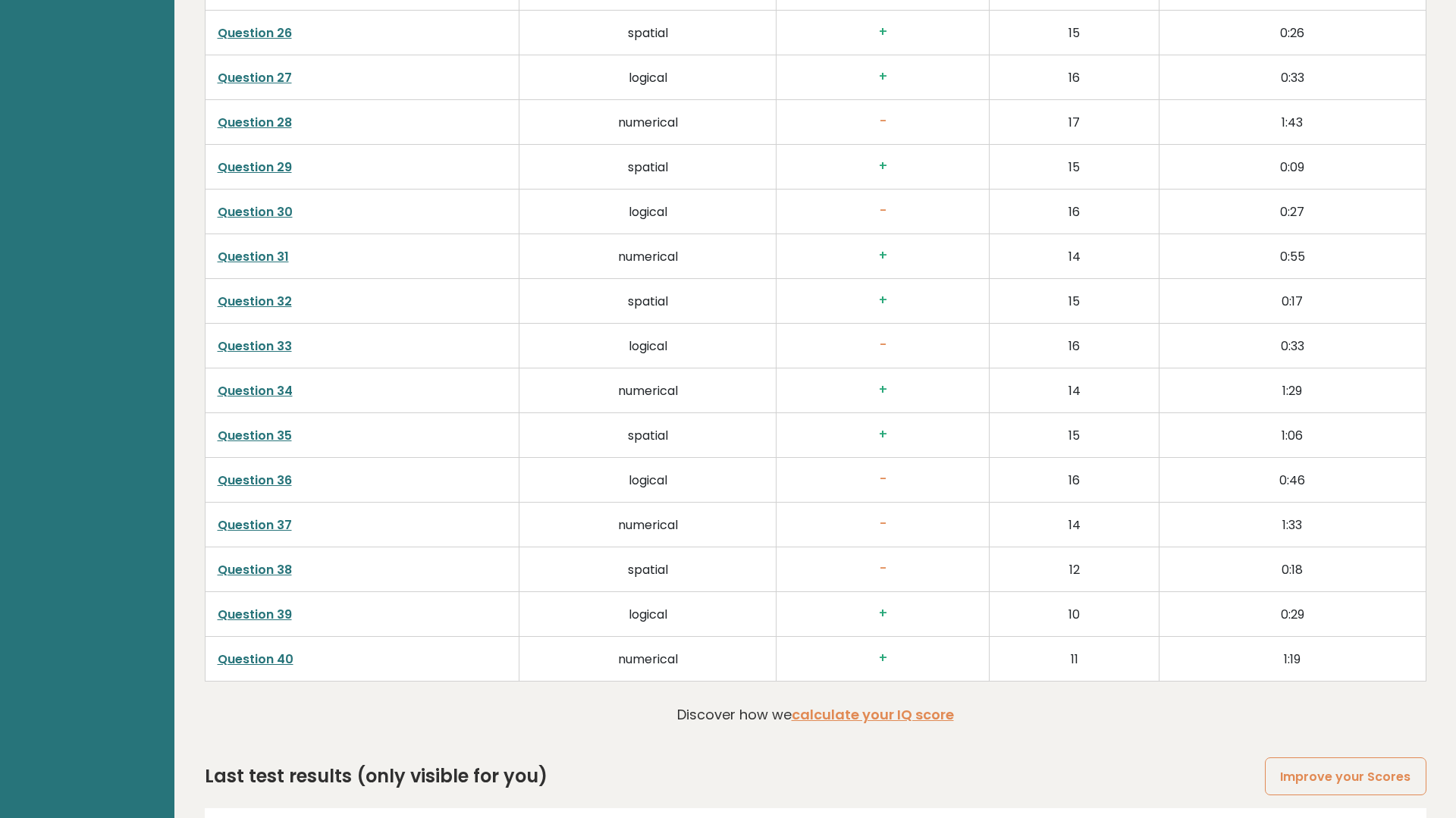
scroll to position [3737, 0]
